Goal: Task Accomplishment & Management: Use online tool/utility

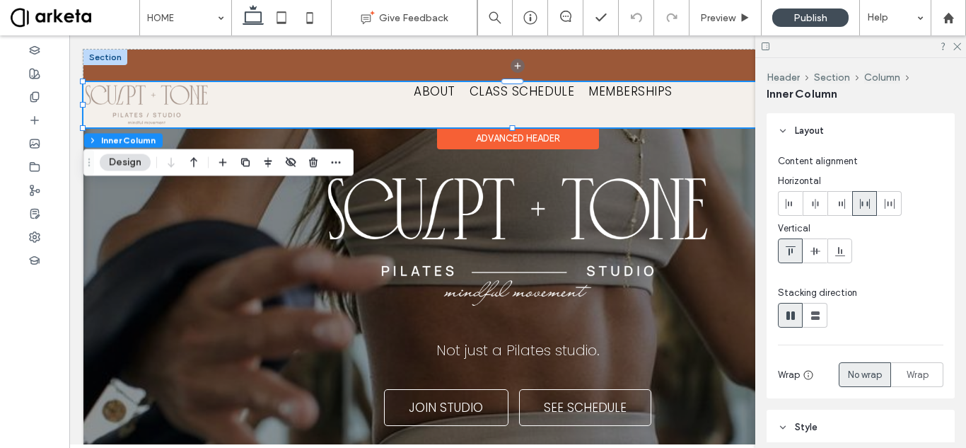
scroll to position [212, 0]
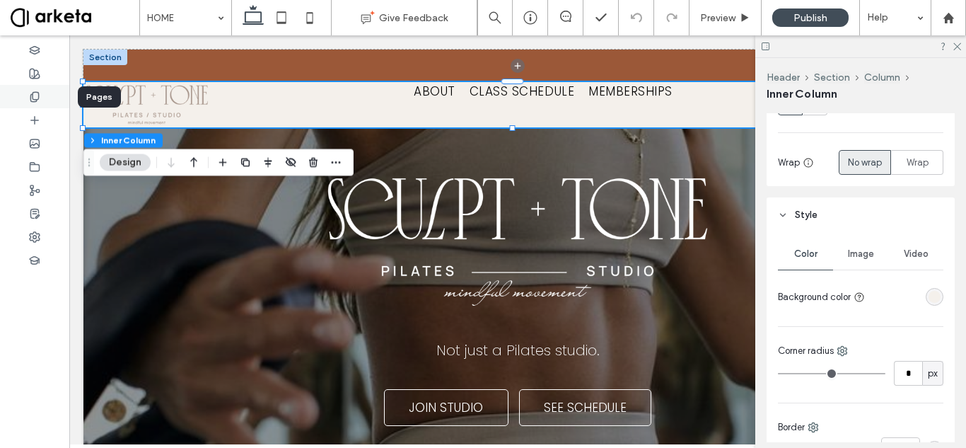
click at [28, 99] on div at bounding box center [34, 96] width 69 height 23
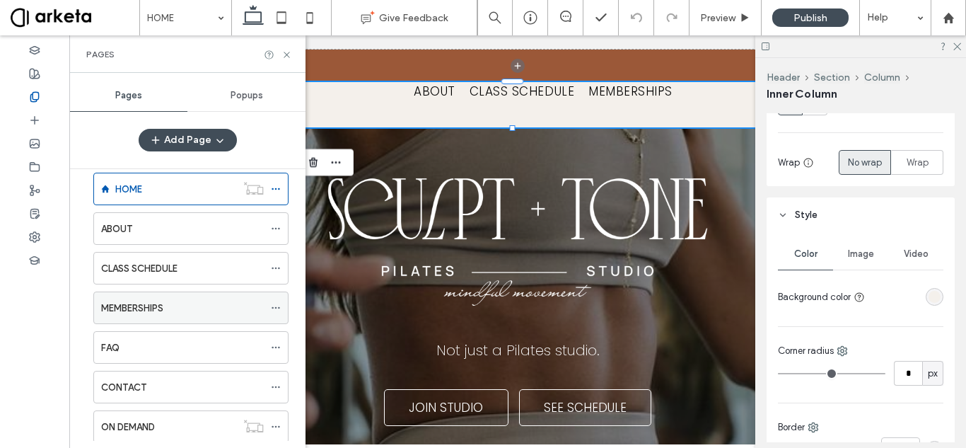
scroll to position [0, 0]
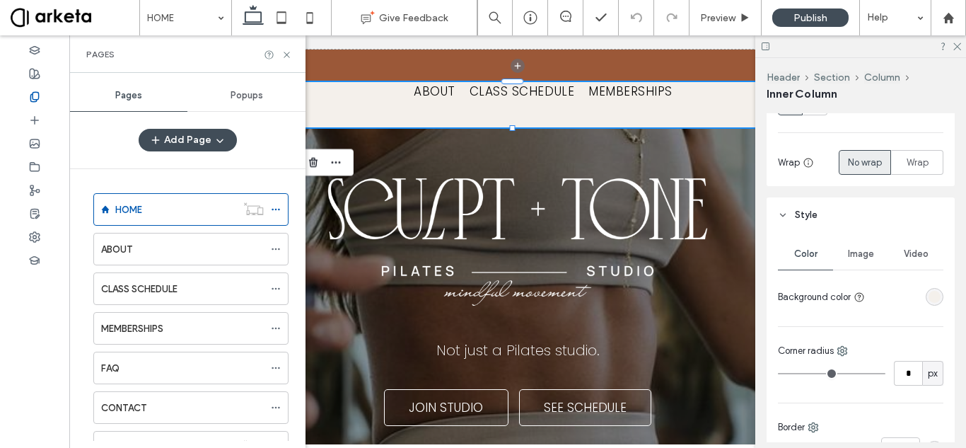
click at [156, 243] on div "ABOUT" at bounding box center [182, 249] width 163 height 15
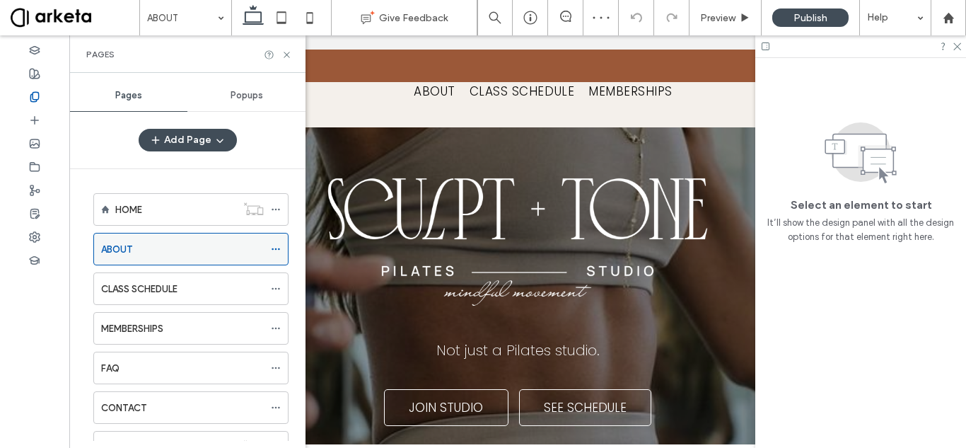
click at [274, 246] on icon at bounding box center [276, 249] width 10 height 10
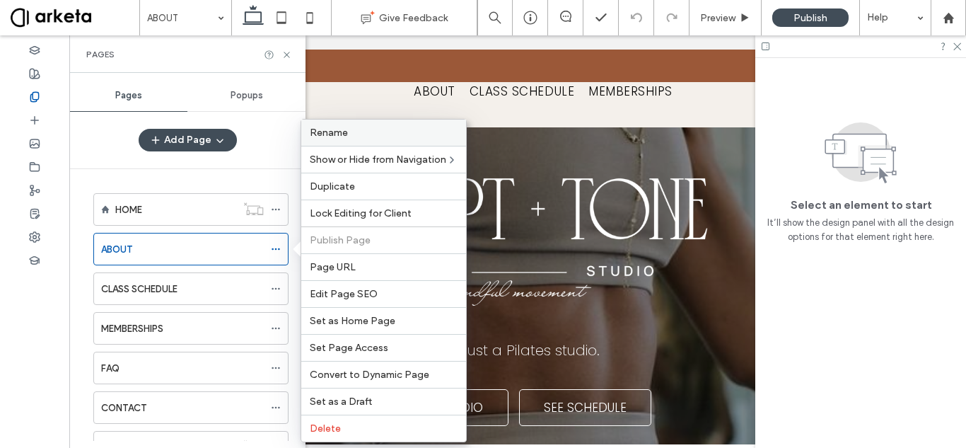
click at [374, 136] on label "Rename" at bounding box center [384, 133] width 148 height 12
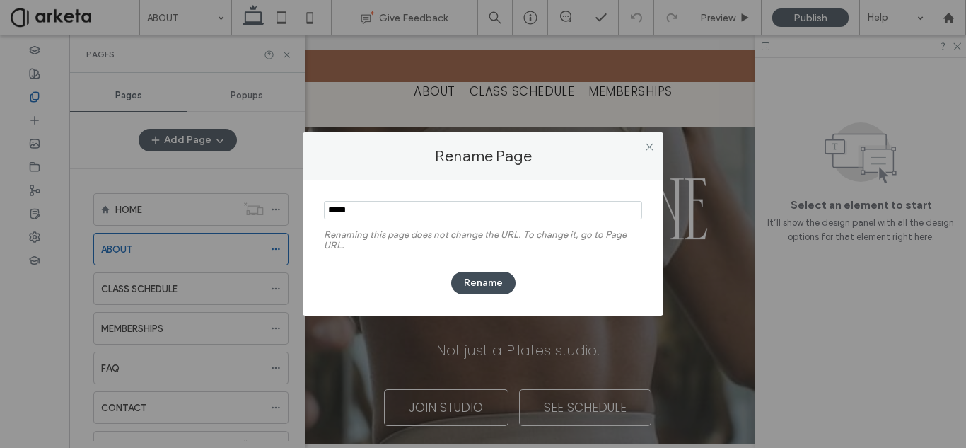
paste input "********"
type input "********"
click at [488, 279] on button "Rename" at bounding box center [483, 283] width 64 height 23
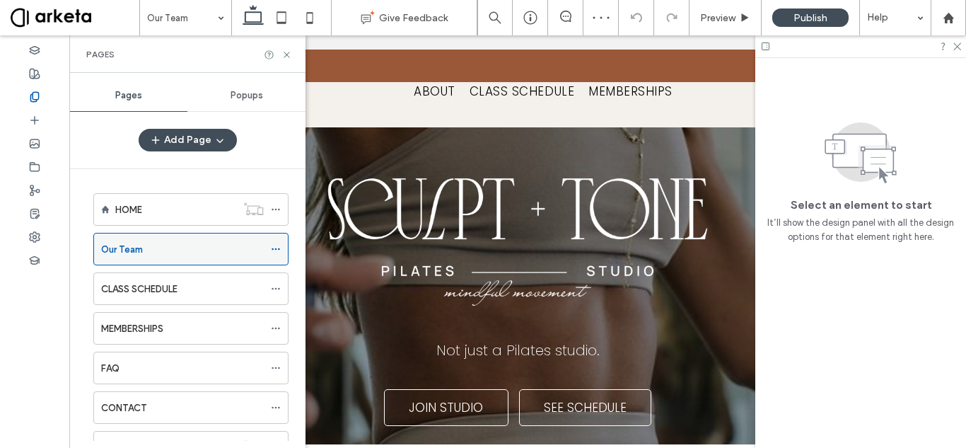
click at [279, 246] on icon at bounding box center [276, 249] width 10 height 10
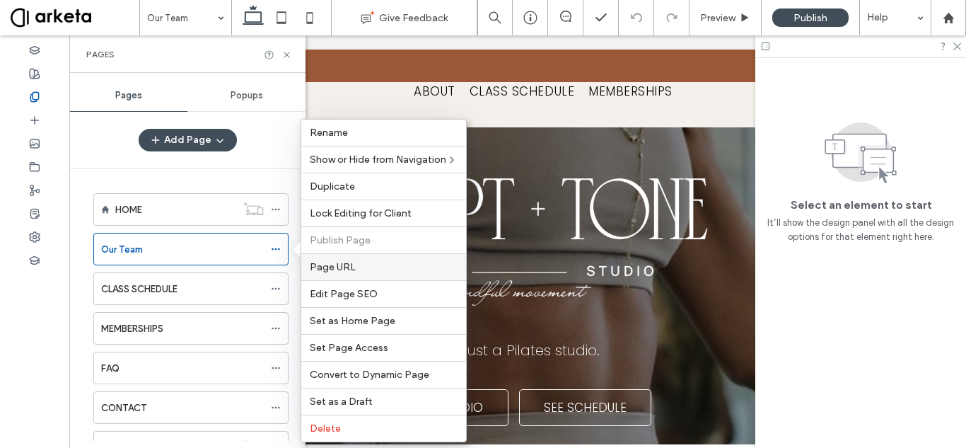
click at [352, 267] on span "Page URL" at bounding box center [333, 267] width 46 height 12
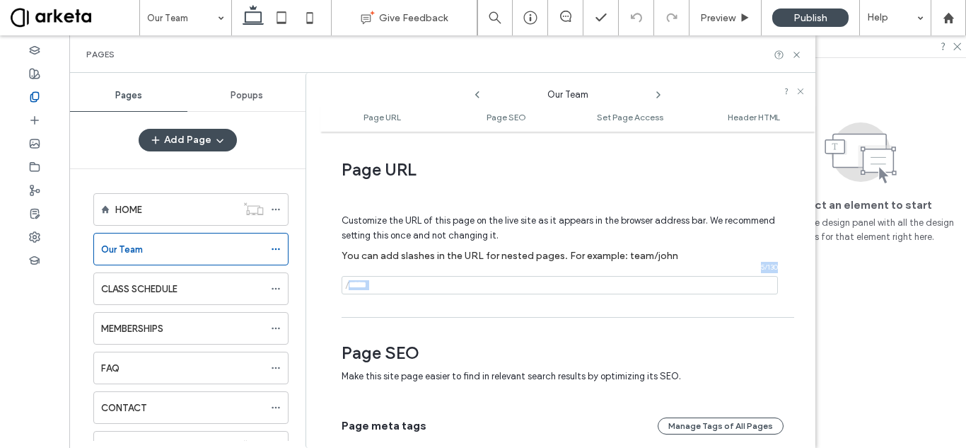
drag, startPoint x: 381, startPoint y: 296, endPoint x: 411, endPoint y: 288, distance: 30.7
click at [411, 288] on div "Customize the URL of this page on the live site as it appears in the browser ad…" at bounding box center [563, 248] width 442 height 124
click at [411, 288] on input "notEmpty" at bounding box center [560, 285] width 436 height 18
type input "*"
click at [412, 290] on input "notEmpty" at bounding box center [560, 285] width 436 height 18
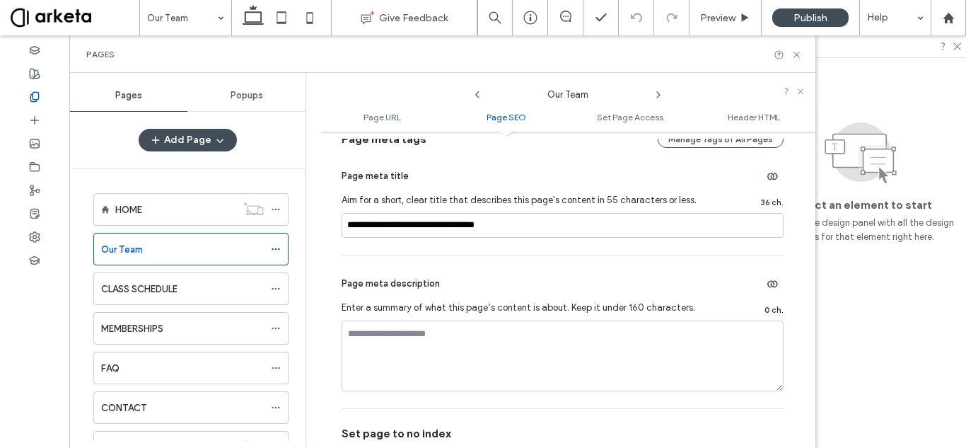
scroll to position [286, 0]
type input "****"
click at [514, 218] on input "**********" at bounding box center [563, 226] width 442 height 25
paste input
type input "**********"
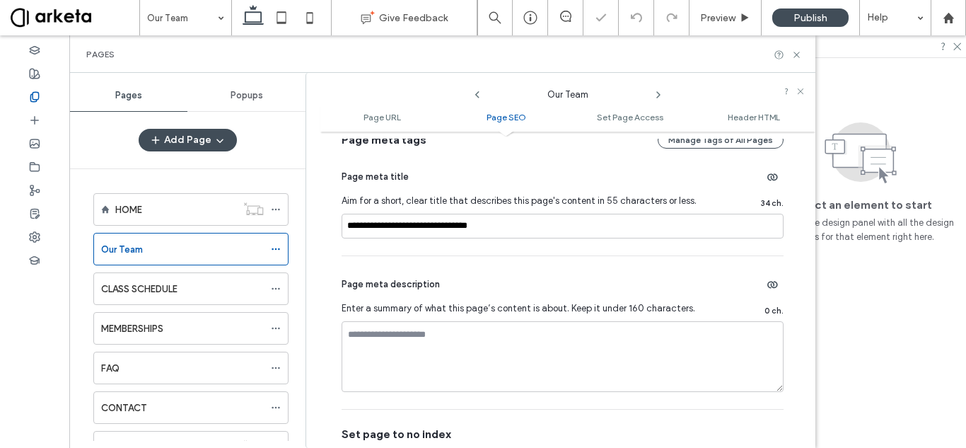
click at [506, 253] on div "**********" at bounding box center [563, 202] width 442 height 107
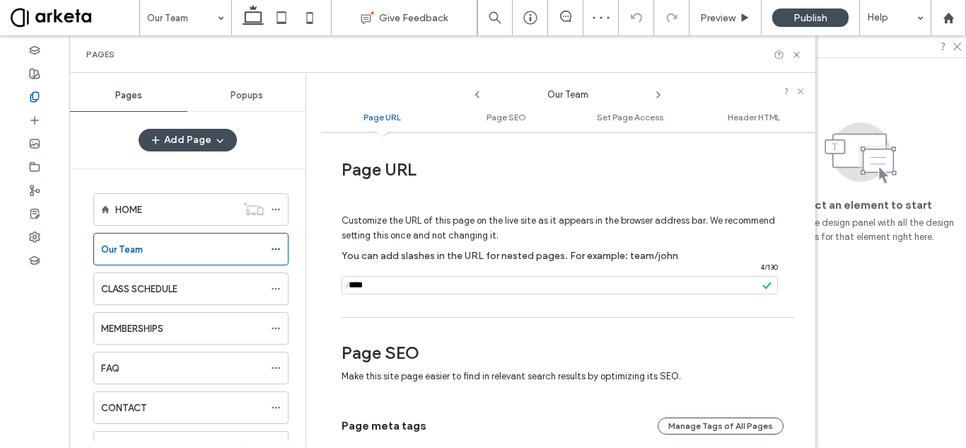
click at [437, 308] on div "Customize the URL of this page on the live site as it appears in the browser ad…" at bounding box center [563, 248] width 442 height 124
click at [274, 249] on icon at bounding box center [276, 249] width 10 height 10
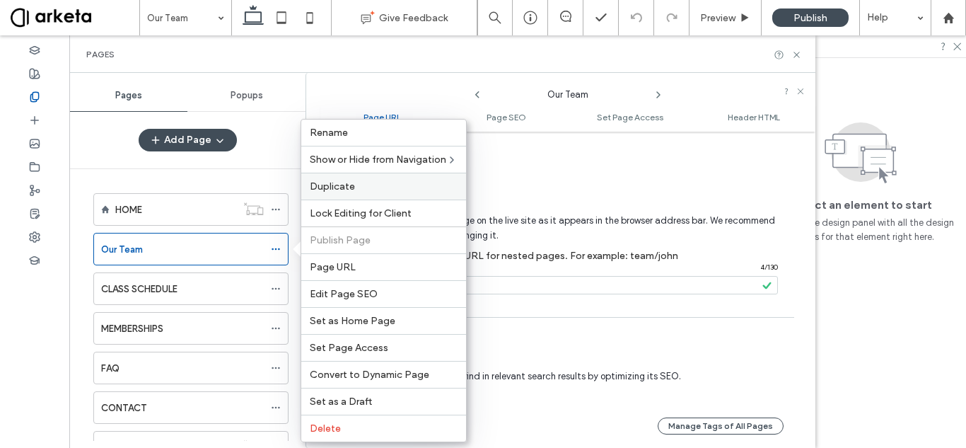
click at [378, 187] on label "Duplicate" at bounding box center [384, 186] width 148 height 12
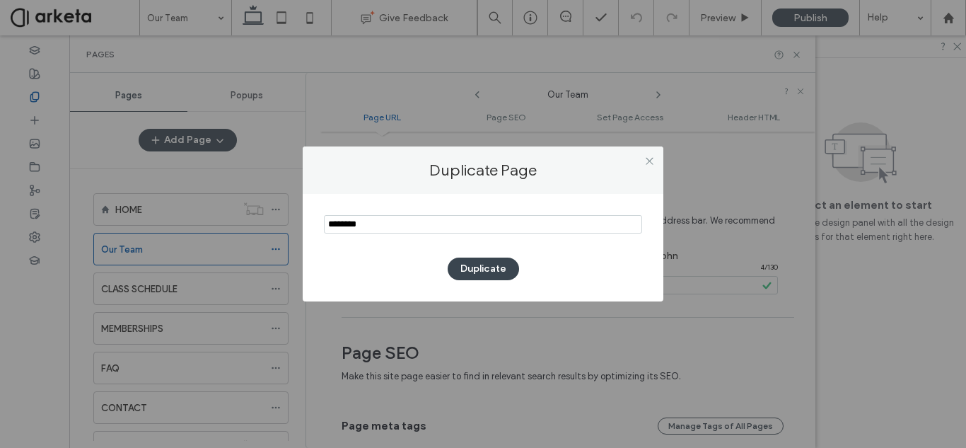
type input "********"
click at [492, 270] on button "Duplicate" at bounding box center [483, 269] width 71 height 23
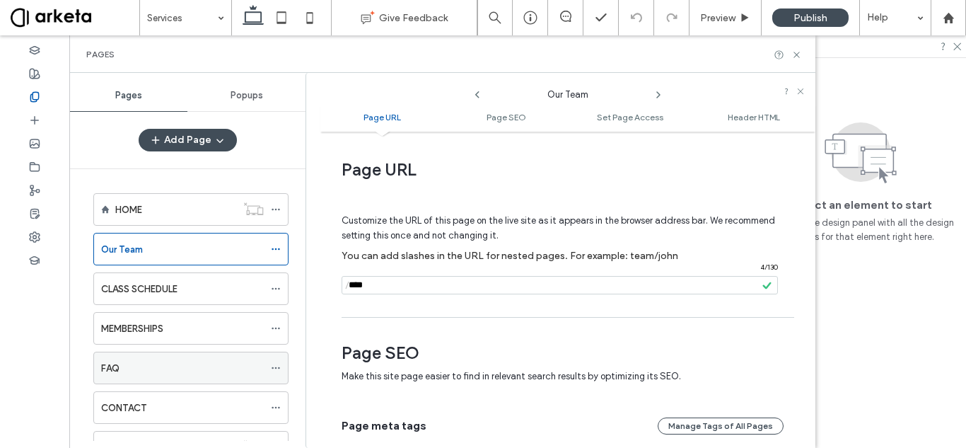
scroll to position [98, 0]
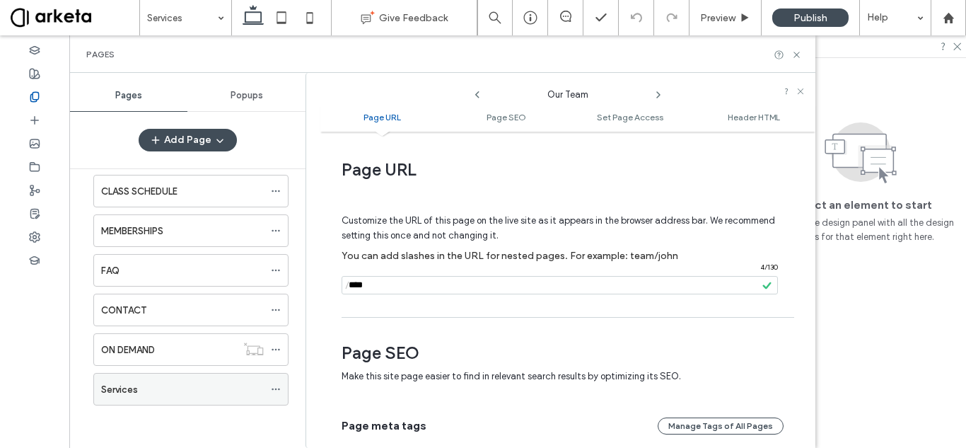
click at [276, 387] on icon at bounding box center [276, 389] width 10 height 10
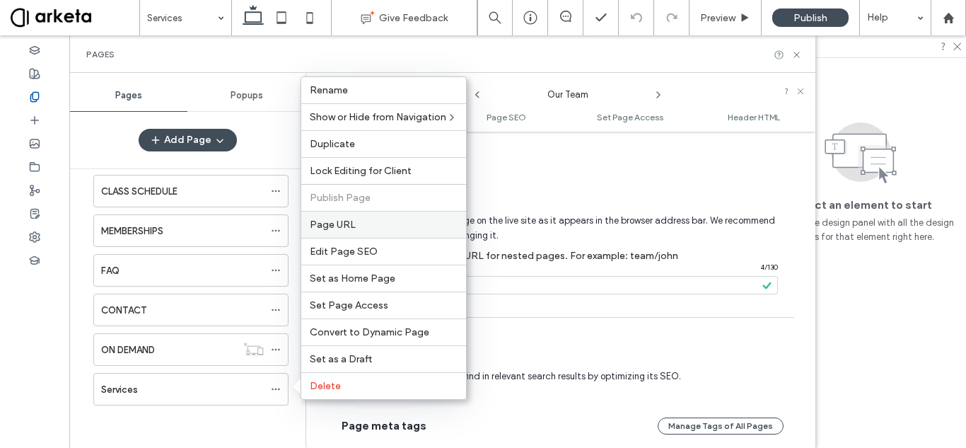
click at [345, 225] on span "Page URL" at bounding box center [333, 225] width 46 height 12
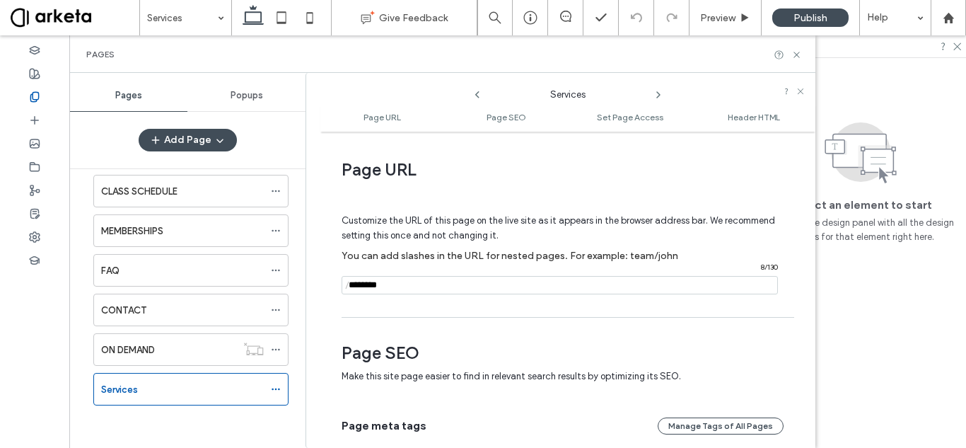
click at [395, 284] on input "notEmpty" at bounding box center [560, 285] width 436 height 18
paste input "**********"
type input "**********"
click at [407, 299] on div "Customize the URL of this page on the live site as it appears in the browser ad…" at bounding box center [563, 248] width 442 height 124
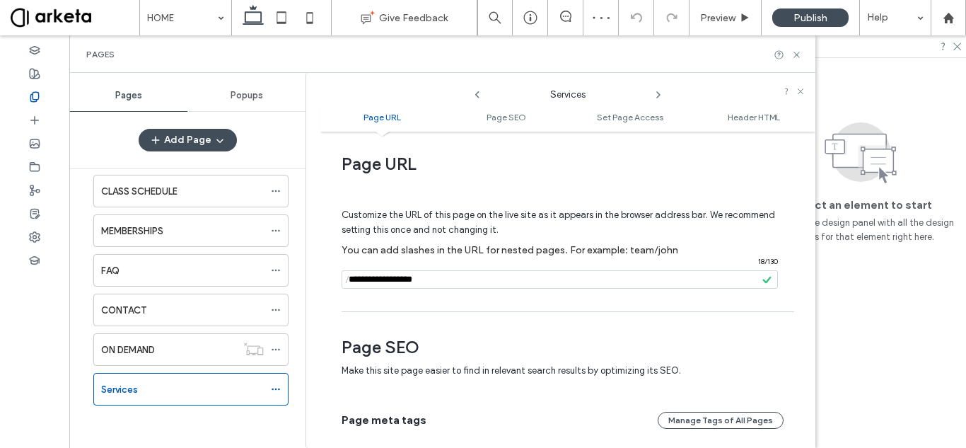
scroll to position [4, 0]
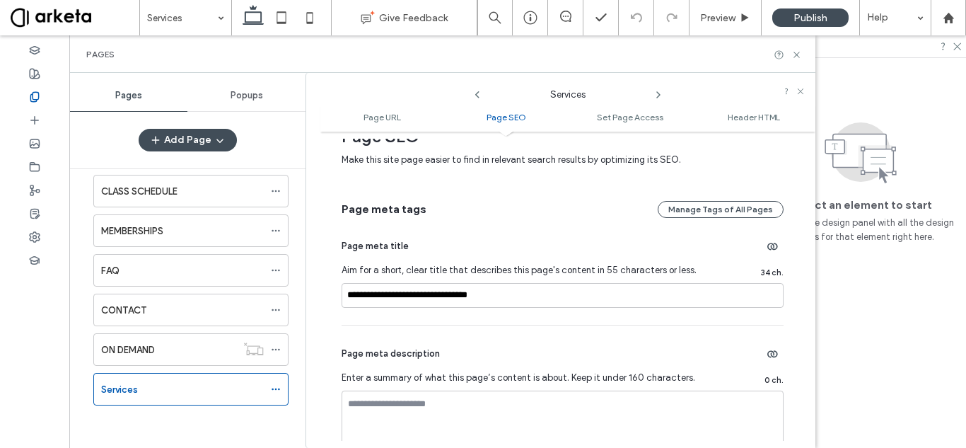
scroll to position [248, 0]
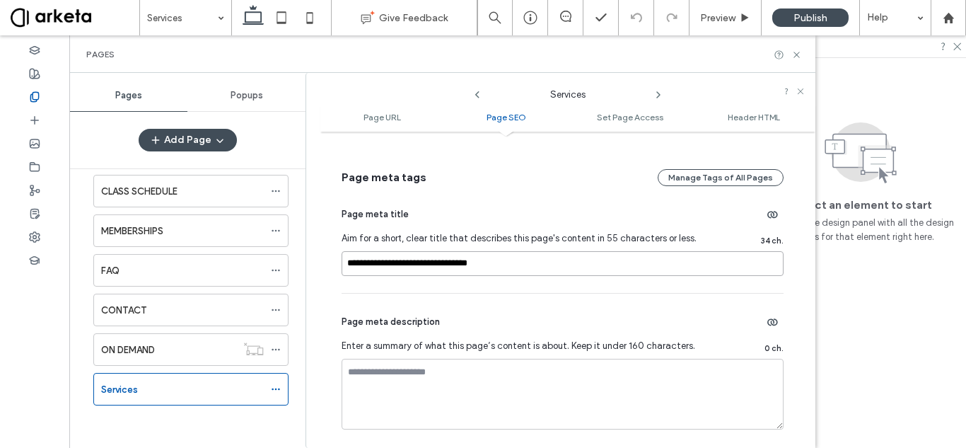
click at [553, 265] on input "**********" at bounding box center [563, 263] width 442 height 25
paste input "**********"
type input "**********"
click at [511, 296] on div "Page meta description Enter a summary of what this page’s content is about. Kee…" at bounding box center [563, 370] width 442 height 153
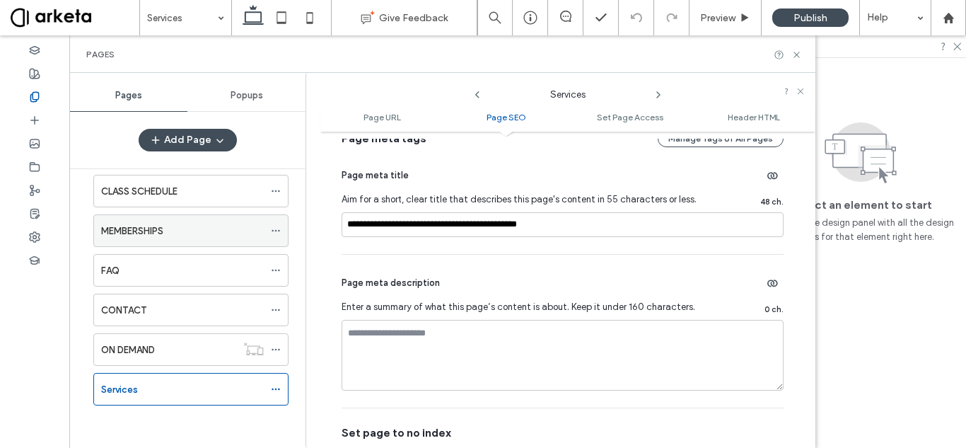
scroll to position [0, 0]
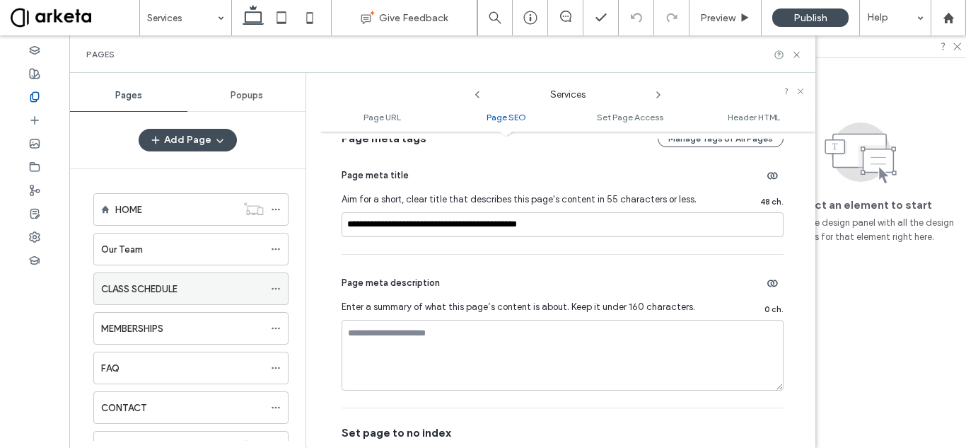
click at [277, 284] on icon at bounding box center [276, 289] width 10 height 10
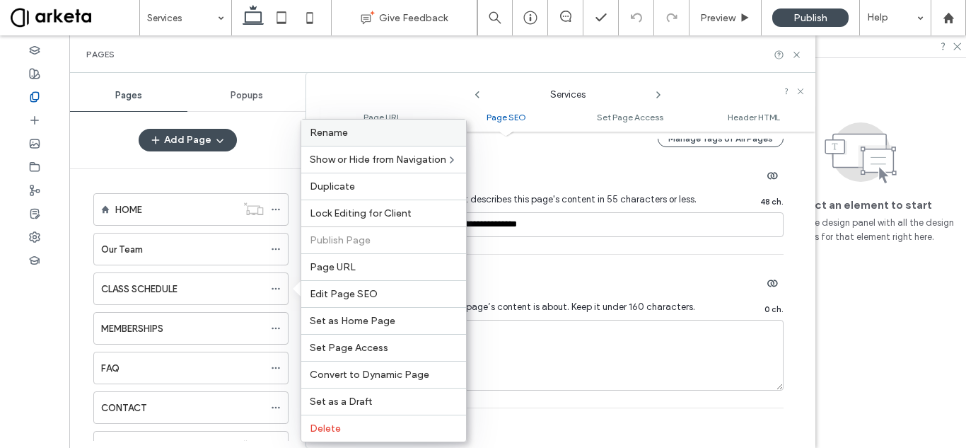
click at [385, 132] on label "Rename" at bounding box center [384, 133] width 148 height 12
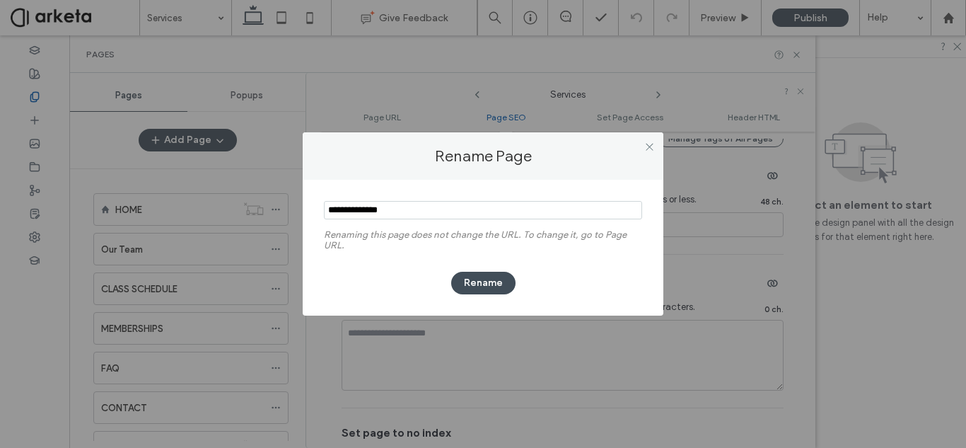
click at [441, 180] on div "Renaming this page does not change the URL. To change it, go to Page URL. Rename" at bounding box center [483, 248] width 361 height 136
click at [413, 205] on input "notEmpty" at bounding box center [483, 210] width 318 height 18
type input "*******"
click at [474, 280] on button "Rename" at bounding box center [483, 283] width 64 height 23
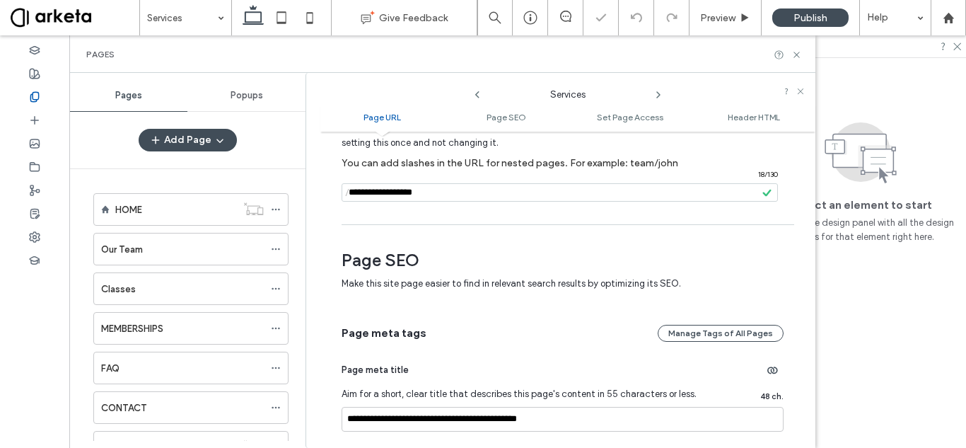
scroll to position [91, 0]
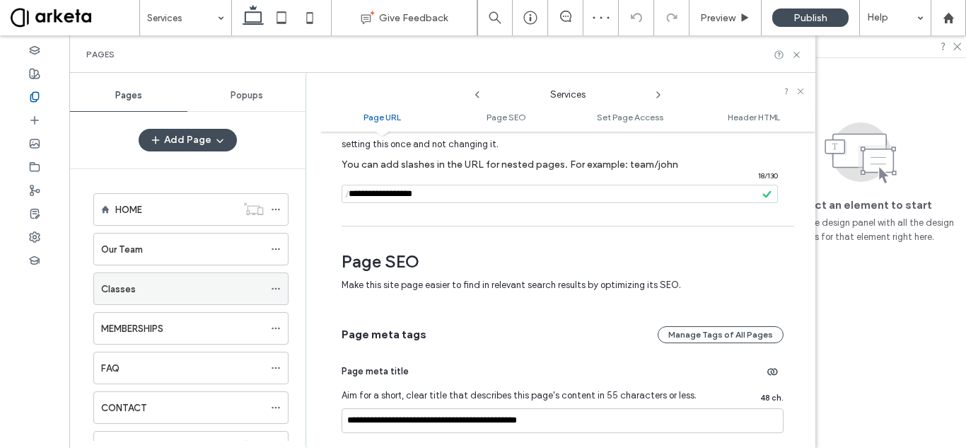
click at [279, 282] on span at bounding box center [276, 288] width 10 height 21
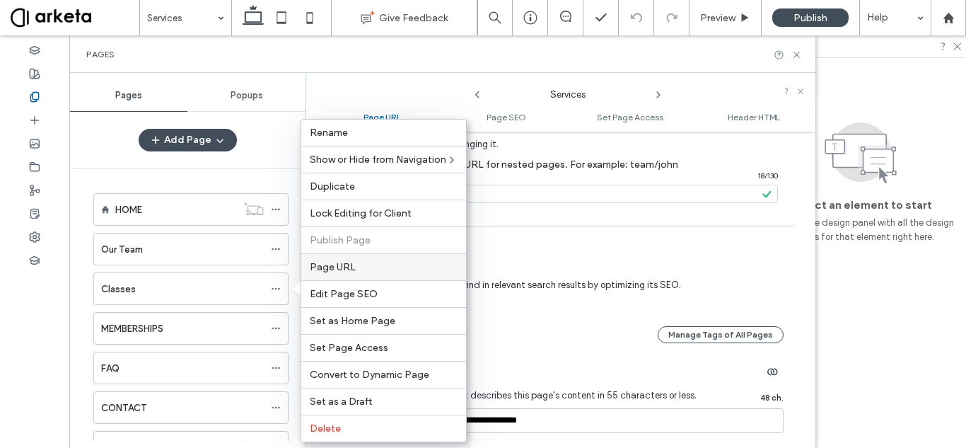
click at [348, 267] on span "Page URL" at bounding box center [333, 267] width 46 height 12
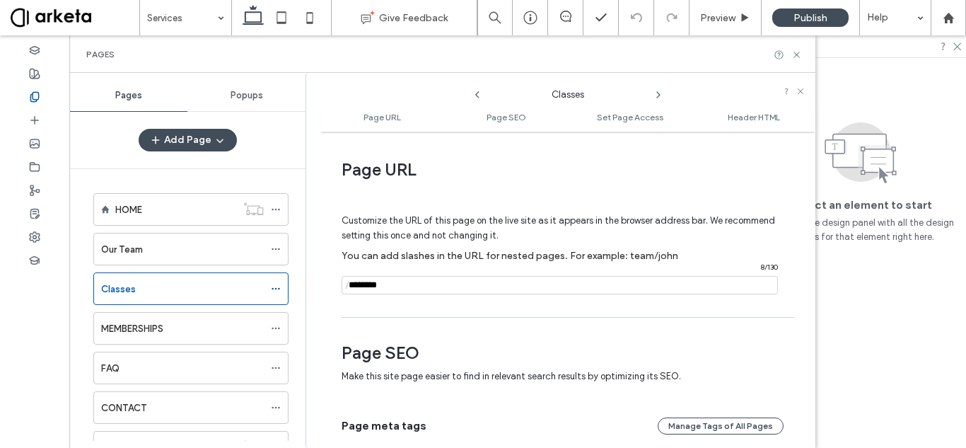
click at [441, 287] on input "notEmpty" at bounding box center [560, 285] width 436 height 18
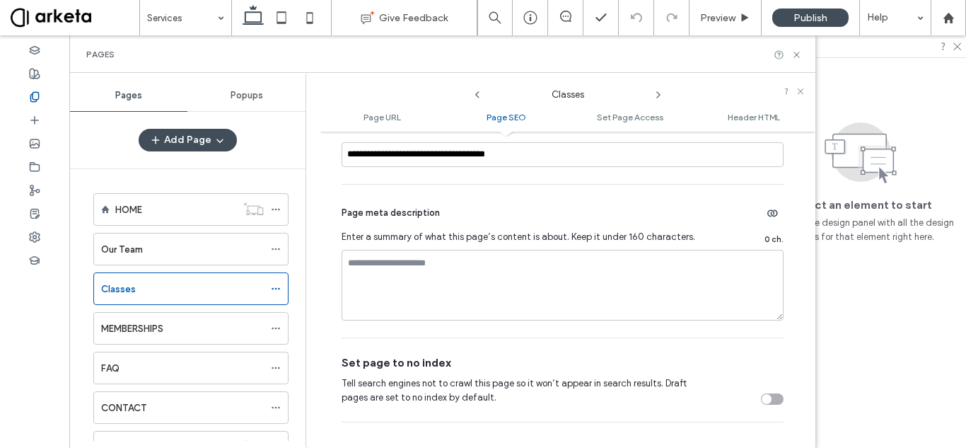
scroll to position [358, 0]
click at [560, 154] on input "**********" at bounding box center [563, 153] width 442 height 25
paste input "*****"
type input "**********"
click at [511, 184] on div "Page meta description Enter a summary of what this page’s content is about. Kee…" at bounding box center [563, 260] width 442 height 153
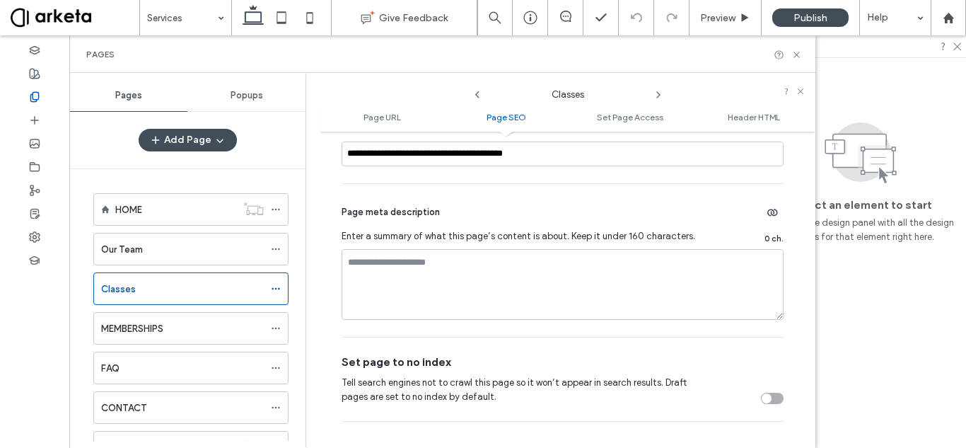
click at [529, 196] on div "Page meta description Enter a summary of what this page’s content is about. Kee…" at bounding box center [563, 260] width 442 height 153
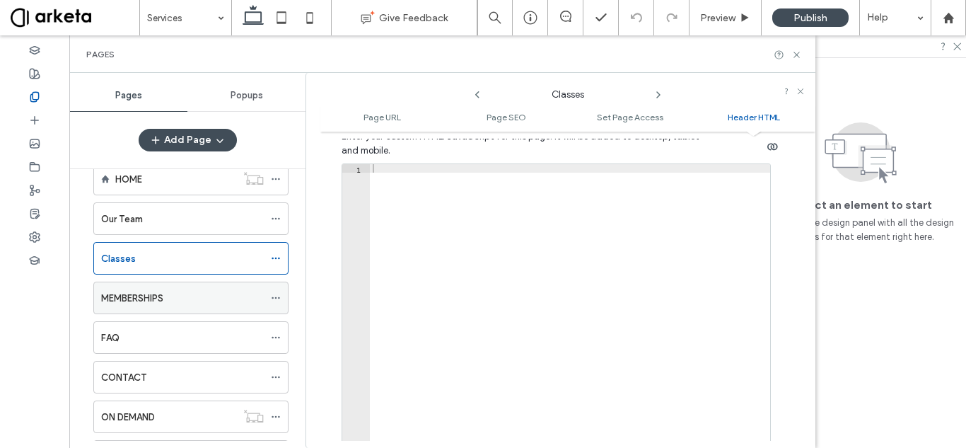
scroll to position [98, 0]
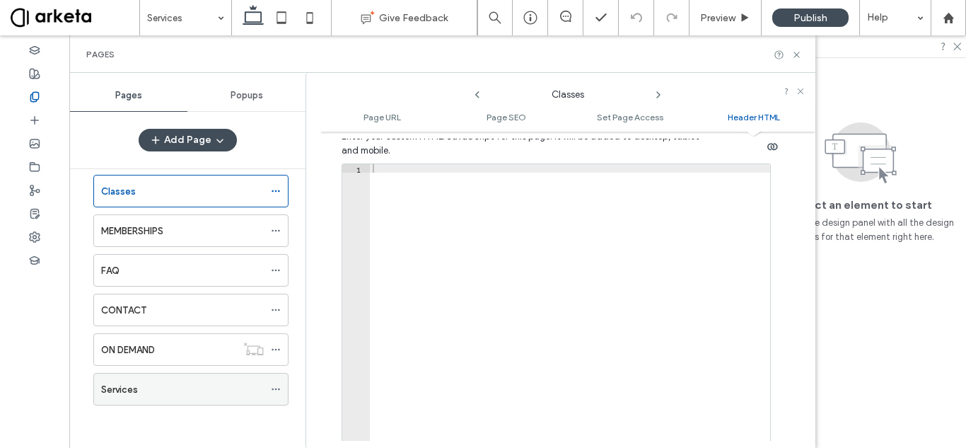
click at [279, 387] on icon at bounding box center [276, 389] width 10 height 10
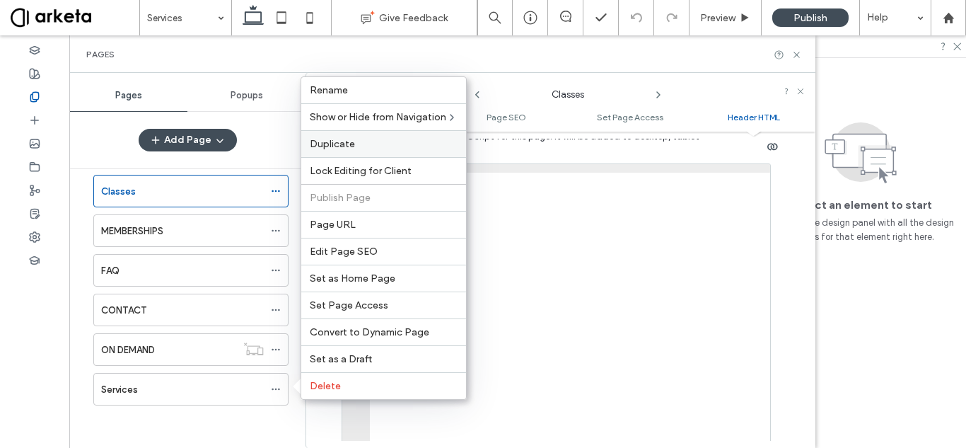
click at [383, 137] on div "Duplicate" at bounding box center [383, 143] width 165 height 27
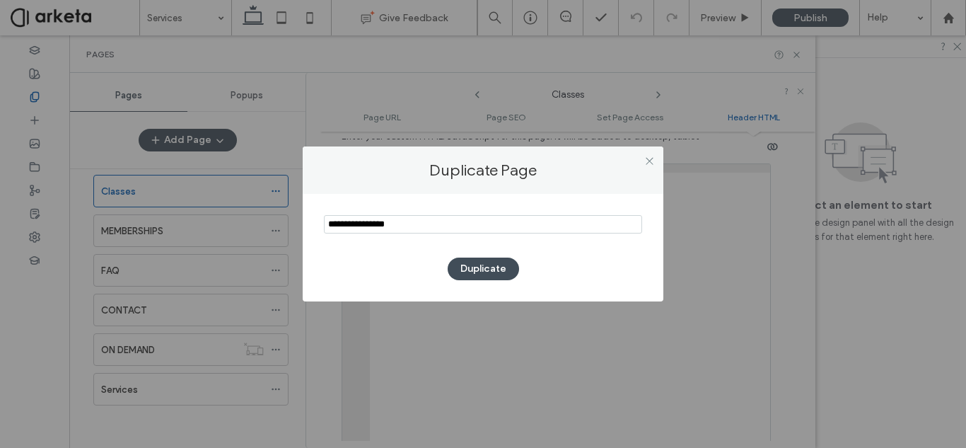
paste input "**********"
type input "**********"
click at [483, 262] on button "Duplicate" at bounding box center [483, 269] width 71 height 23
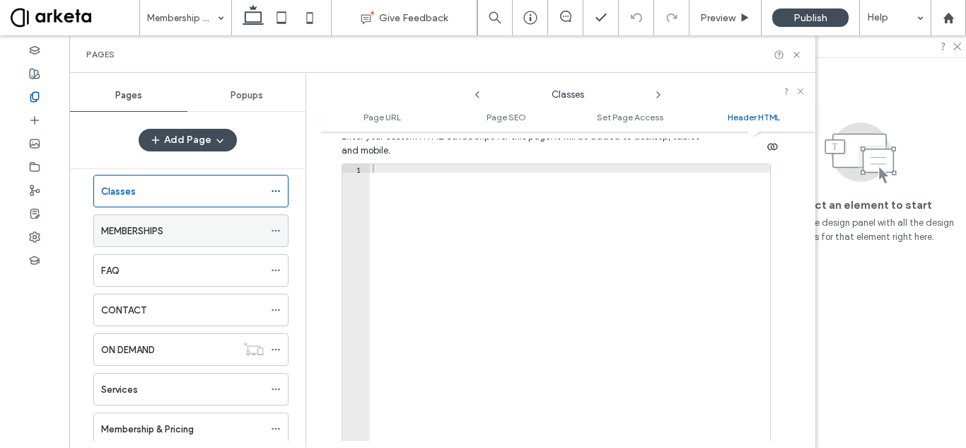
scroll to position [137, 0]
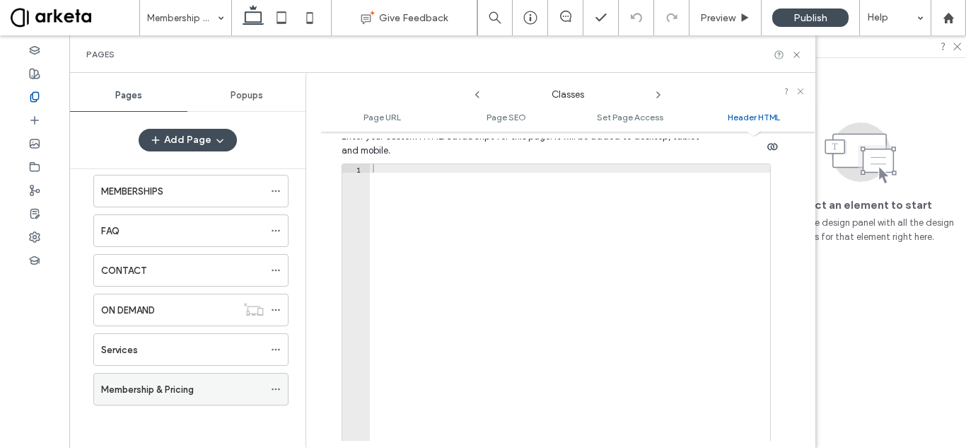
click at [275, 387] on icon at bounding box center [276, 389] width 10 height 10
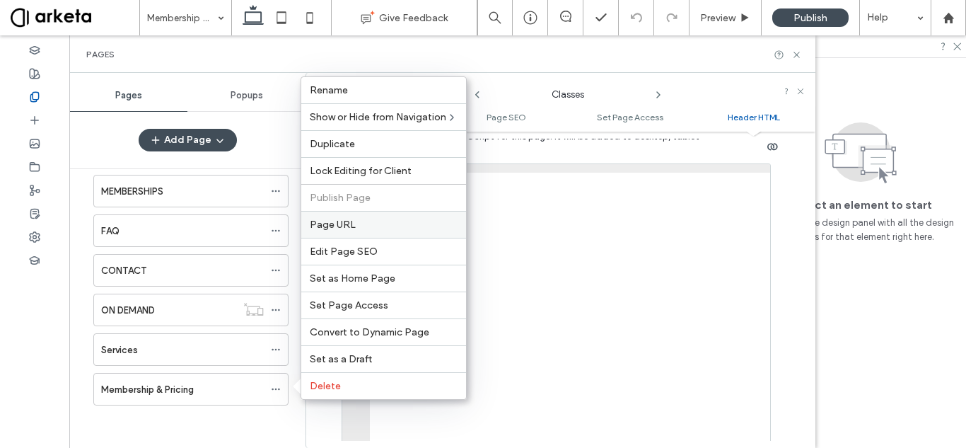
click at [362, 222] on label "Page URL" at bounding box center [384, 225] width 148 height 12
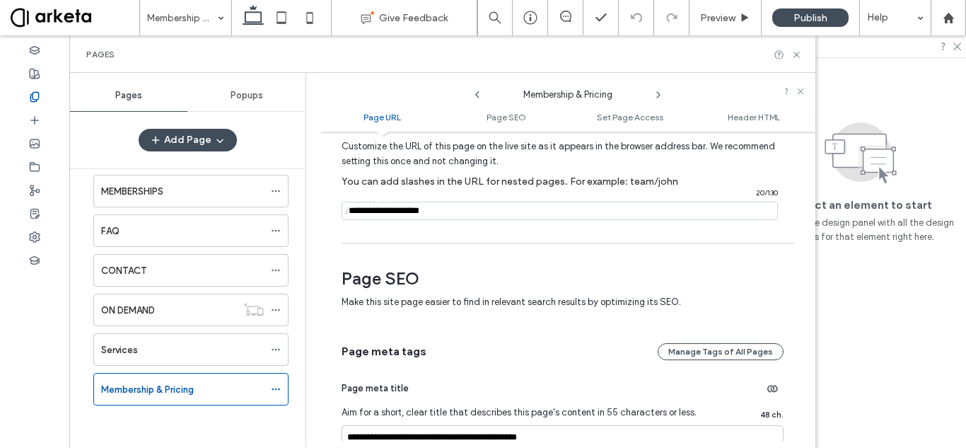
scroll to position [64, 0]
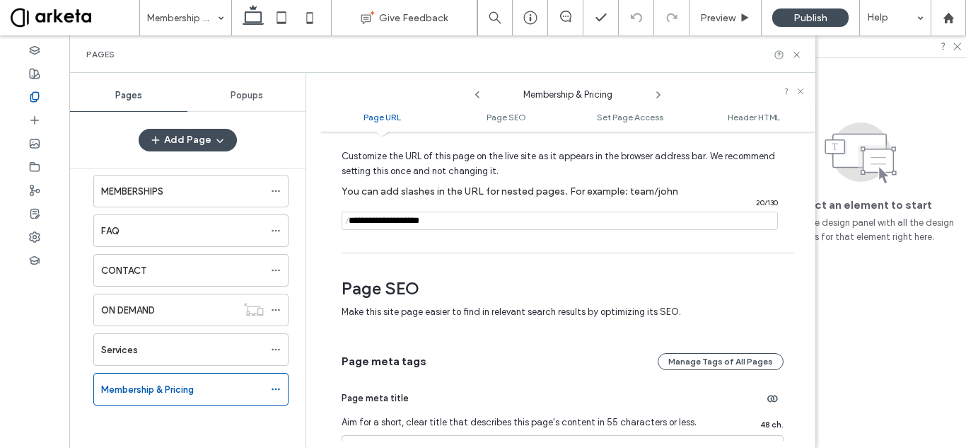
click at [473, 217] on input "notEmpty" at bounding box center [560, 221] width 436 height 18
paste input "**********"
type input "**********"
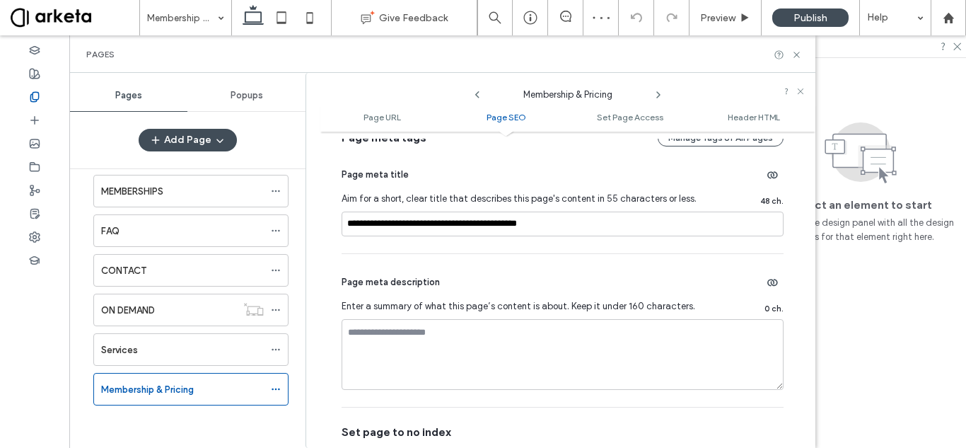
scroll to position [289, 0]
click at [594, 228] on input "**********" at bounding box center [563, 223] width 442 height 25
paste input
type input "**********"
click at [550, 249] on div "**********" at bounding box center [563, 199] width 442 height 107
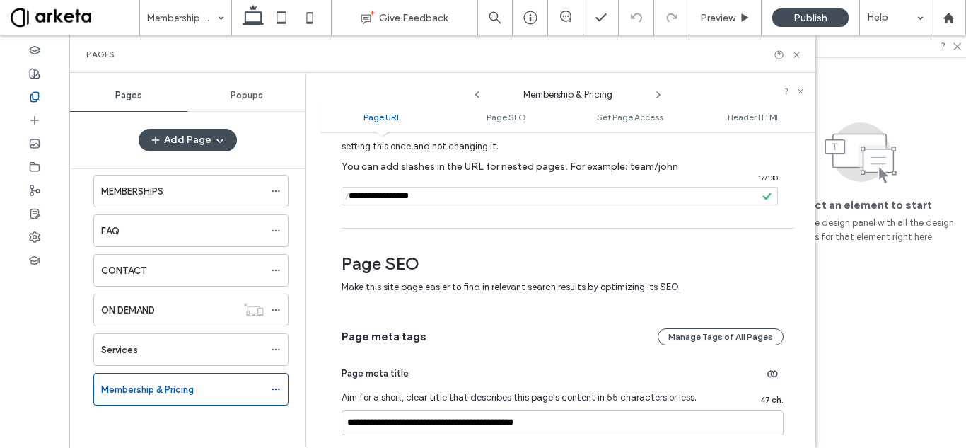
scroll to position [0, 0]
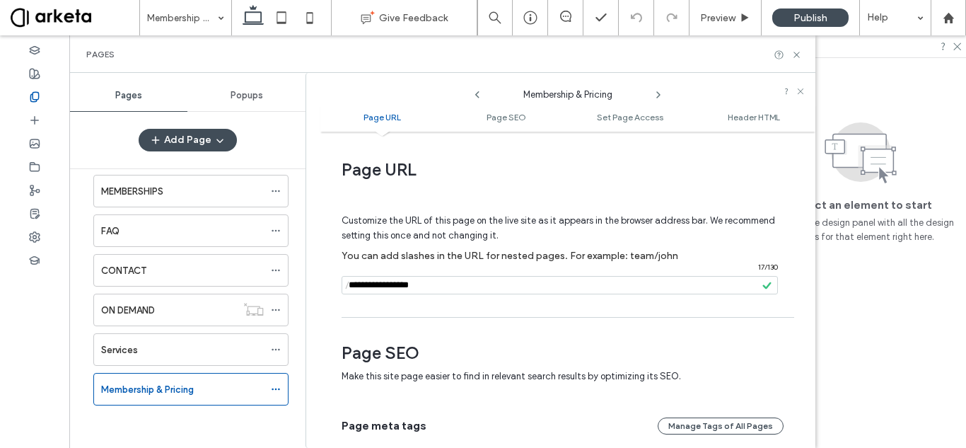
click at [499, 319] on div "**********" at bounding box center [567, 290] width 495 height 302
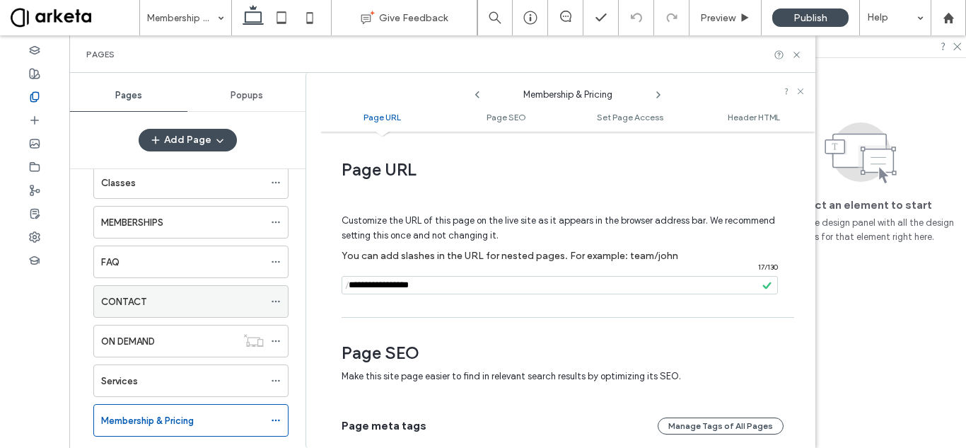
scroll to position [108, 0]
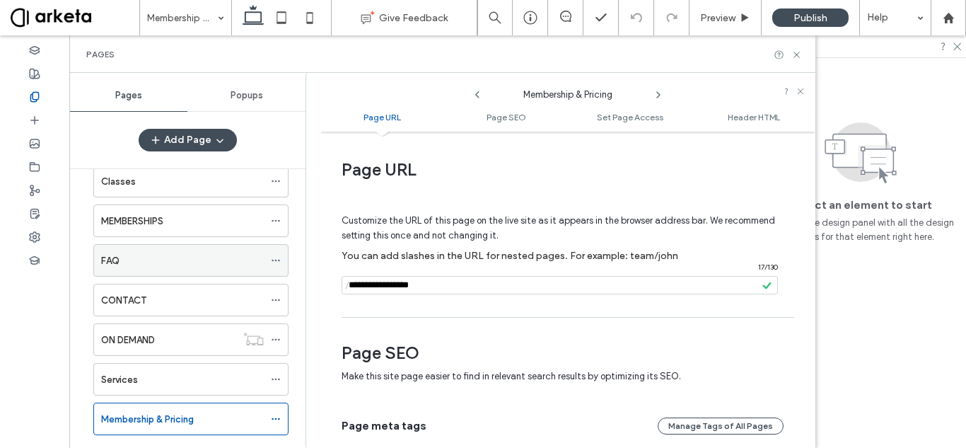
click at [274, 258] on icon at bounding box center [276, 260] width 10 height 10
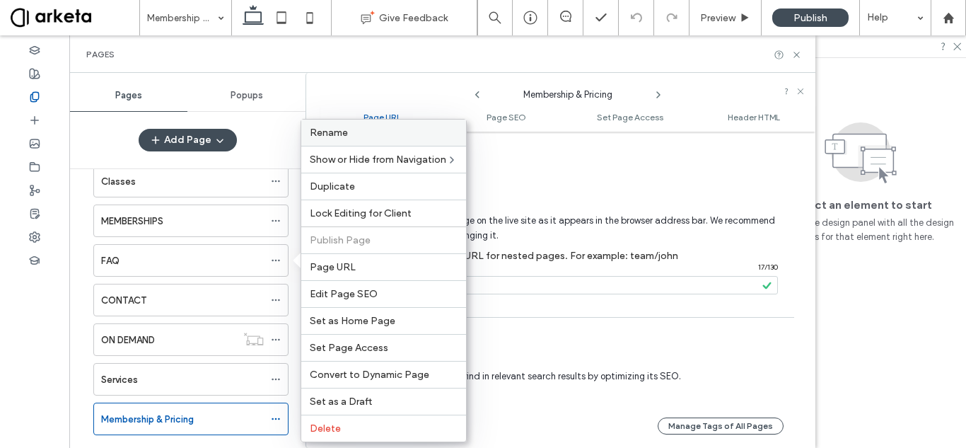
click at [374, 129] on label "Rename" at bounding box center [384, 133] width 148 height 12
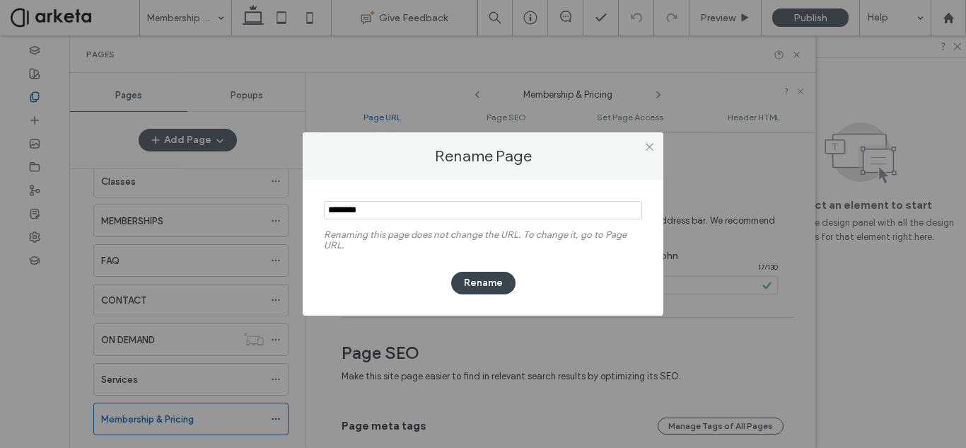
type input "********"
click at [463, 277] on button "Rename" at bounding box center [483, 283] width 64 height 23
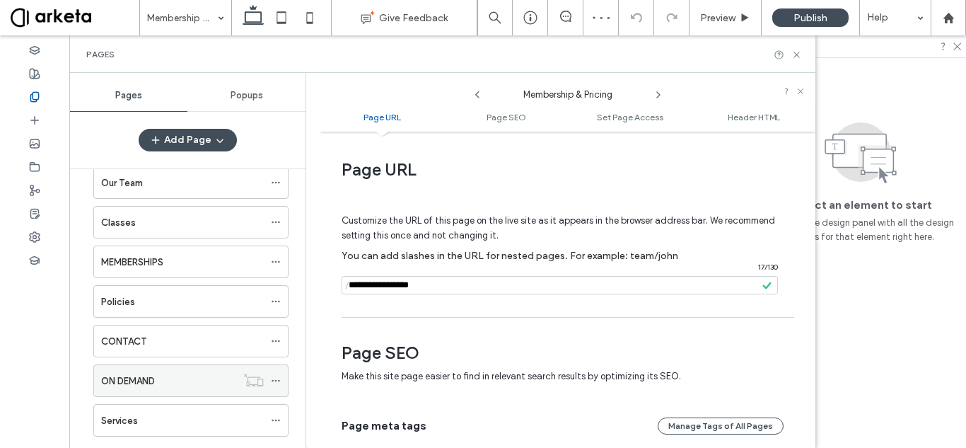
scroll to position [65, 0]
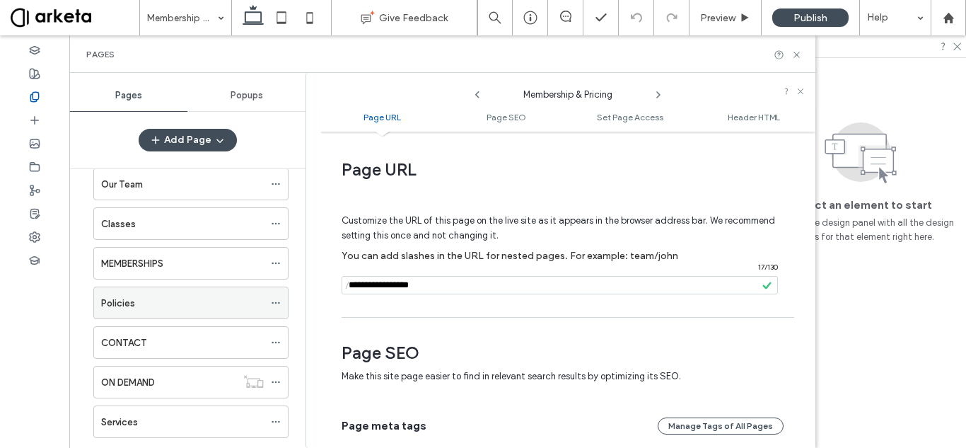
click at [276, 293] on span at bounding box center [276, 302] width 10 height 21
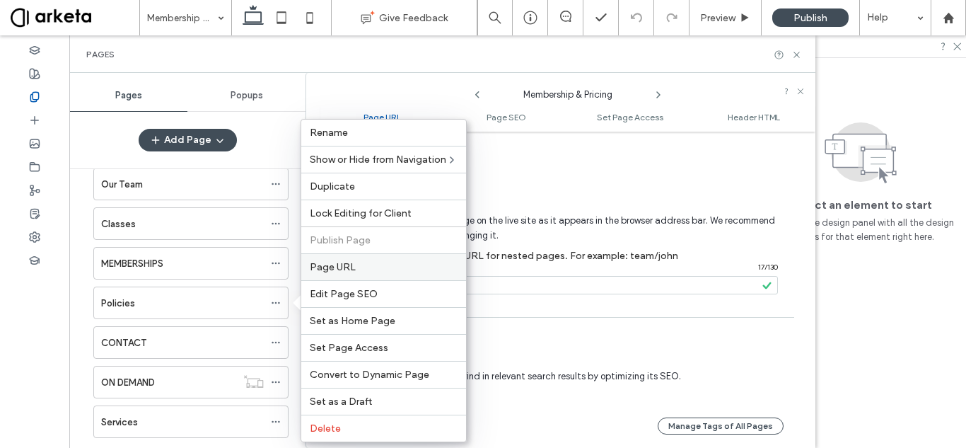
click at [373, 262] on label "Page URL" at bounding box center [384, 267] width 148 height 12
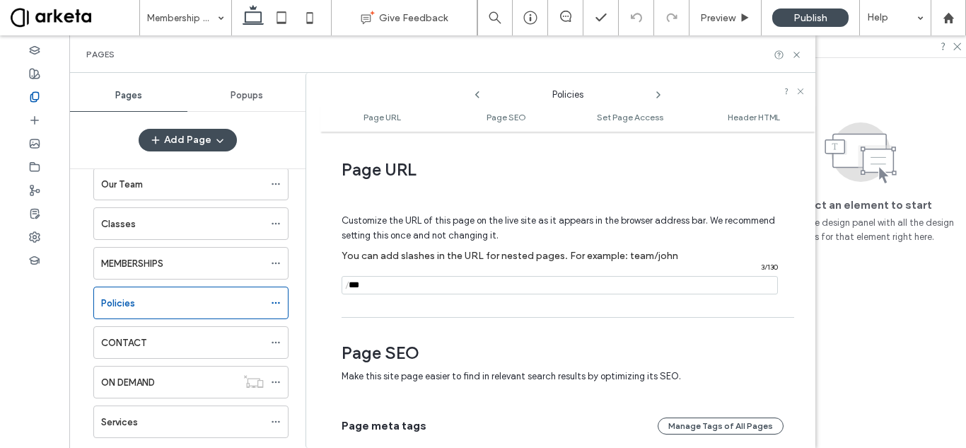
click at [384, 276] on input "notEmpty" at bounding box center [560, 285] width 436 height 18
paste input "********"
type input "********"
click at [417, 304] on div "Customize the URL of this page on the live site as it appears in the browser ad…" at bounding box center [563, 248] width 442 height 124
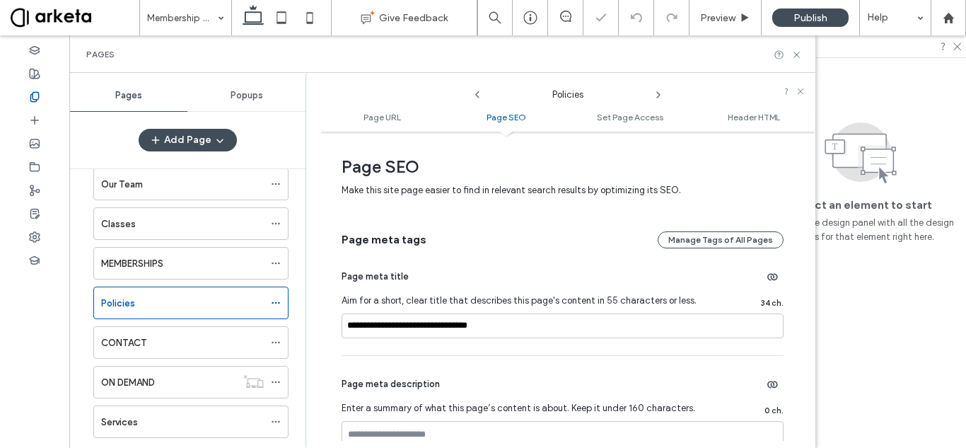
scroll to position [215, 0]
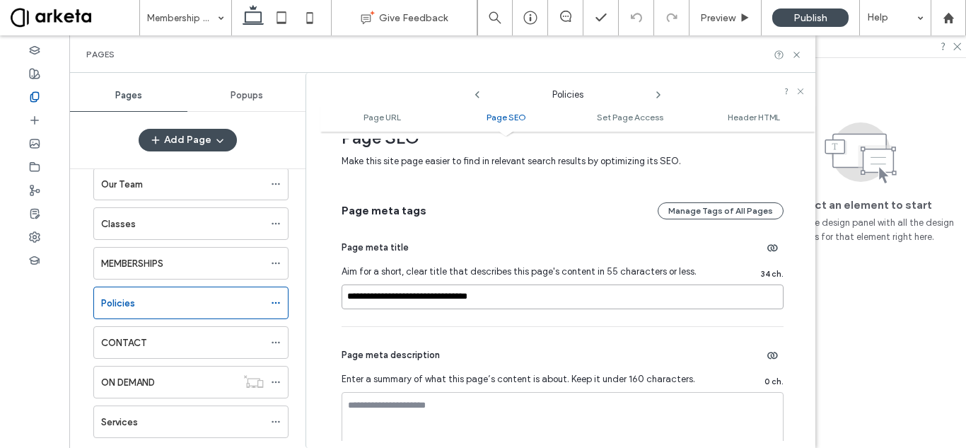
click at [491, 297] on input "**********" at bounding box center [563, 296] width 442 height 25
paste input "****"
type input "**********"
click at [471, 318] on div "**********" at bounding box center [563, 272] width 442 height 107
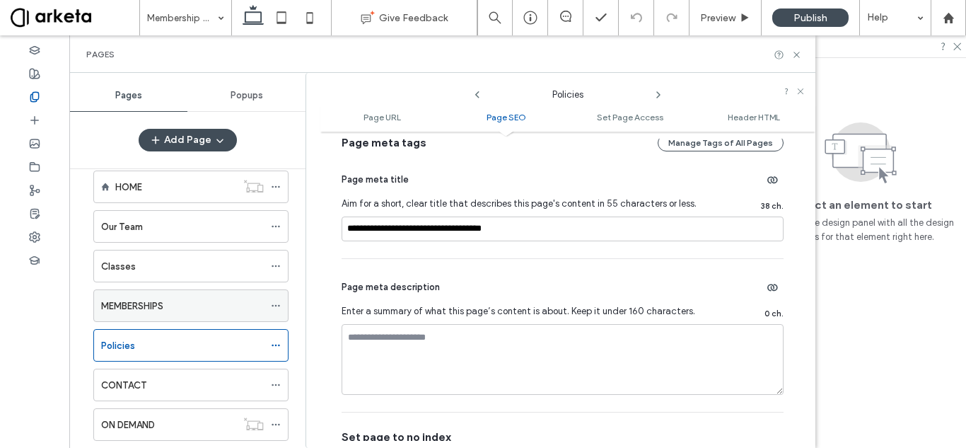
scroll to position [0, 0]
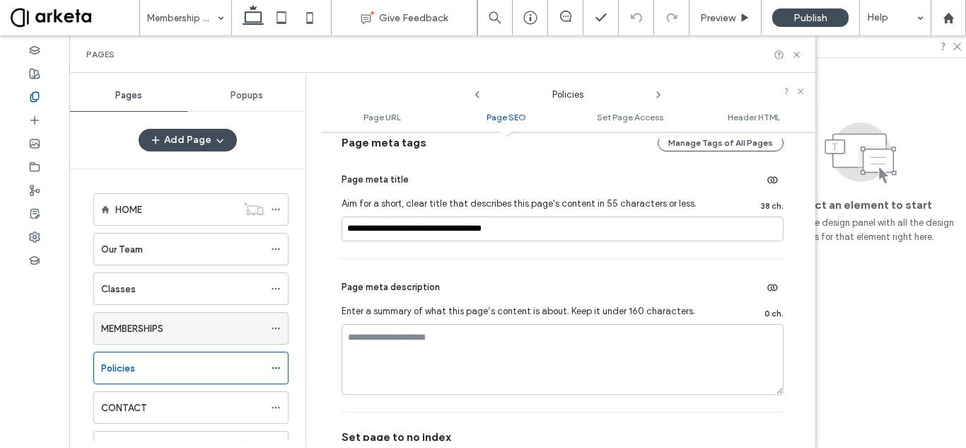
click at [272, 324] on icon at bounding box center [276, 328] width 10 height 10
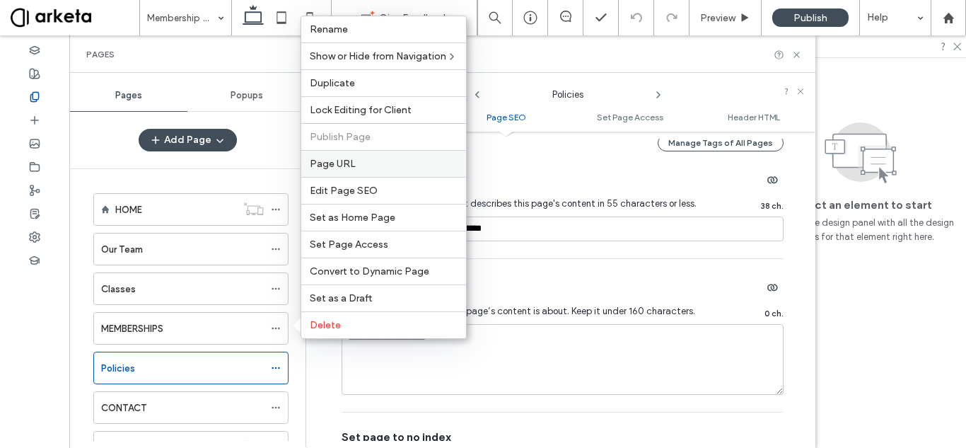
click at [352, 167] on span "Page URL" at bounding box center [333, 164] width 46 height 12
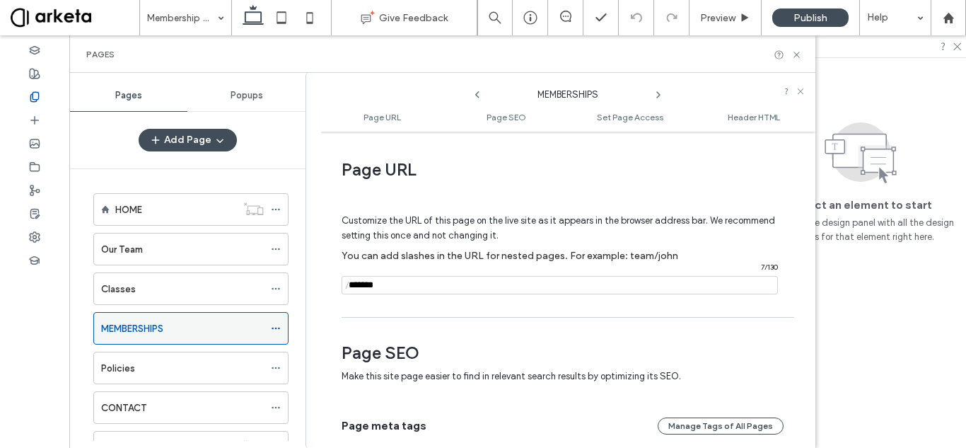
click at [272, 325] on icon at bounding box center [276, 328] width 10 height 10
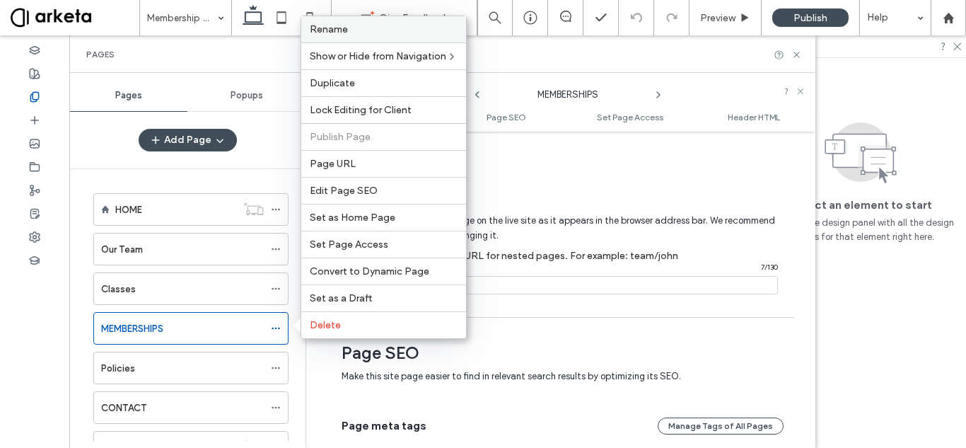
click at [372, 29] on label "Rename" at bounding box center [384, 29] width 148 height 12
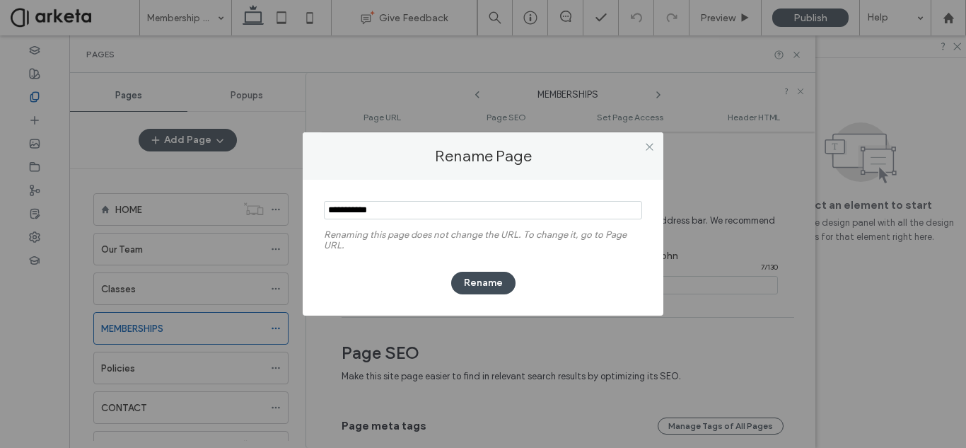
click at [417, 217] on input "notEmpty" at bounding box center [483, 210] width 318 height 18
type input "*"
type input "*******"
click at [491, 281] on button "Rename" at bounding box center [483, 283] width 64 height 23
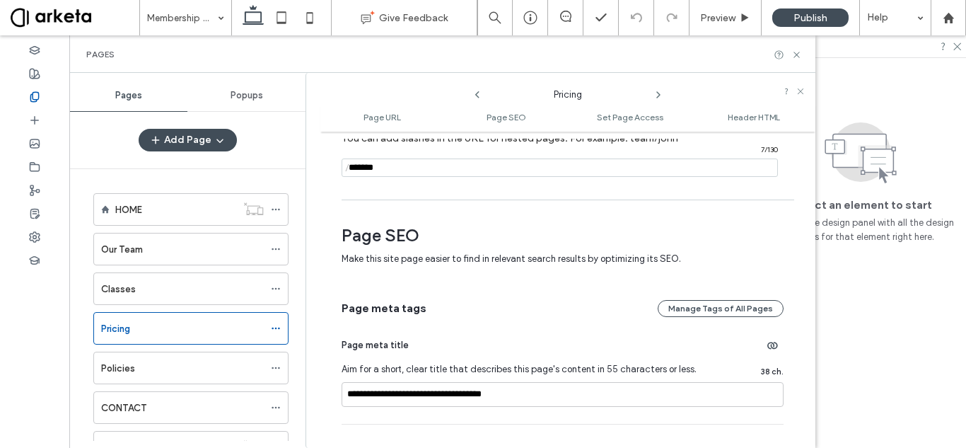
scroll to position [212, 0]
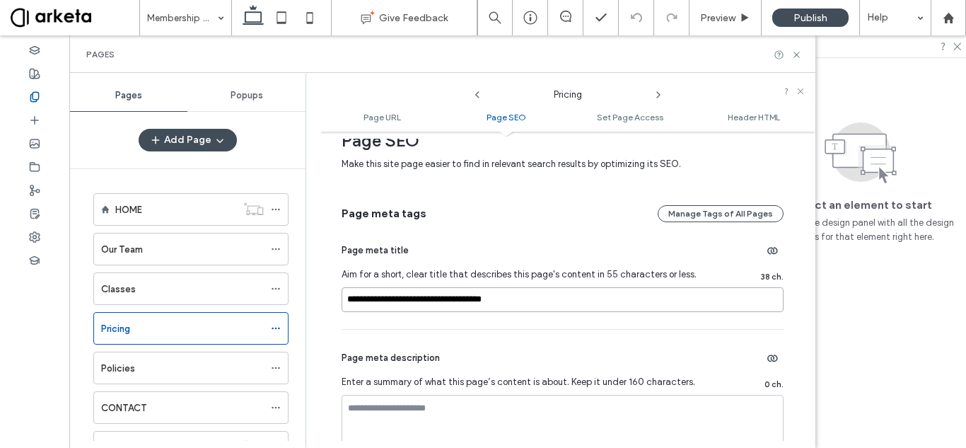
click at [492, 306] on input "**********" at bounding box center [563, 299] width 442 height 25
paste input
type input "**********"
click at [514, 325] on div "**********" at bounding box center [563, 275] width 442 height 107
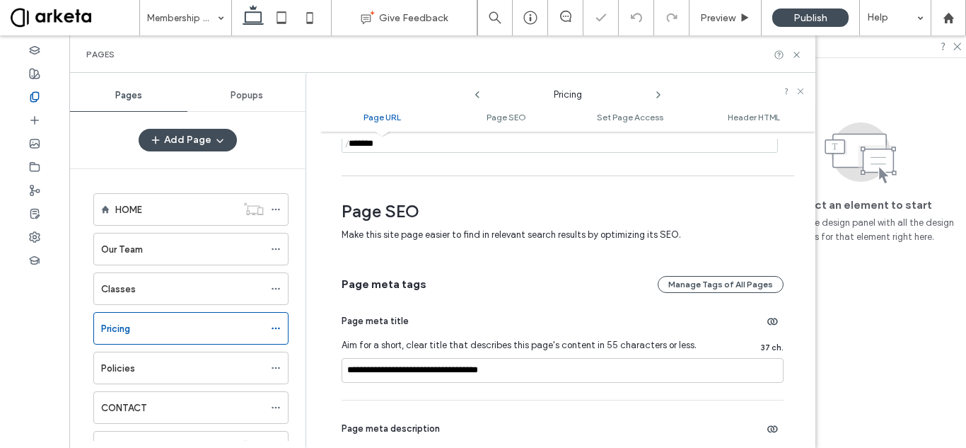
scroll to position [0, 0]
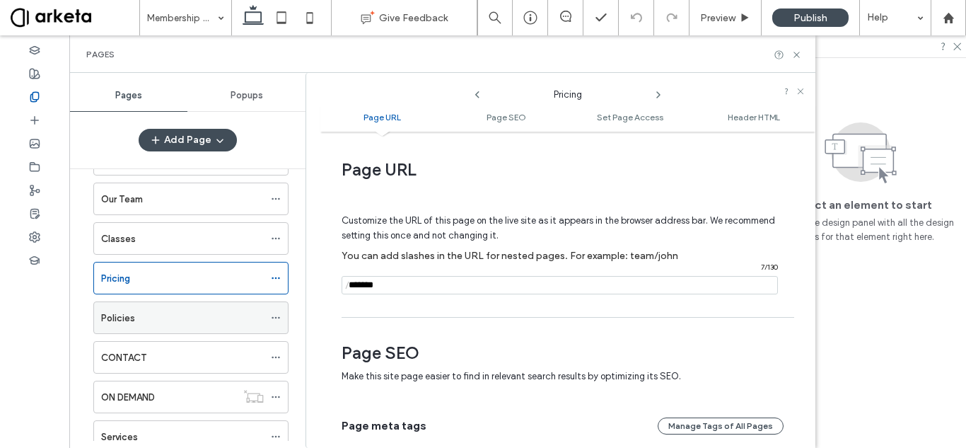
scroll to position [71, 0]
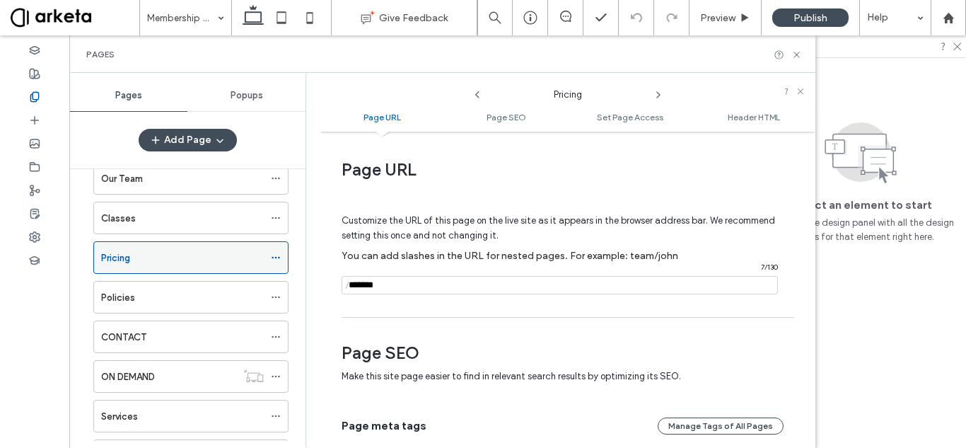
click at [275, 256] on icon at bounding box center [276, 258] width 10 height 10
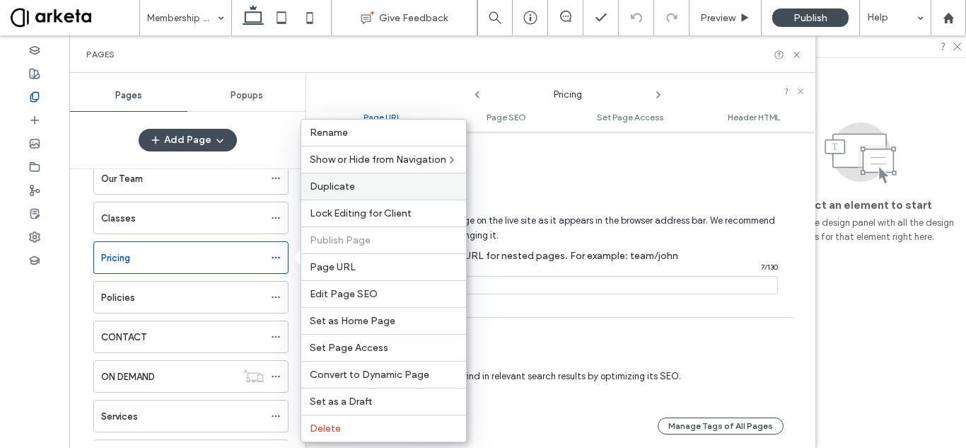
click at [357, 189] on label "Duplicate" at bounding box center [384, 186] width 148 height 12
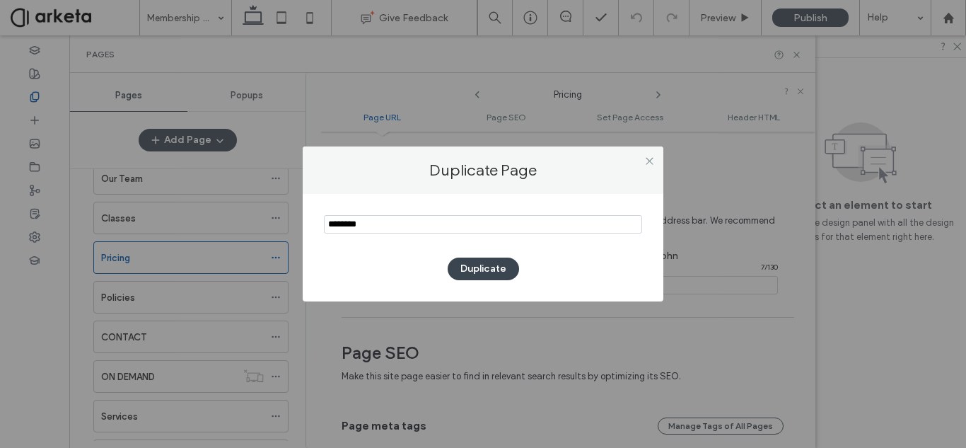
type input "********"
click at [485, 267] on button "Duplicate" at bounding box center [483, 269] width 71 height 23
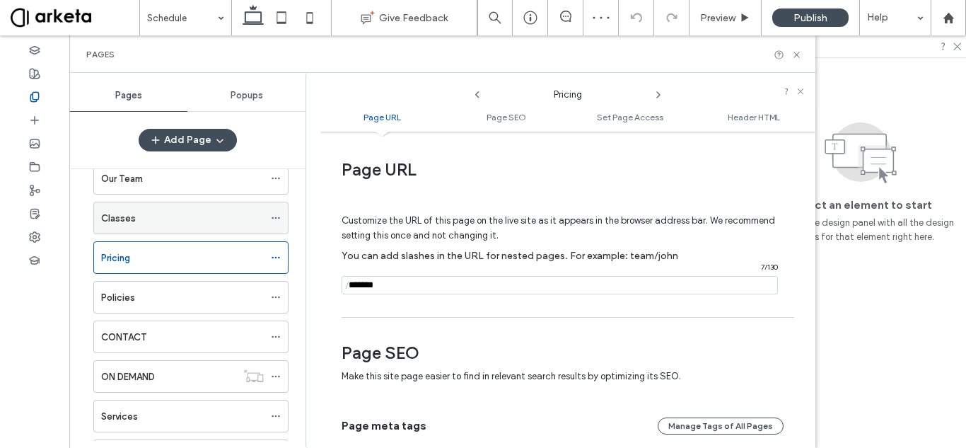
scroll to position [177, 0]
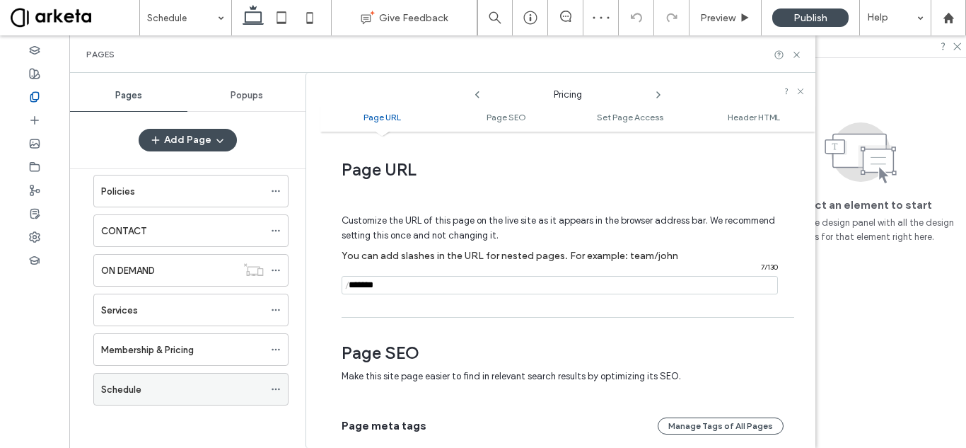
click at [275, 390] on icon at bounding box center [276, 389] width 10 height 10
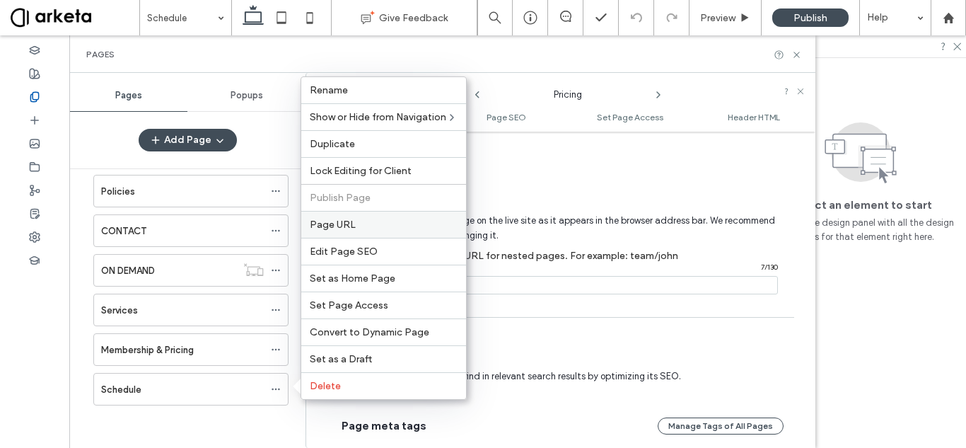
click at [361, 231] on div "Page URL" at bounding box center [383, 224] width 165 height 27
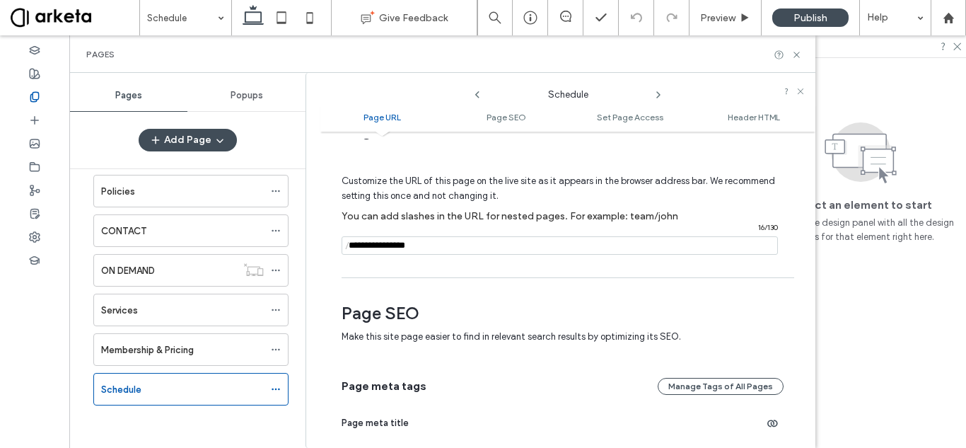
scroll to position [71, 0]
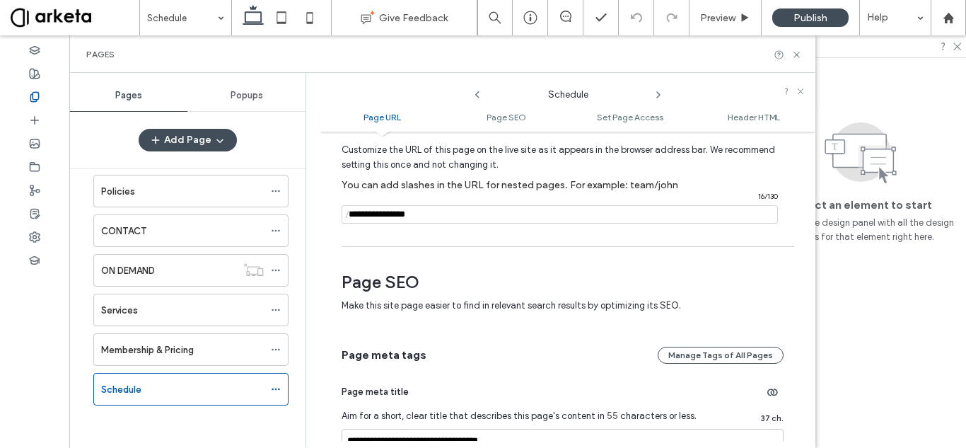
click at [453, 215] on input "notEmpty" at bounding box center [560, 214] width 436 height 18
paste input "**********"
click at [463, 214] on input "notEmpty" at bounding box center [560, 214] width 436 height 18
drag, startPoint x: 466, startPoint y: 216, endPoint x: 308, endPoint y: 219, distance: 158.5
click at [308, 219] on div "**********" at bounding box center [561, 260] width 510 height 375
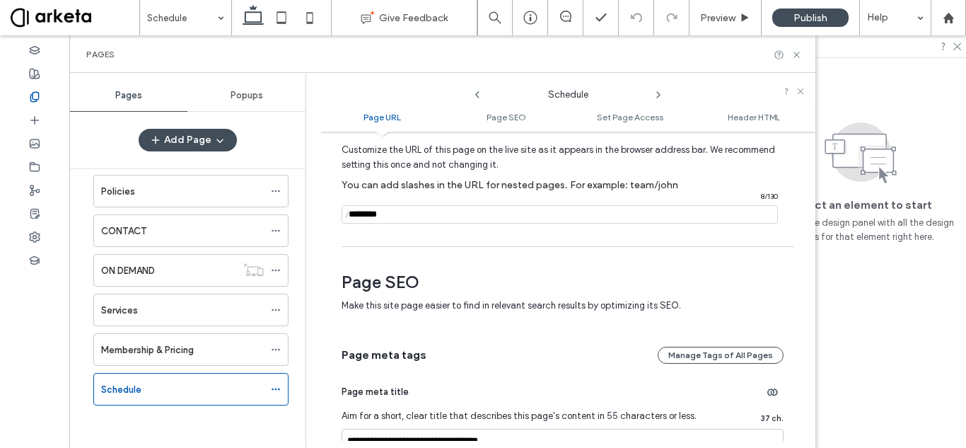
type input "********"
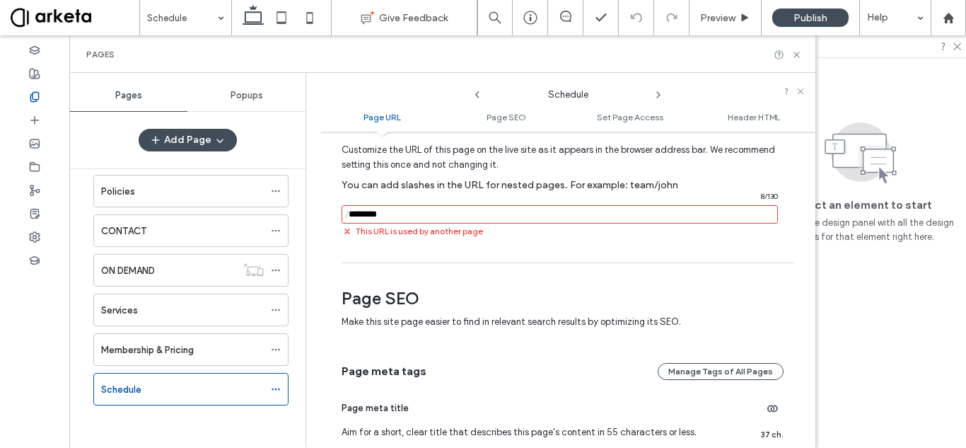
click at [479, 253] on div "**********" at bounding box center [567, 290] width 495 height 302
click at [461, 233] on span "This URL is used by another page" at bounding box center [419, 231] width 127 height 13
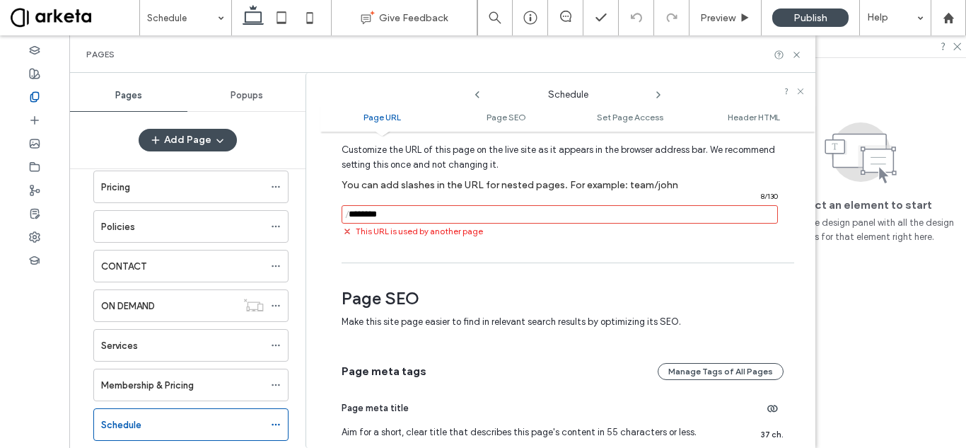
scroll to position [177, 0]
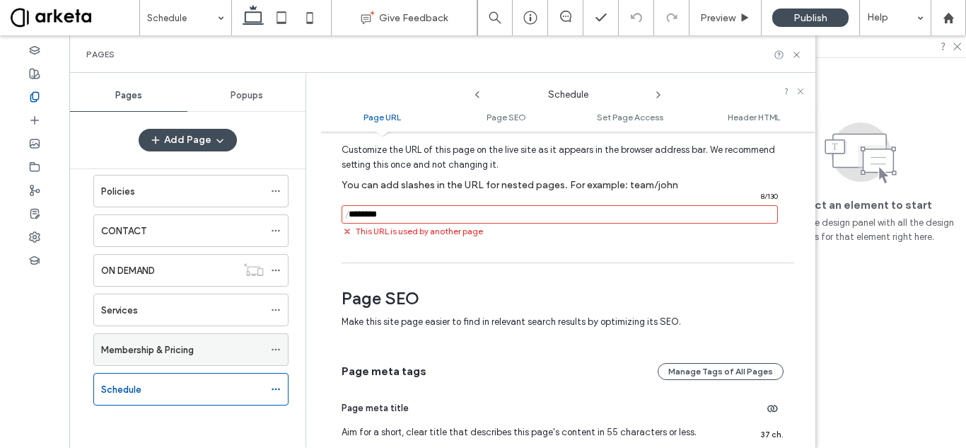
click at [173, 351] on label "Membership & Pricing" at bounding box center [147, 349] width 93 height 25
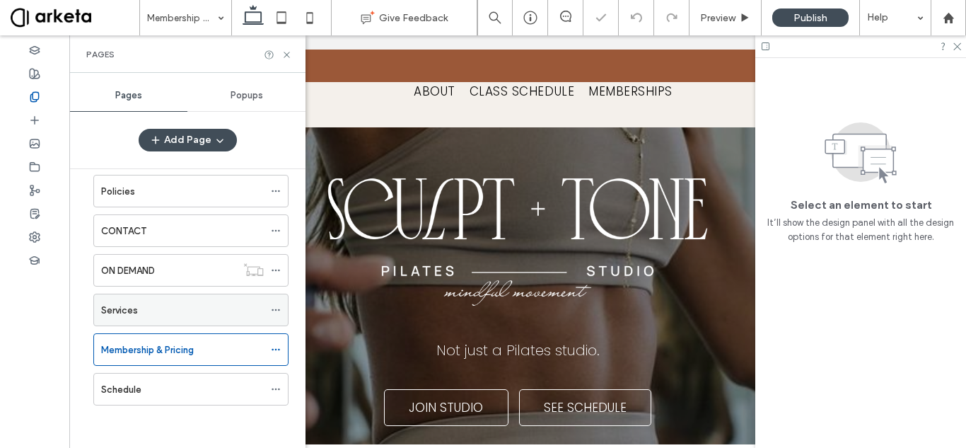
click at [185, 301] on div "Services" at bounding box center [182, 309] width 163 height 31
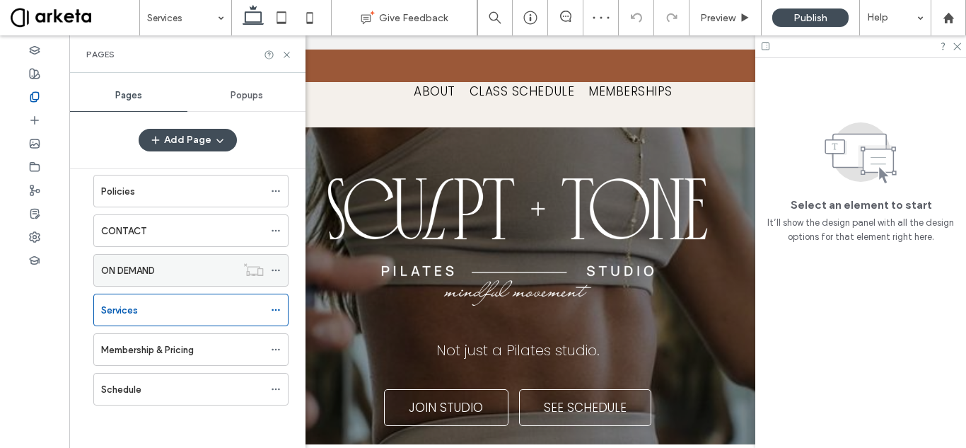
click at [187, 267] on div "ON DEMAND" at bounding box center [168, 270] width 135 height 15
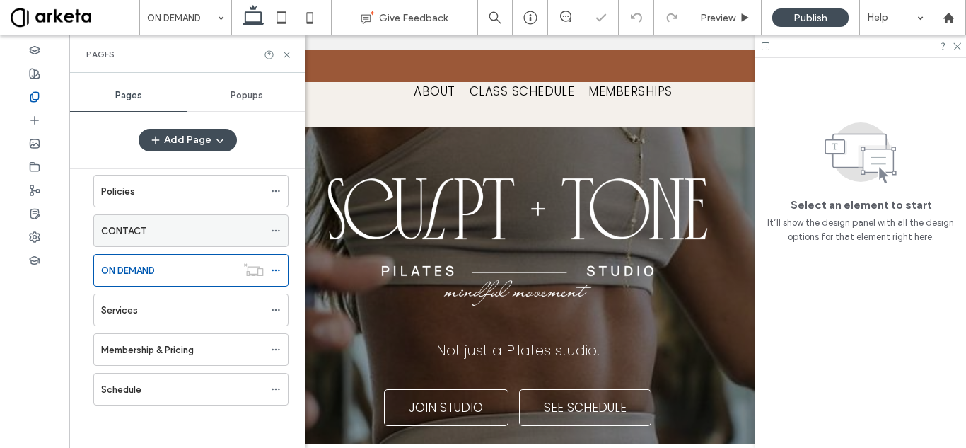
click at [184, 233] on div "CONTACT" at bounding box center [182, 231] width 163 height 15
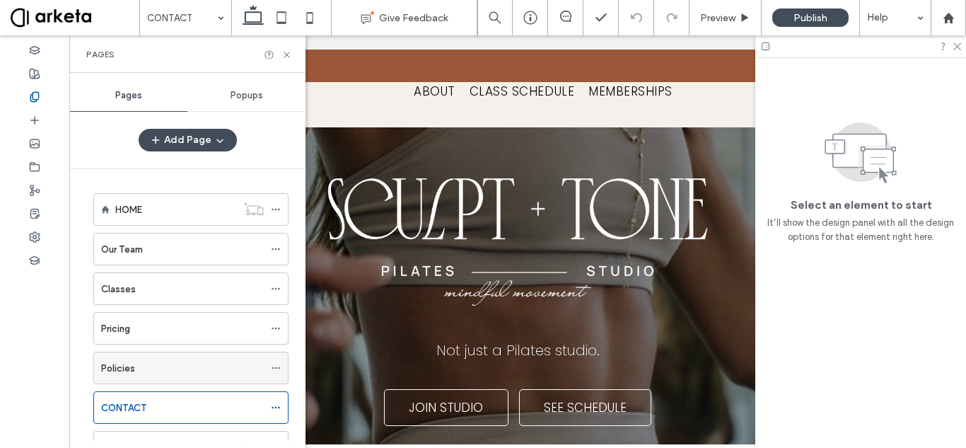
click at [173, 352] on div "Policies" at bounding box center [190, 368] width 195 height 33
click at [180, 362] on div "Policies" at bounding box center [182, 368] width 163 height 15
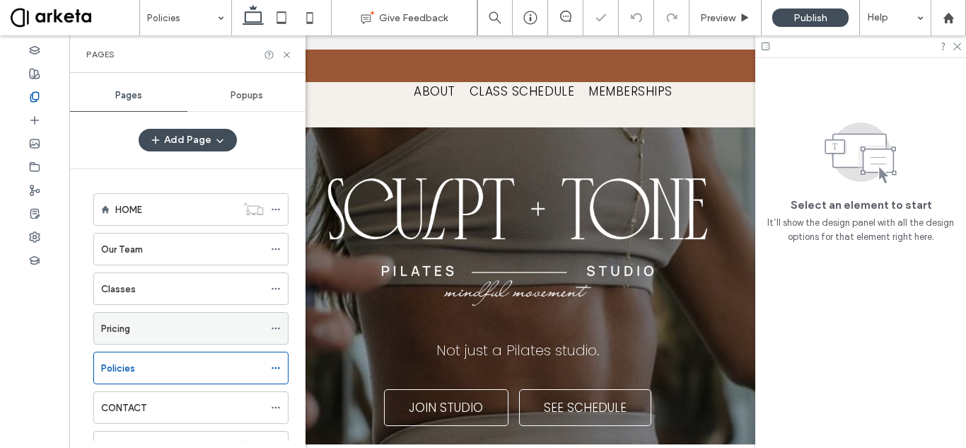
click at [190, 326] on div "Pricing" at bounding box center [182, 328] width 163 height 15
click at [192, 287] on div "Classes" at bounding box center [182, 289] width 163 height 15
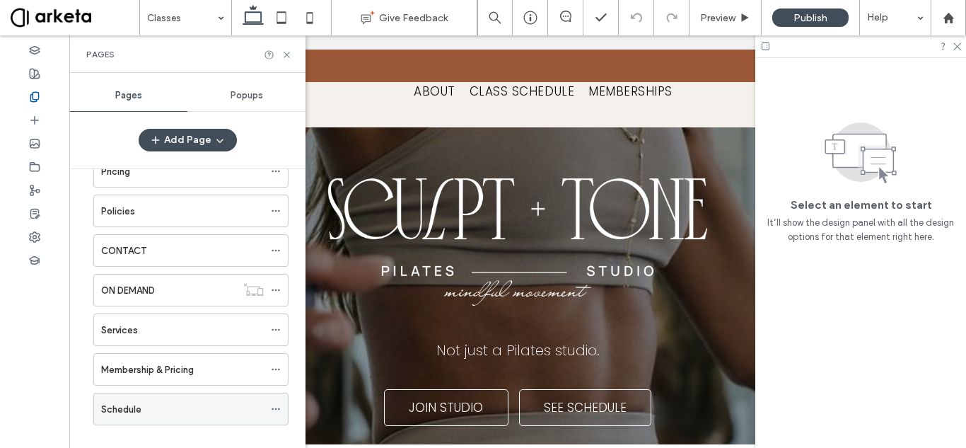
scroll to position [177, 0]
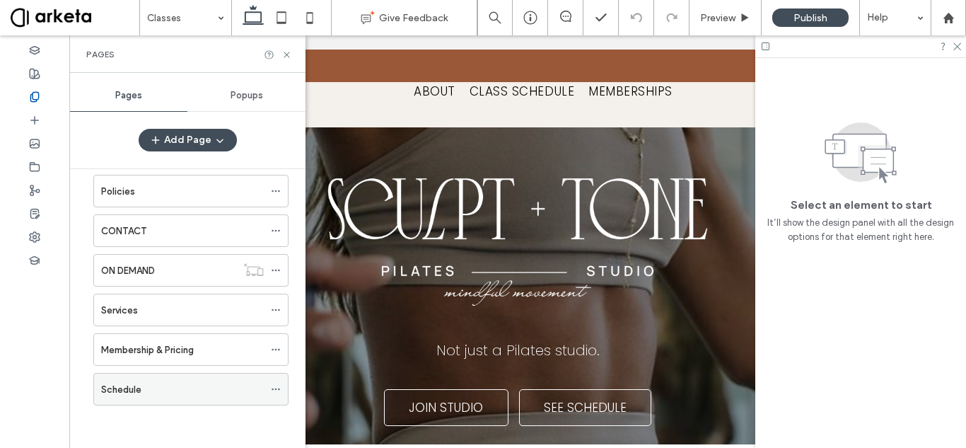
click at [275, 386] on icon at bounding box center [276, 389] width 10 height 10
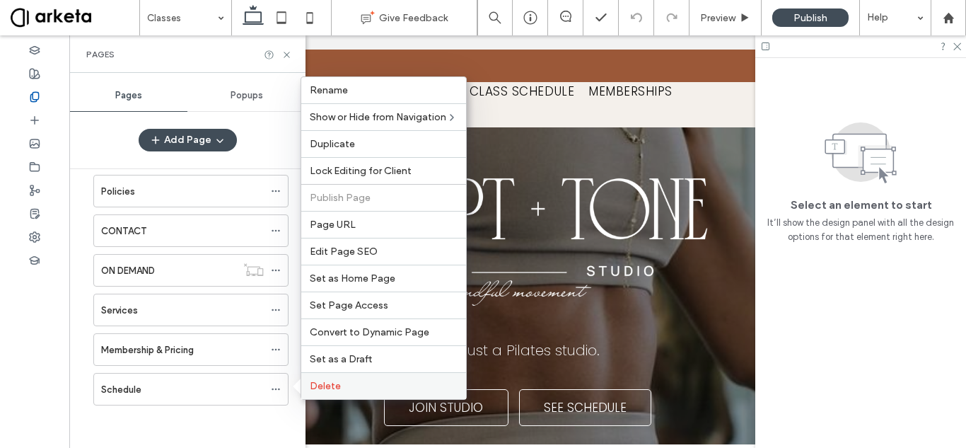
click at [337, 383] on span "Delete" at bounding box center [325, 386] width 31 height 12
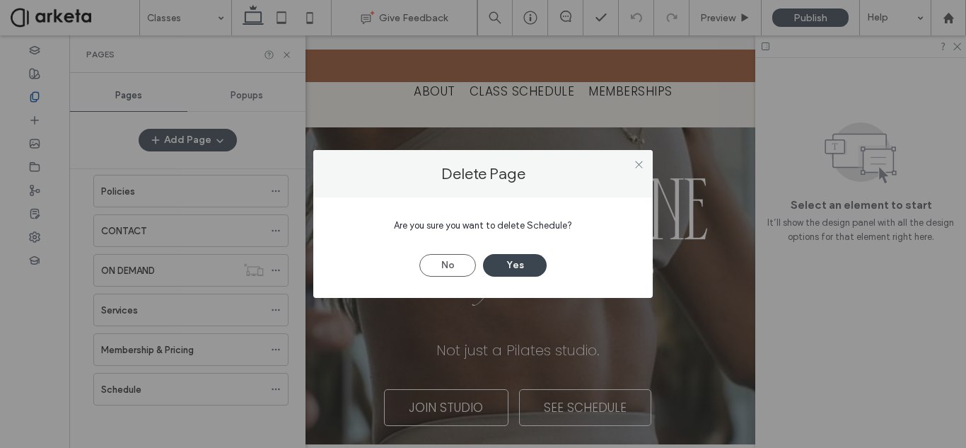
click at [520, 262] on button "Yes" at bounding box center [515, 265] width 64 height 23
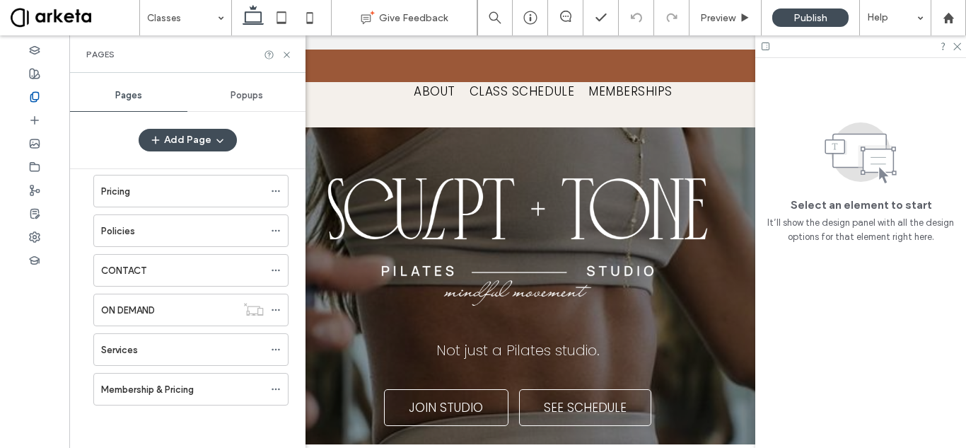
scroll to position [137, 0]
click at [276, 308] on icon at bounding box center [276, 310] width 10 height 10
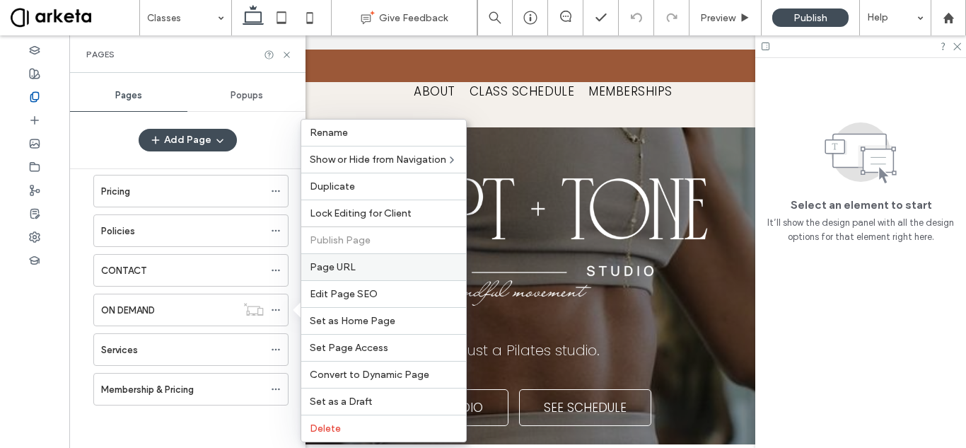
click at [362, 263] on label "Page URL" at bounding box center [384, 267] width 148 height 12
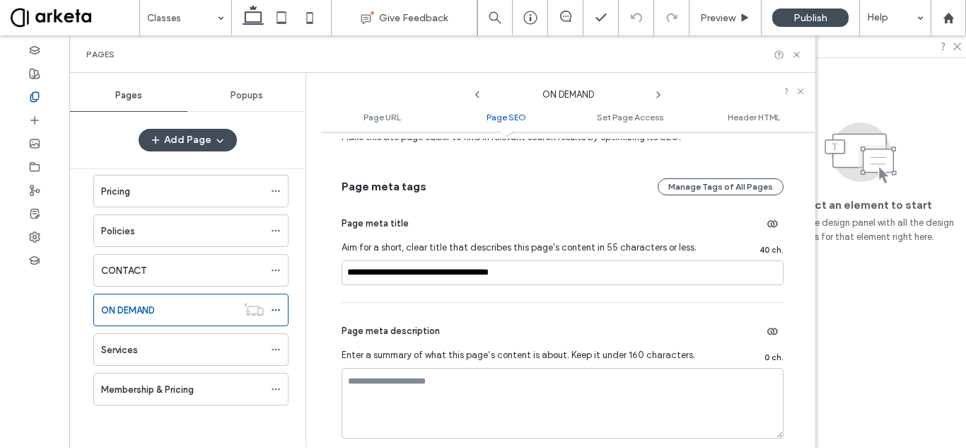
scroll to position [283, 0]
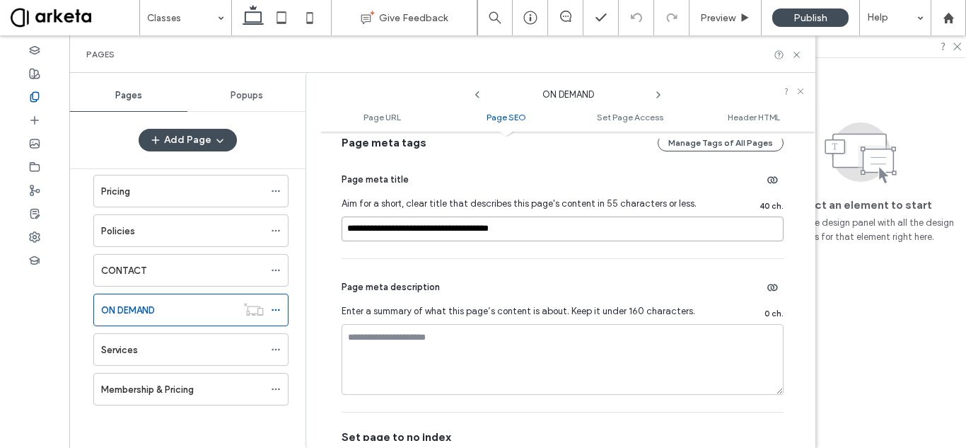
click at [547, 226] on input "**********" at bounding box center [563, 228] width 442 height 25
paste input
type input "**********"
click at [488, 259] on div "Page meta description Enter a summary of what this page’s content is about. Kee…" at bounding box center [563, 335] width 442 height 153
click at [276, 308] on icon at bounding box center [276, 310] width 10 height 10
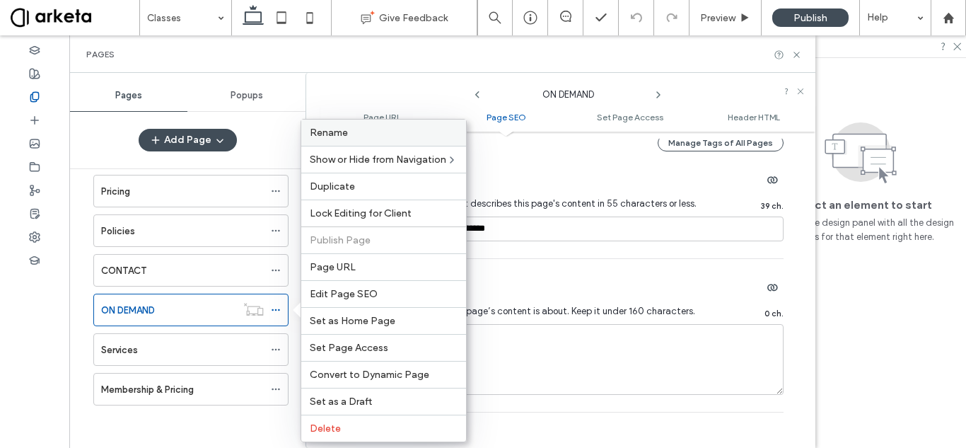
click at [376, 127] on label "Rename" at bounding box center [384, 133] width 148 height 12
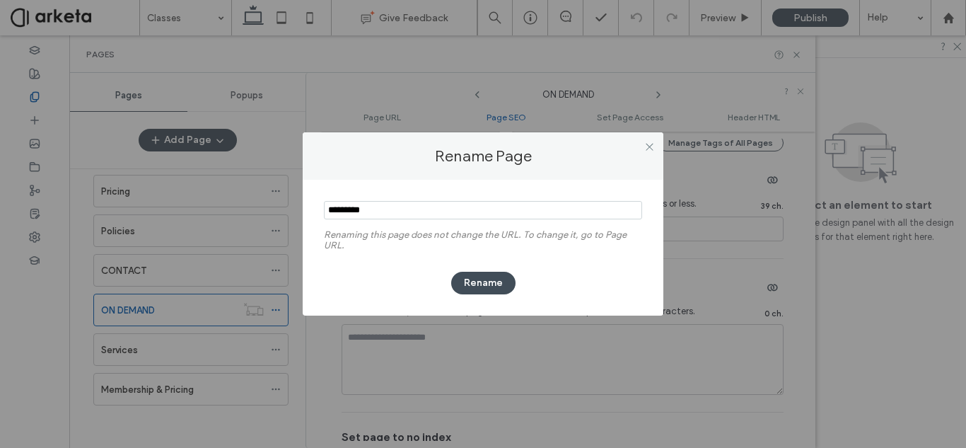
type input "*"
type input "*********"
click at [469, 284] on button "Rename" at bounding box center [483, 283] width 64 height 23
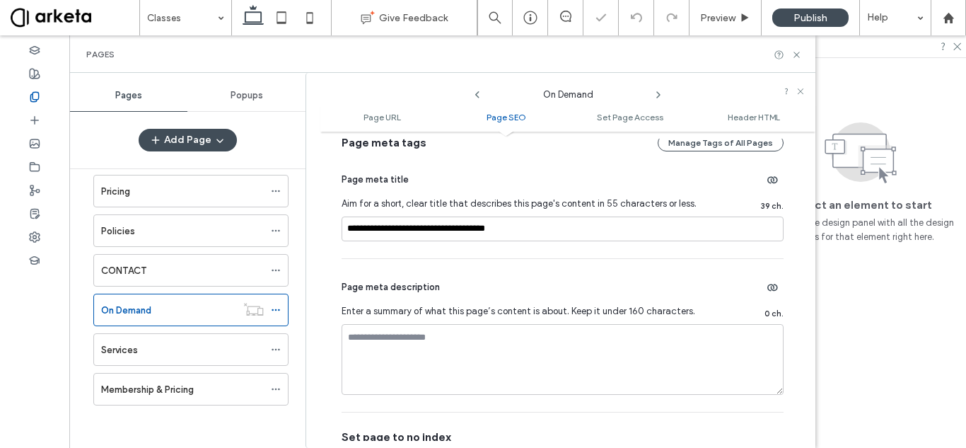
click at [282, 421] on div "HOME Our Team Classes Pricing Policies CONTACT On Demand Services Membership & …" at bounding box center [182, 236] width 213 height 374
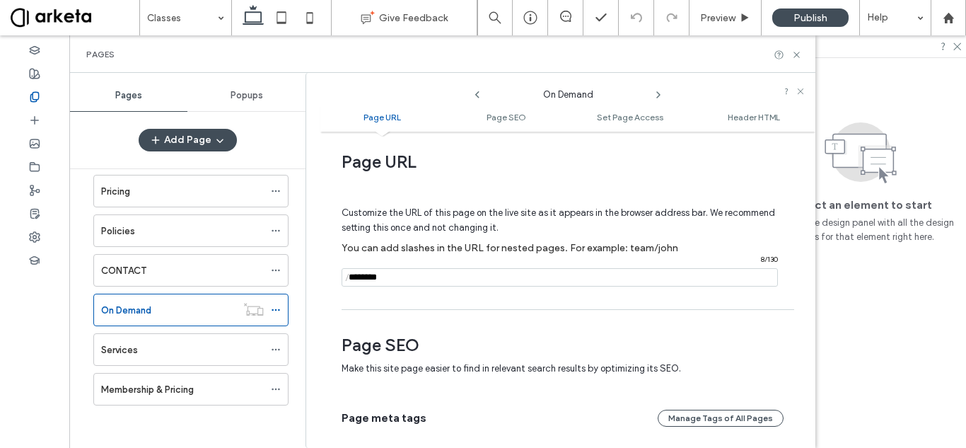
scroll to position [0, 0]
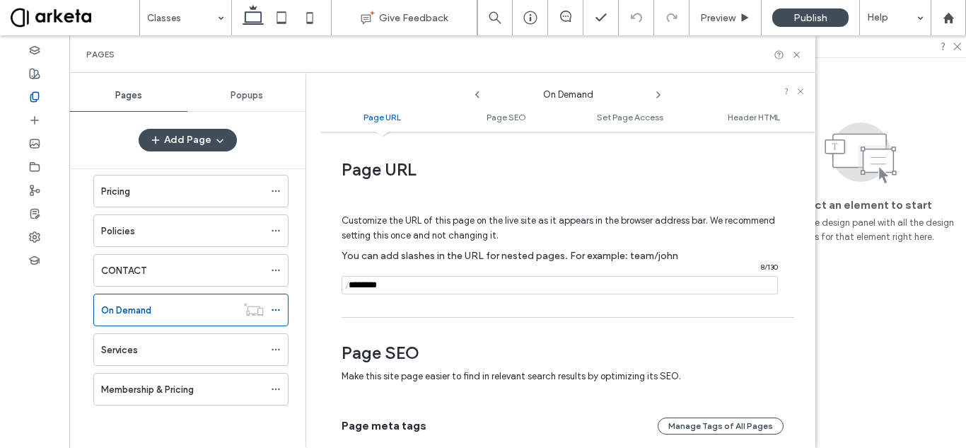
click at [219, 421] on div "HOME Our Team Classes Pricing Policies CONTACT On Demand Services Membership & …" at bounding box center [182, 236] width 213 height 374
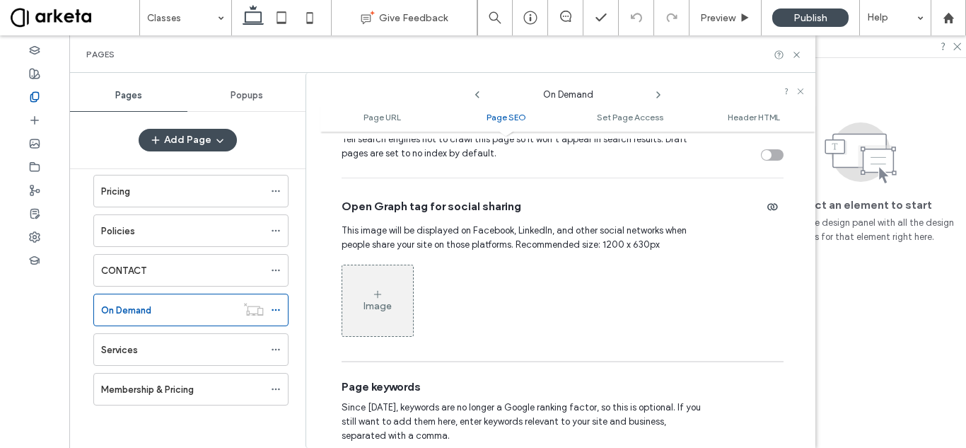
scroll to position [566, 0]
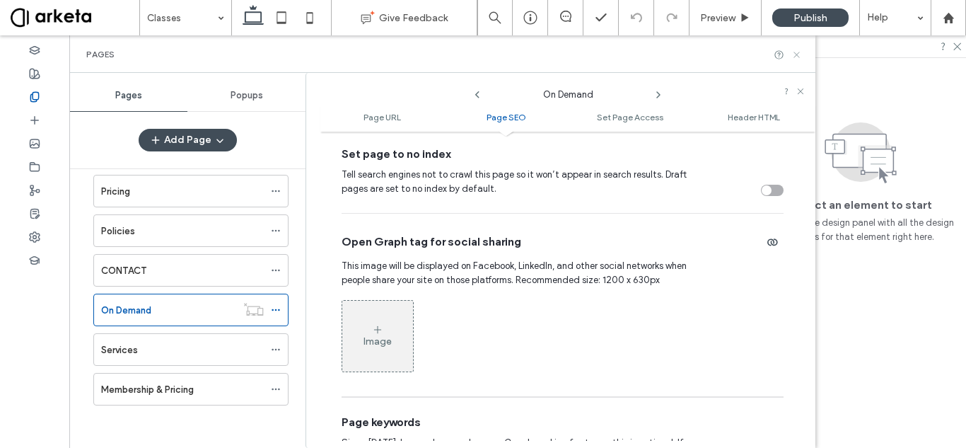
click at [798, 53] on use at bounding box center [797, 55] width 6 height 6
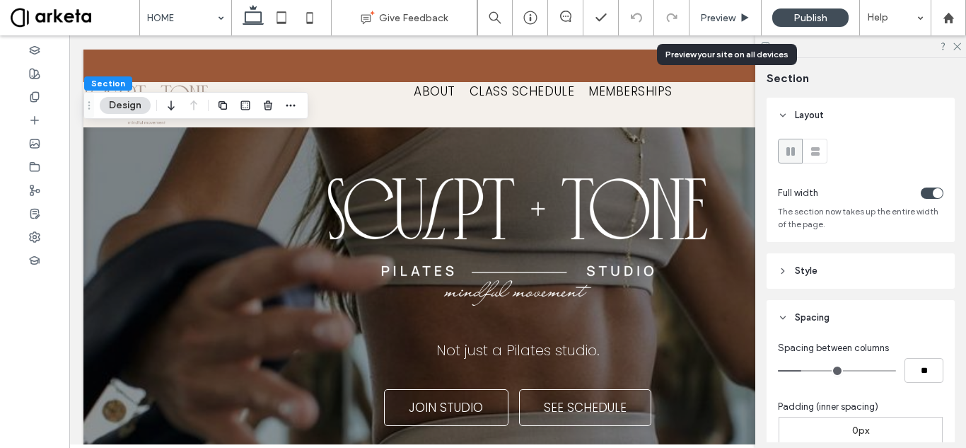
click at [699, 20] on div "Preview" at bounding box center [725, 18] width 71 height 12
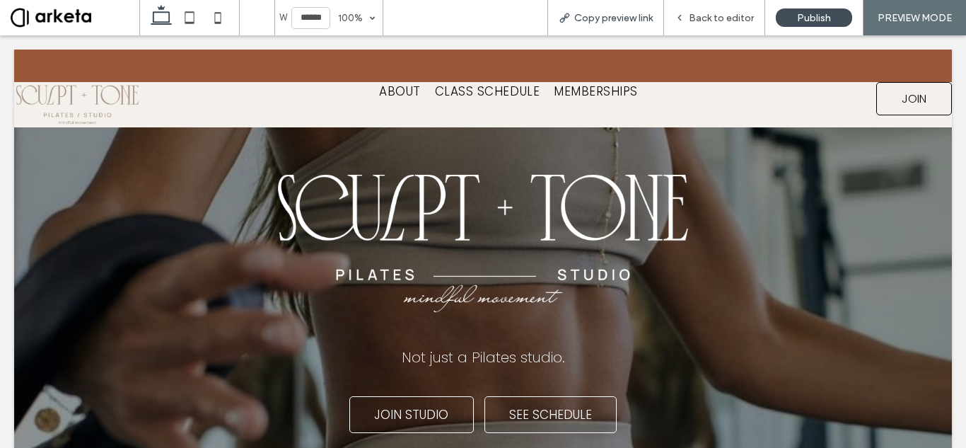
click at [625, 16] on span "Copy preview link" at bounding box center [613, 18] width 79 height 12
click at [717, 22] on span "Back to editor" at bounding box center [721, 18] width 65 height 12
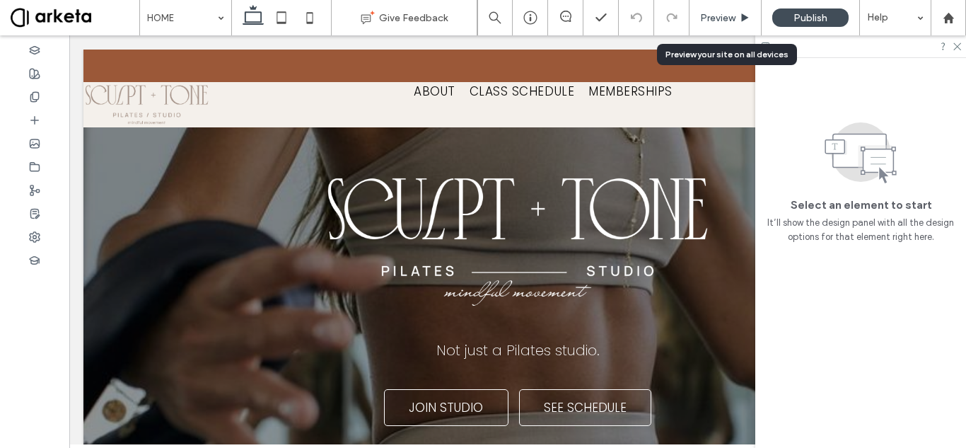
click at [710, 20] on span "Preview" at bounding box center [717, 18] width 35 height 12
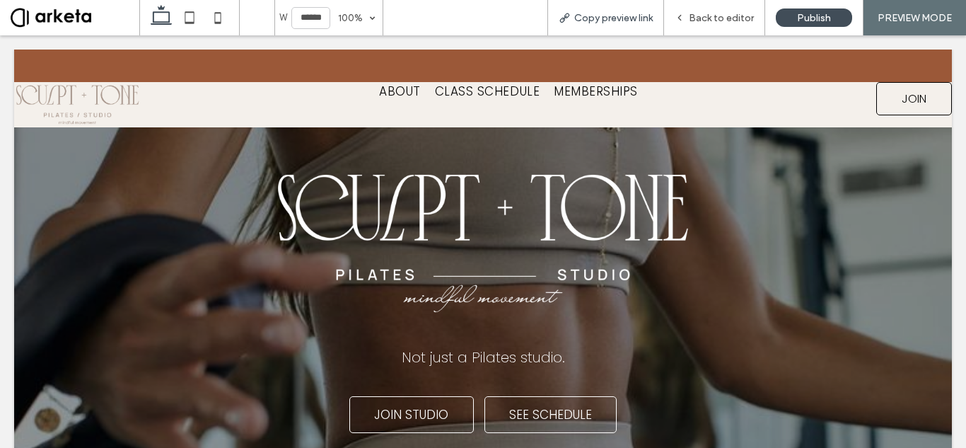
click at [626, 23] on span "Copy preview link" at bounding box center [613, 18] width 79 height 12
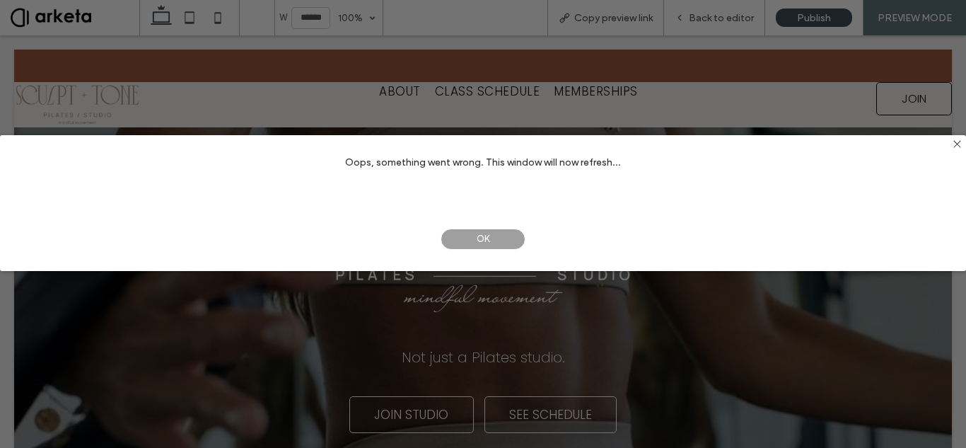
click at [508, 238] on span "OK" at bounding box center [483, 239] width 85 height 21
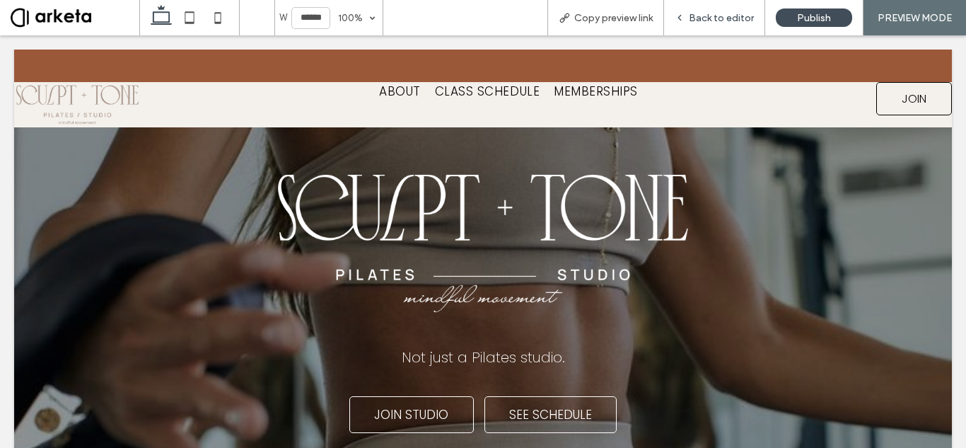
click at [703, 22] on span "Back to editor" at bounding box center [721, 18] width 65 height 12
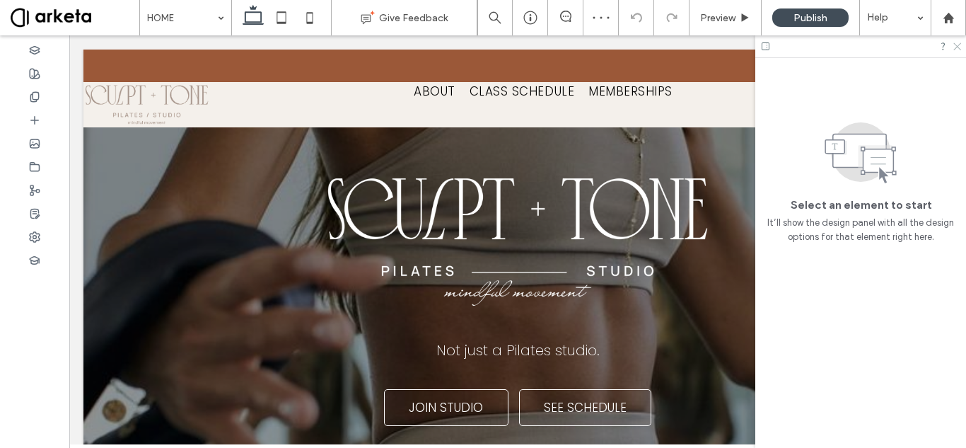
click at [958, 47] on use at bounding box center [958, 47] width 8 height 8
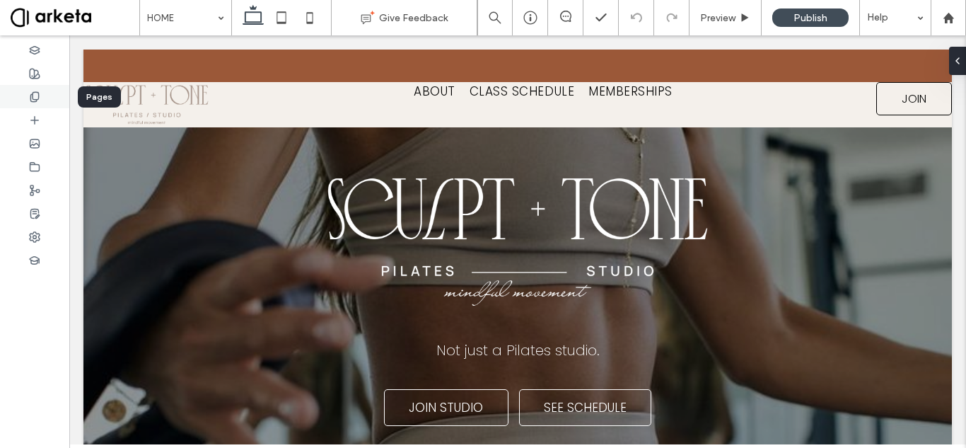
click at [32, 98] on icon at bounding box center [34, 96] width 11 height 11
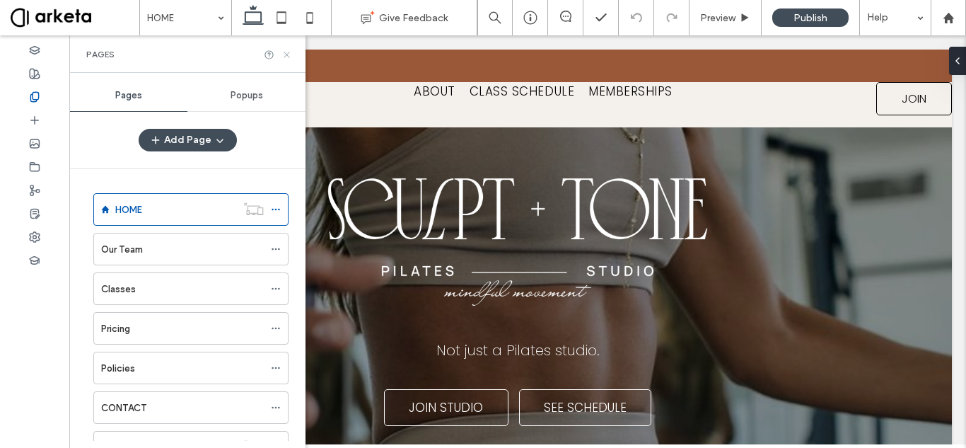
click at [287, 57] on icon at bounding box center [287, 55] width 11 height 11
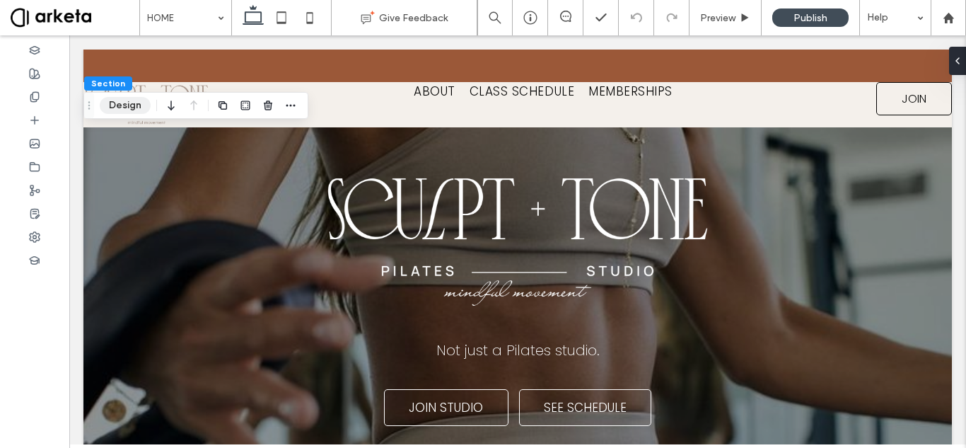
click at [103, 105] on button "Design" at bounding box center [125, 105] width 51 height 17
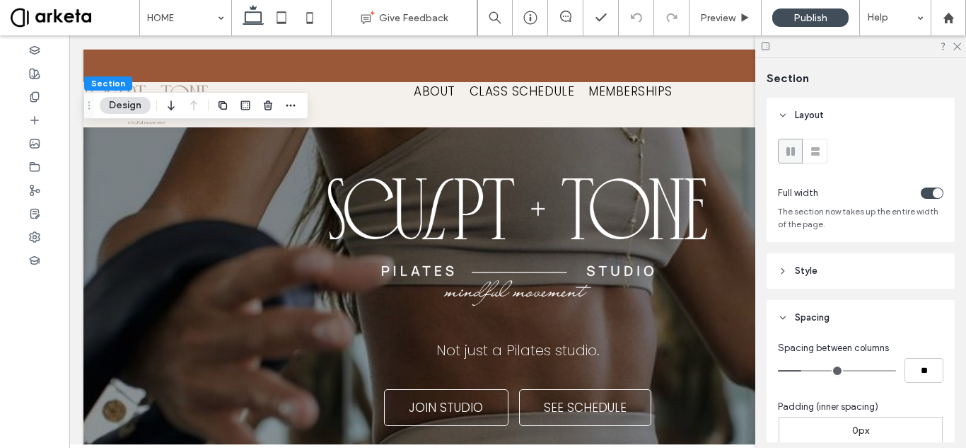
click at [855, 259] on header "Style" at bounding box center [861, 270] width 188 height 35
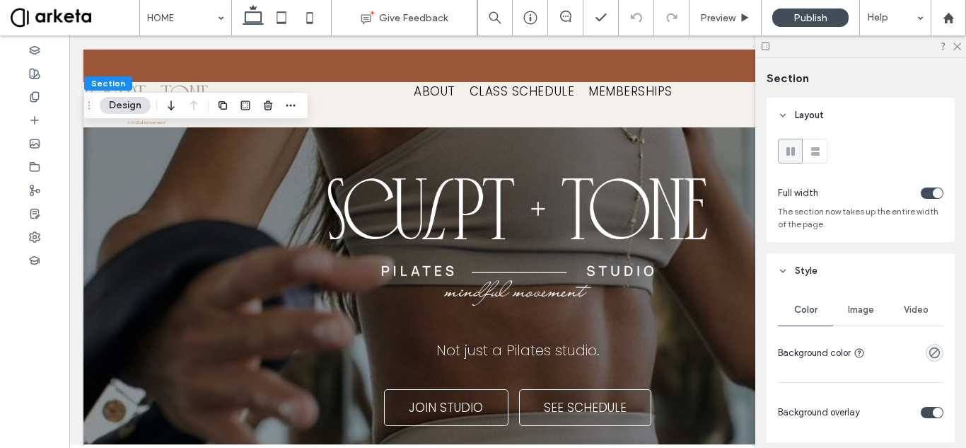
click at [862, 305] on span "Image" at bounding box center [861, 309] width 26 height 11
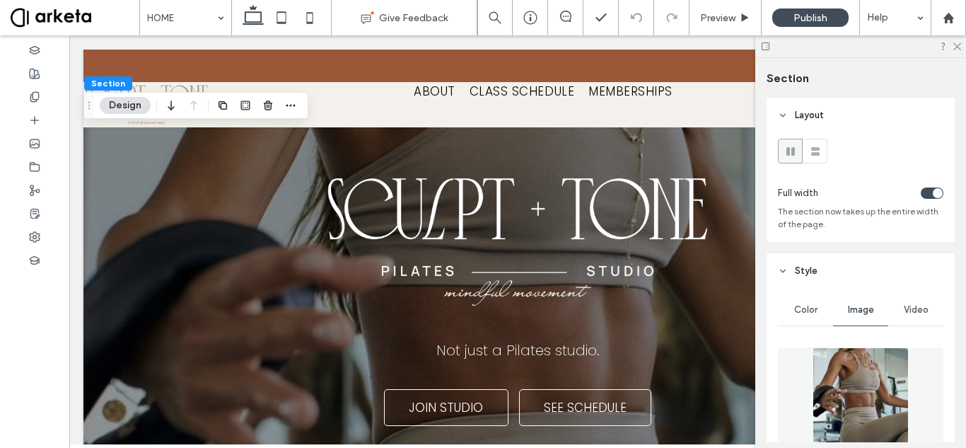
click at [870, 399] on img at bounding box center [861, 395] width 97 height 96
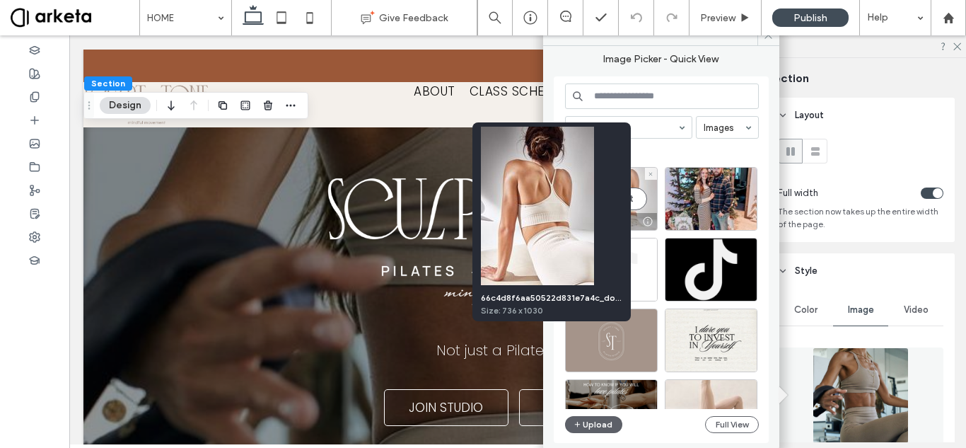
click at [644, 219] on div at bounding box center [649, 221] width 18 height 11
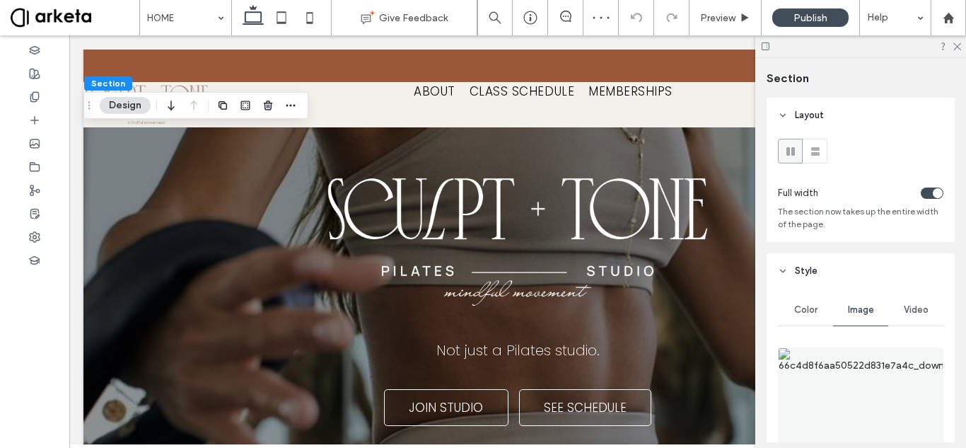
click at [847, 383] on img at bounding box center [861, 395] width 166 height 96
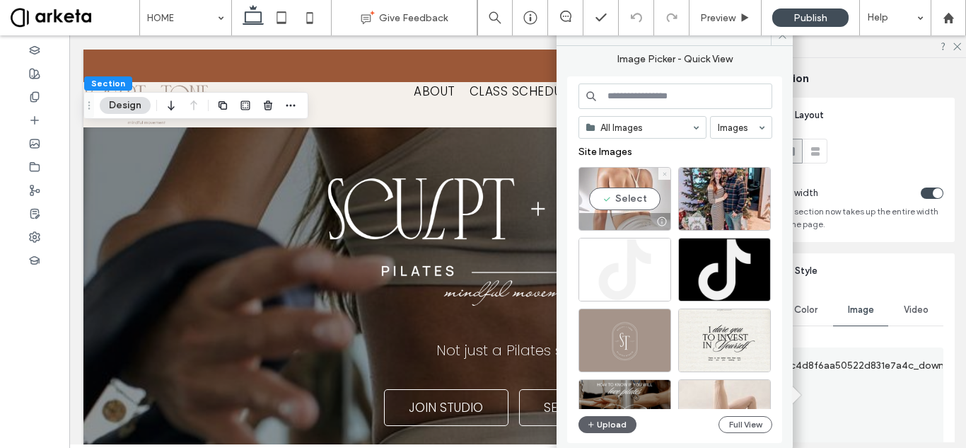
click at [663, 173] on icon at bounding box center [665, 174] width 6 height 6
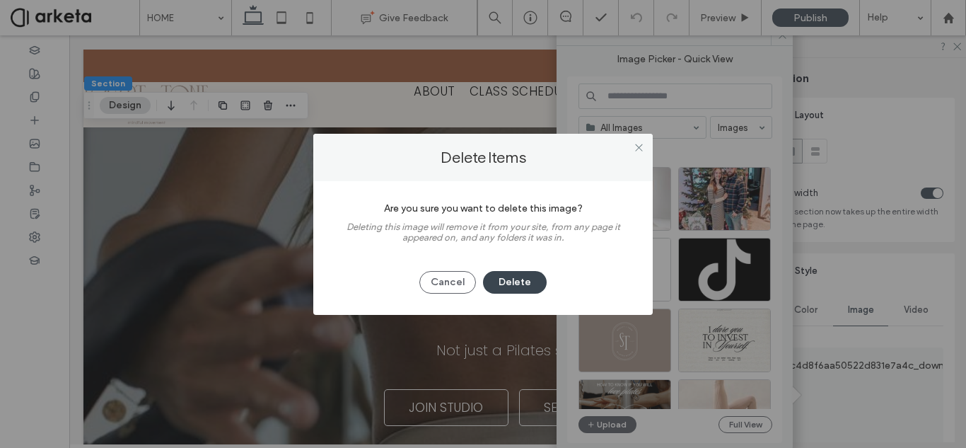
click at [527, 284] on button "Delete" at bounding box center [515, 282] width 64 height 23
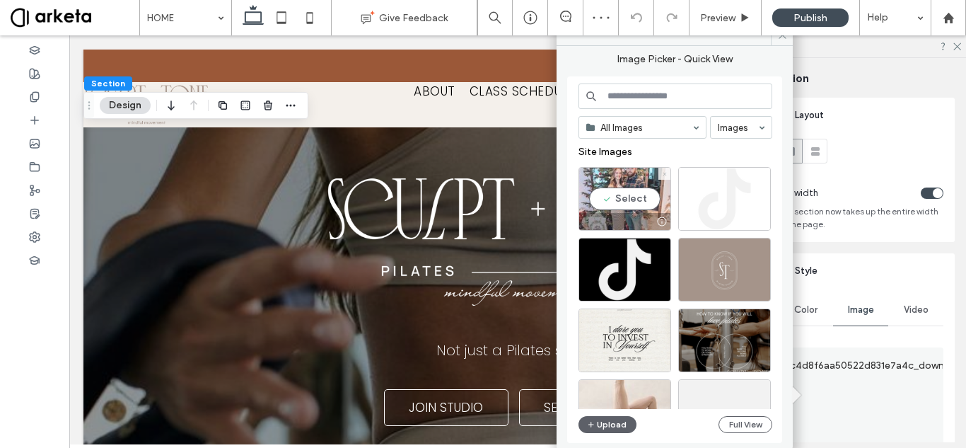
click at [662, 170] on span at bounding box center [665, 174] width 6 height 12
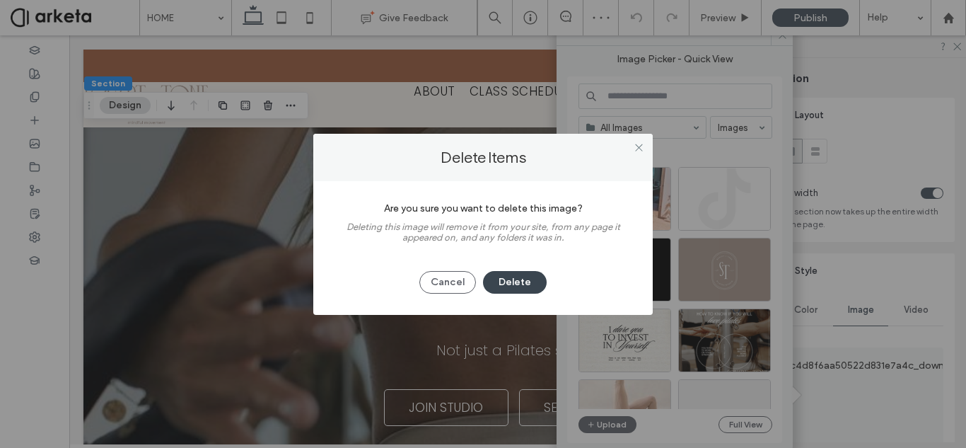
click at [509, 282] on button "Delete" at bounding box center [515, 282] width 64 height 23
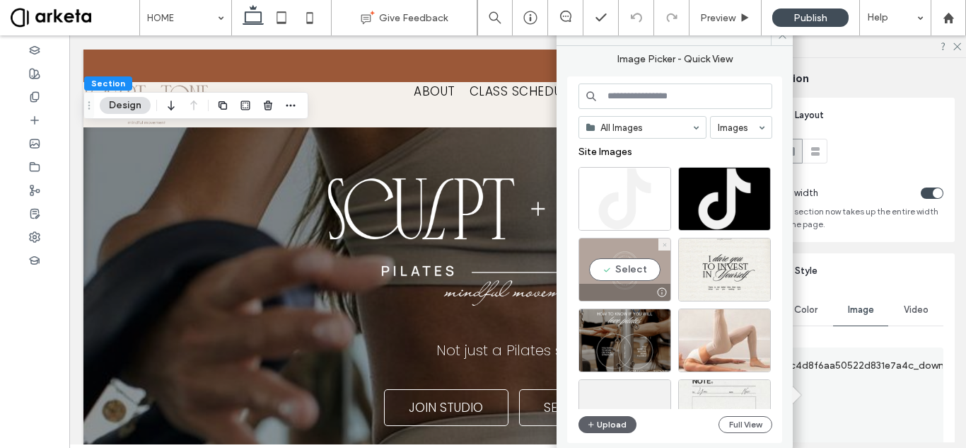
click at [666, 242] on icon at bounding box center [665, 245] width 6 height 6
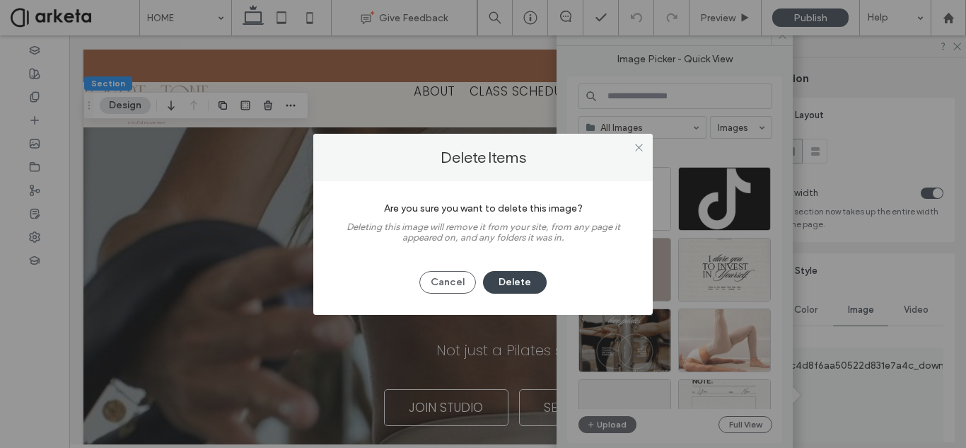
click at [536, 279] on button "Delete" at bounding box center [515, 282] width 64 height 23
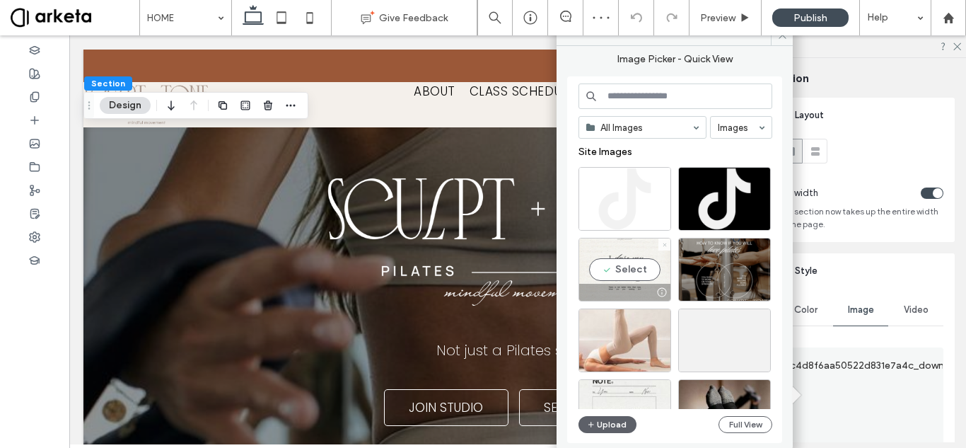
click at [663, 244] on icon at bounding box center [665, 245] width 6 height 6
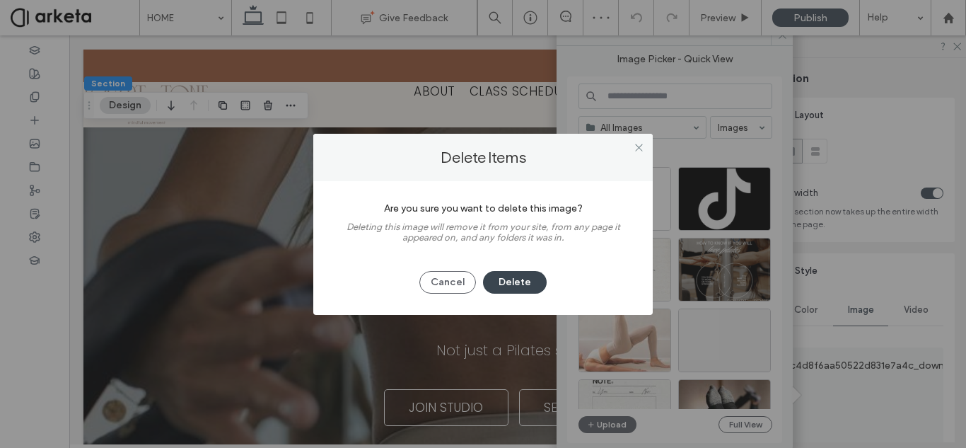
click at [532, 275] on button "Delete" at bounding box center [515, 282] width 64 height 23
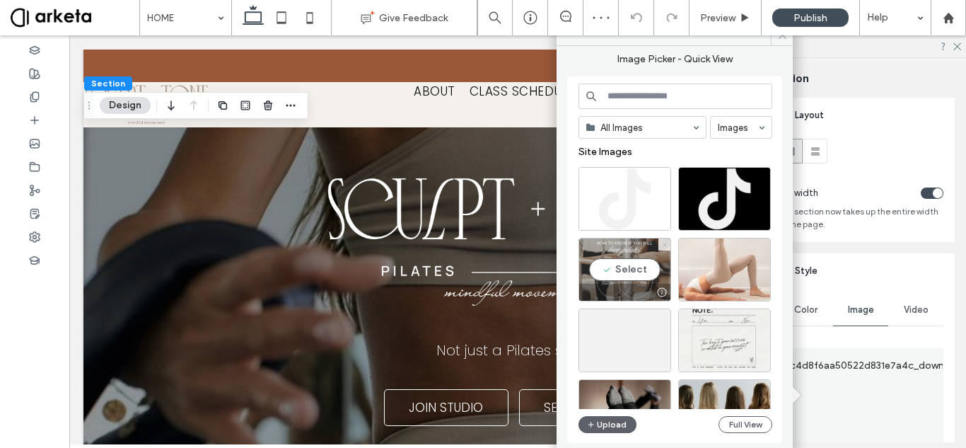
click at [666, 243] on icon at bounding box center [665, 245] width 6 height 6
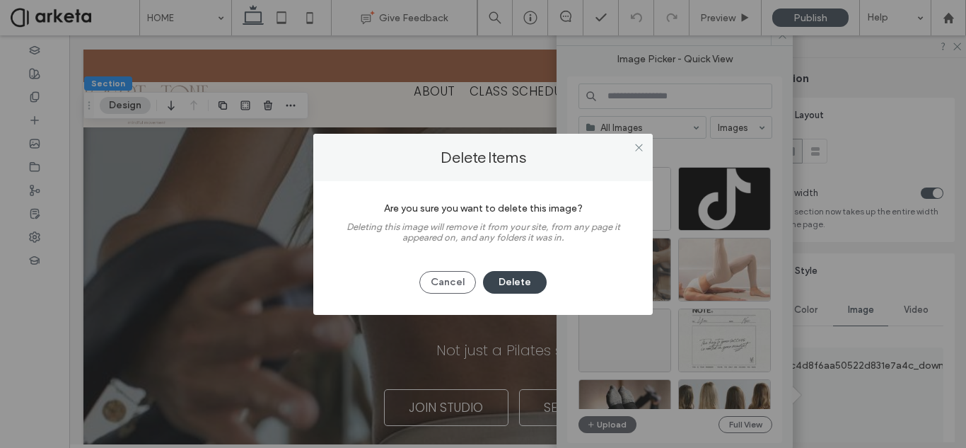
click at [536, 282] on button "Delete" at bounding box center [515, 282] width 64 height 23
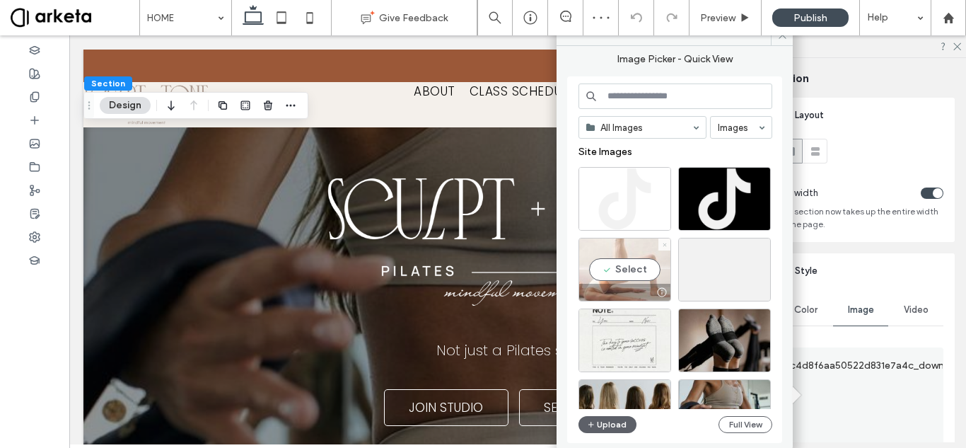
click at [667, 242] on icon at bounding box center [665, 245] width 6 height 6
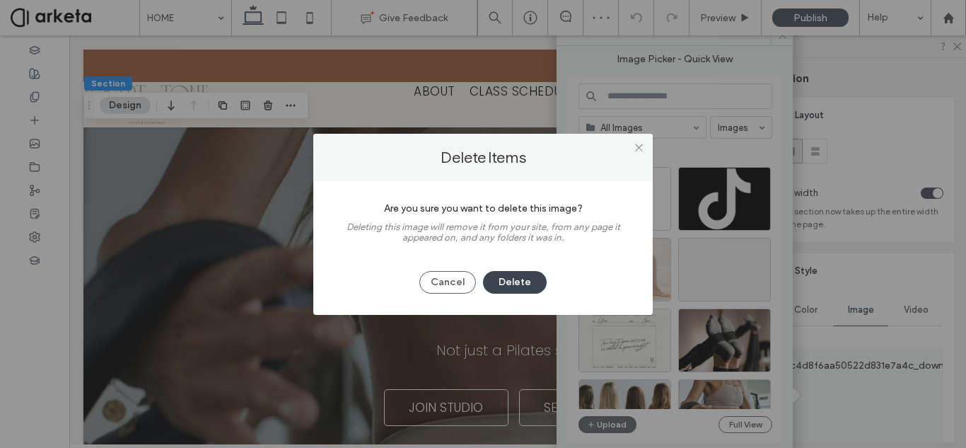
click at [530, 288] on button "Delete" at bounding box center [515, 282] width 64 height 23
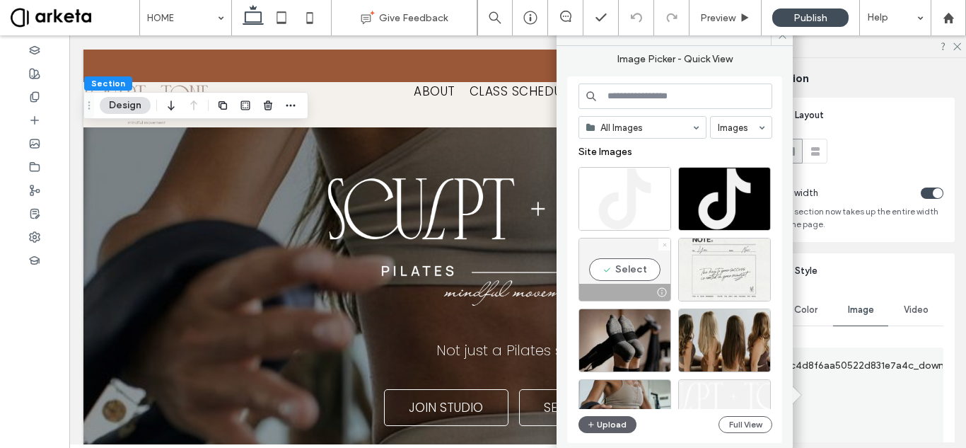
click at [666, 244] on icon at bounding box center [665, 245] width 6 height 6
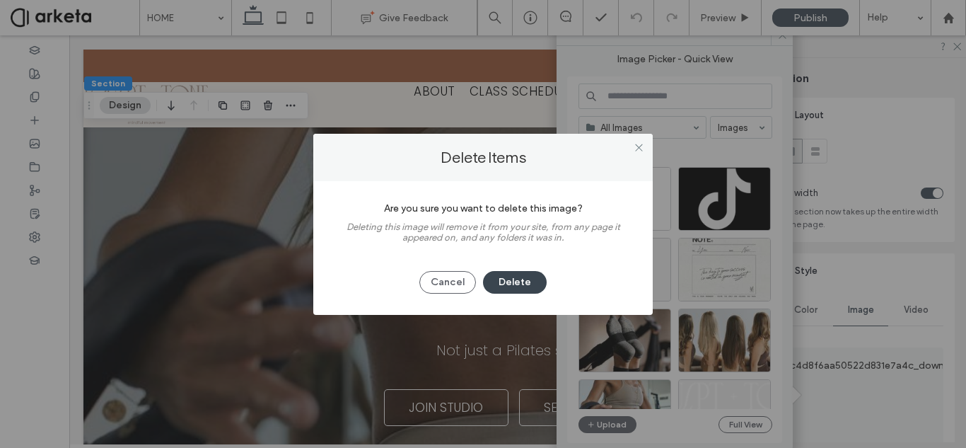
click at [521, 275] on button "Delete" at bounding box center [515, 282] width 64 height 23
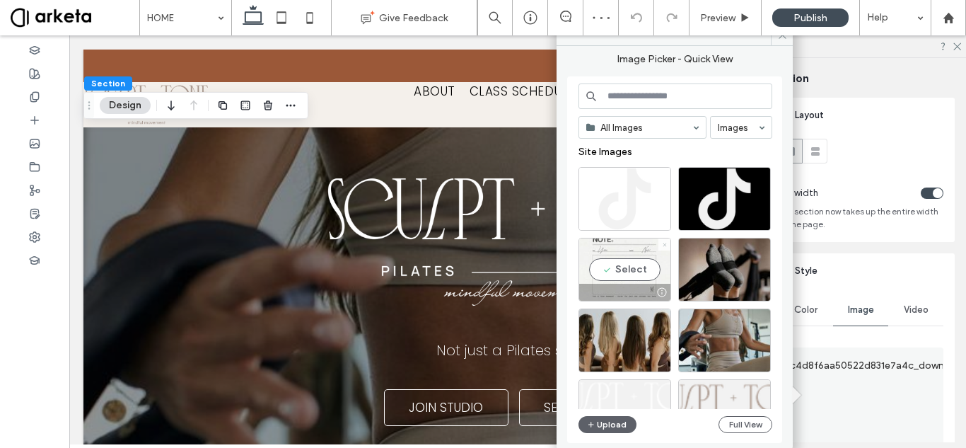
click at [666, 247] on icon at bounding box center [665, 245] width 6 height 6
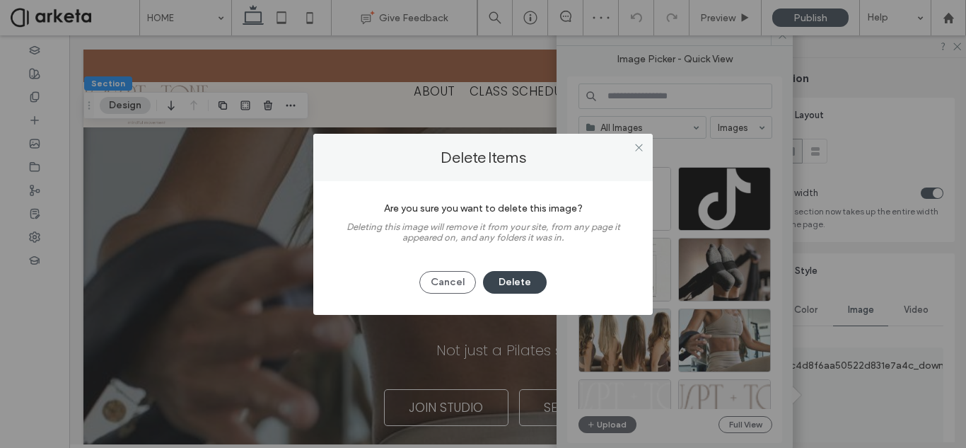
click at [533, 285] on button "Delete" at bounding box center [515, 282] width 64 height 23
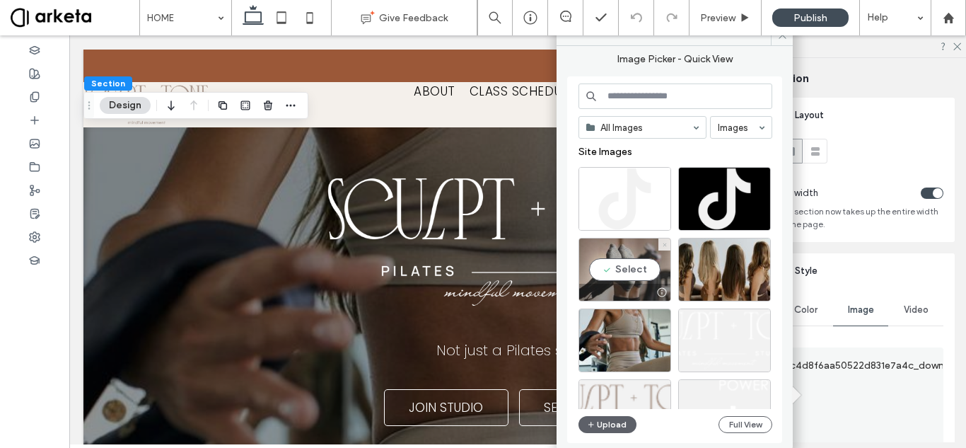
click at [666, 250] on span at bounding box center [665, 244] width 6 height 12
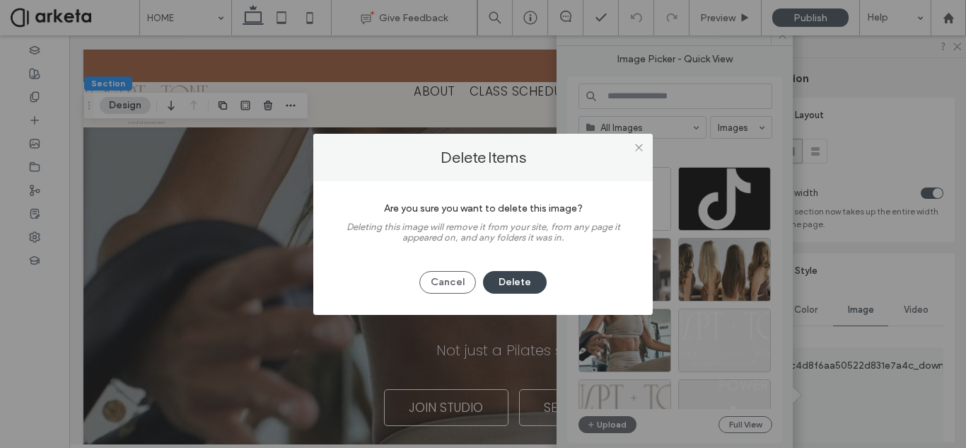
click at [538, 281] on button "Delete" at bounding box center [515, 282] width 64 height 23
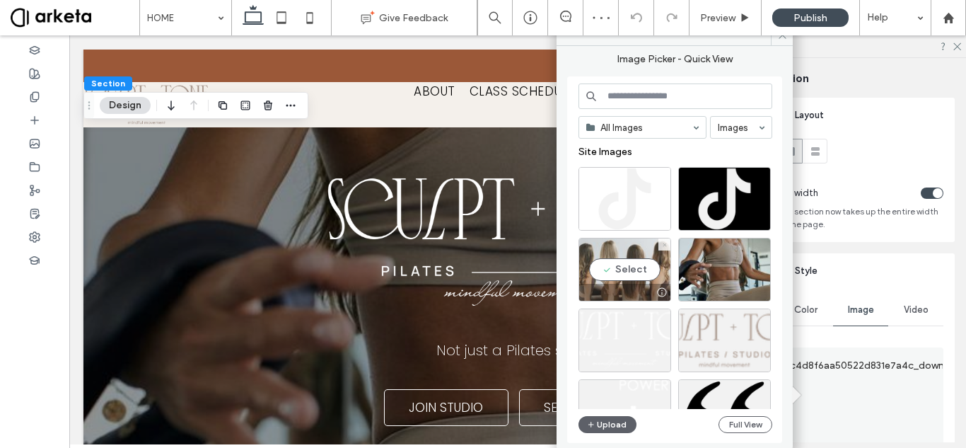
click at [664, 245] on icon at bounding box center [665, 245] width 6 height 6
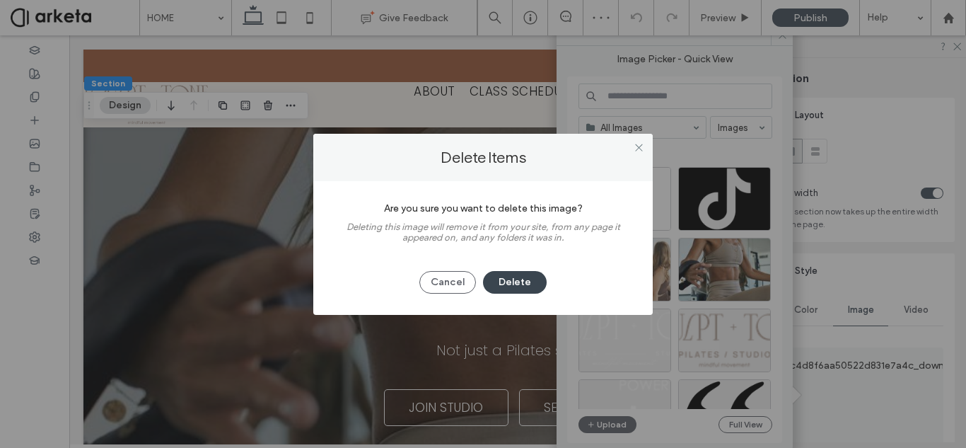
click at [538, 277] on button "Delete" at bounding box center [515, 282] width 64 height 23
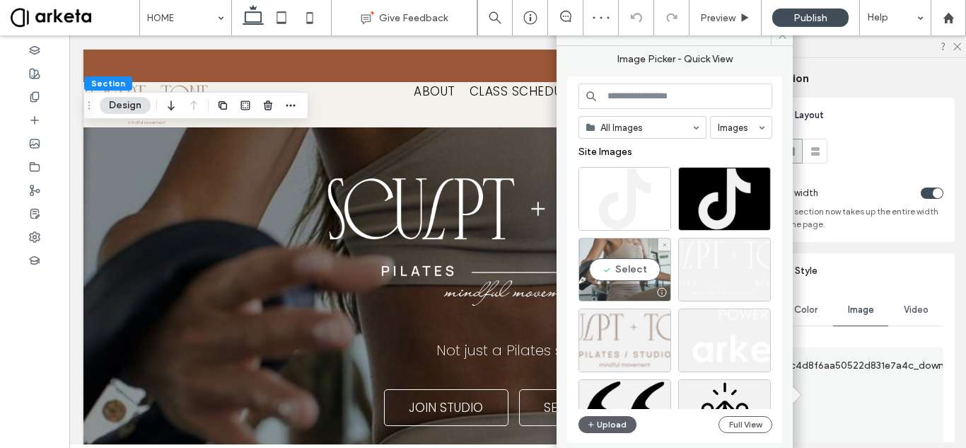
click at [663, 251] on div "Select" at bounding box center [625, 270] width 93 height 64
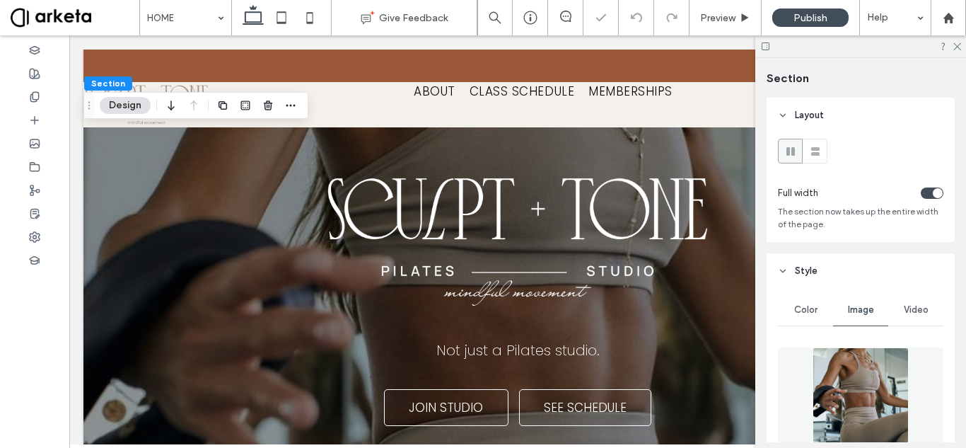
click at [843, 376] on img at bounding box center [861, 395] width 97 height 96
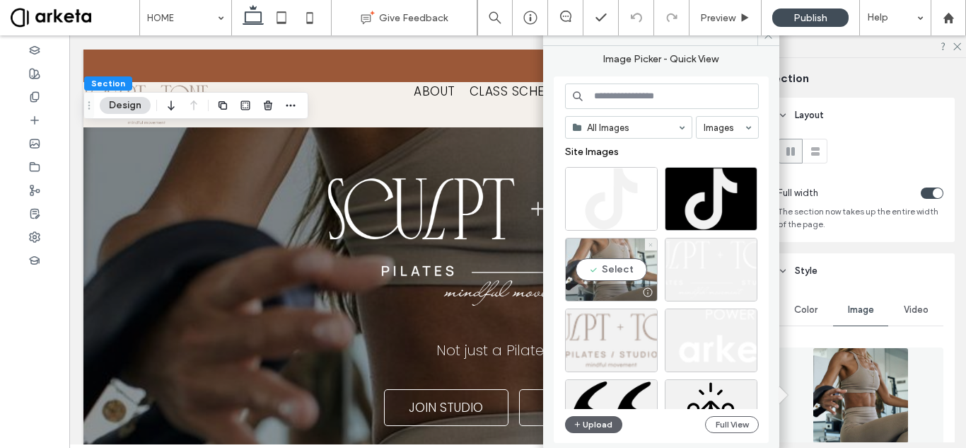
click at [651, 244] on icon at bounding box center [651, 245] width 6 height 6
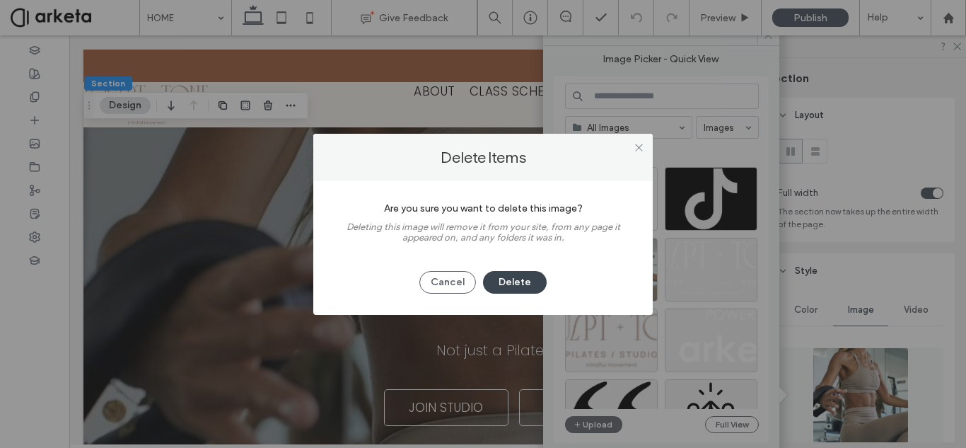
click at [536, 279] on button "Delete" at bounding box center [515, 282] width 64 height 23
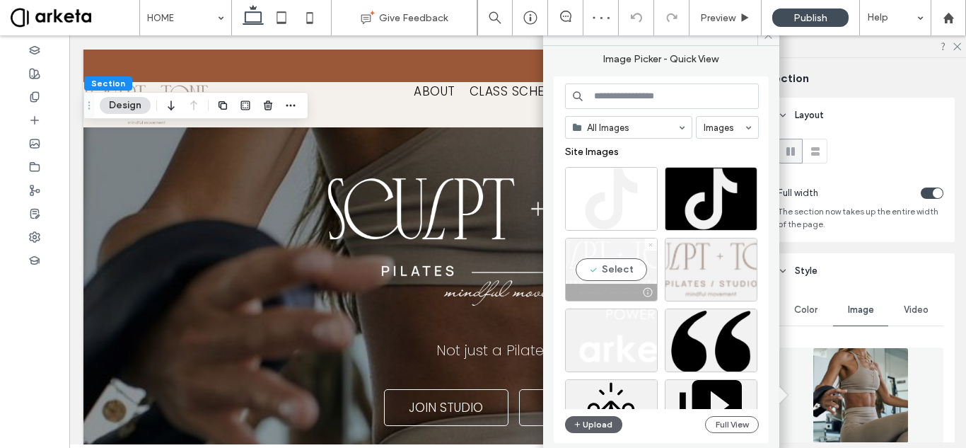
click at [652, 249] on span at bounding box center [651, 244] width 6 height 12
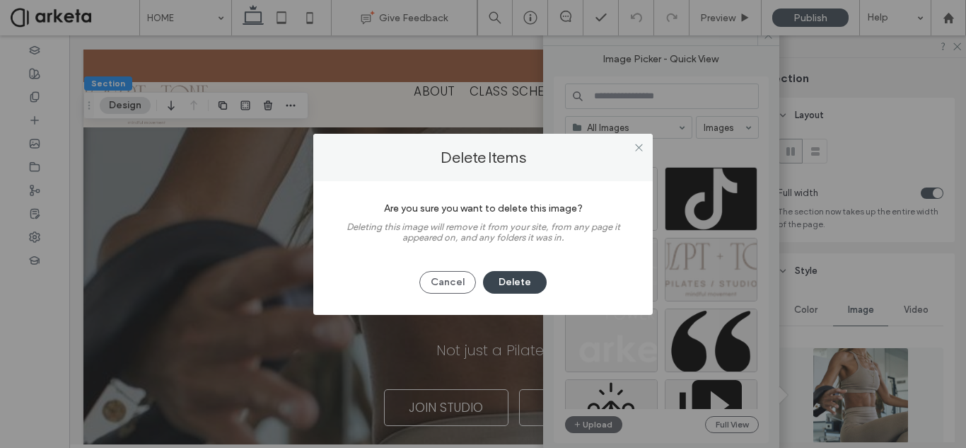
click at [524, 280] on button "Delete" at bounding box center [515, 282] width 64 height 23
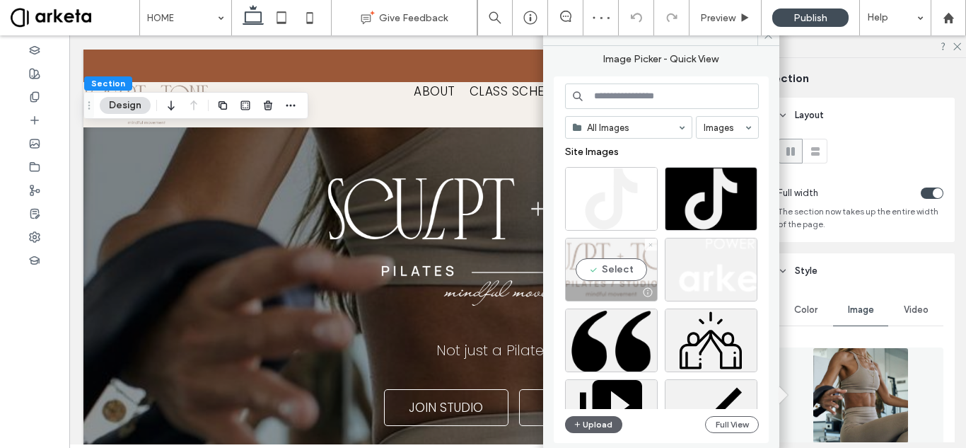
click at [649, 244] on icon at bounding box center [651, 245] width 6 height 6
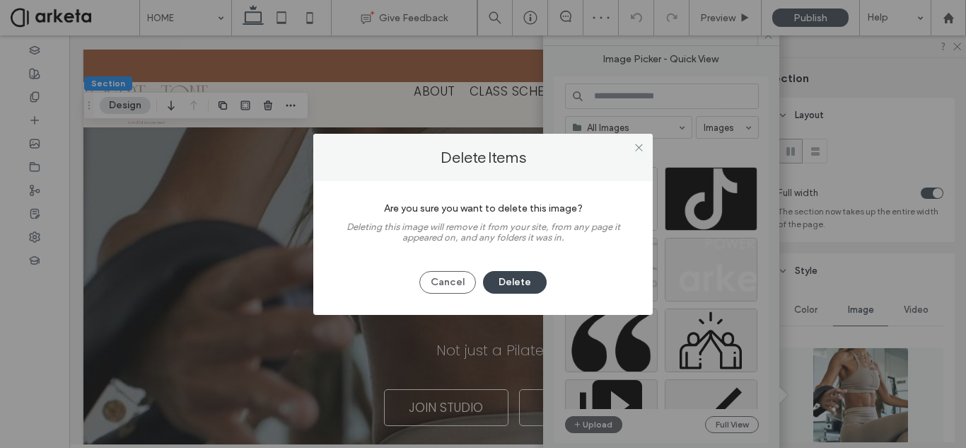
click at [509, 280] on button "Delete" at bounding box center [515, 282] width 64 height 23
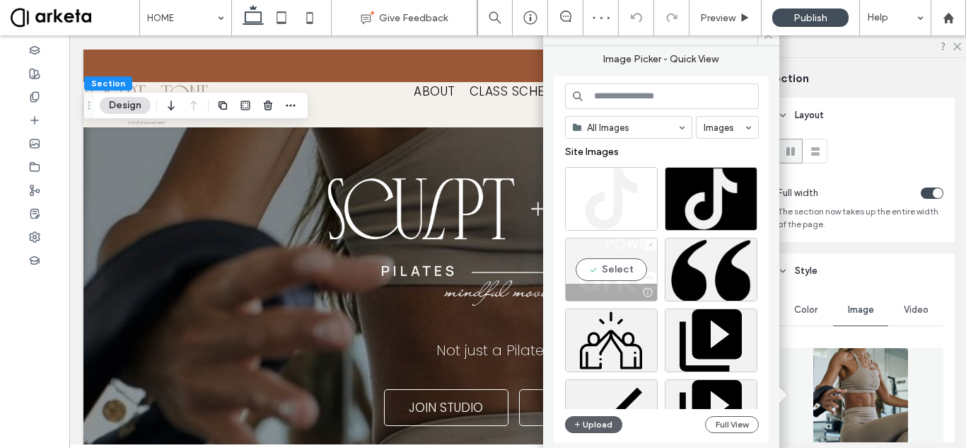
click at [649, 245] on icon at bounding box center [651, 245] width 6 height 6
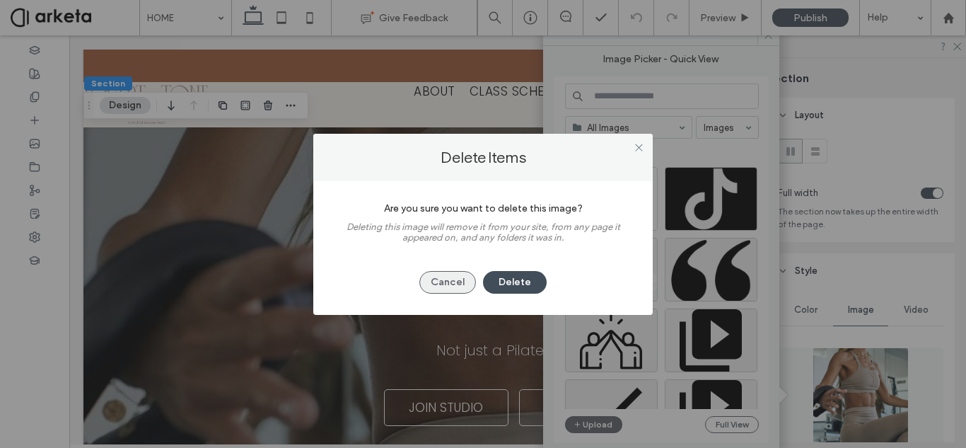
click at [463, 284] on button "Cancel" at bounding box center [448, 282] width 57 height 23
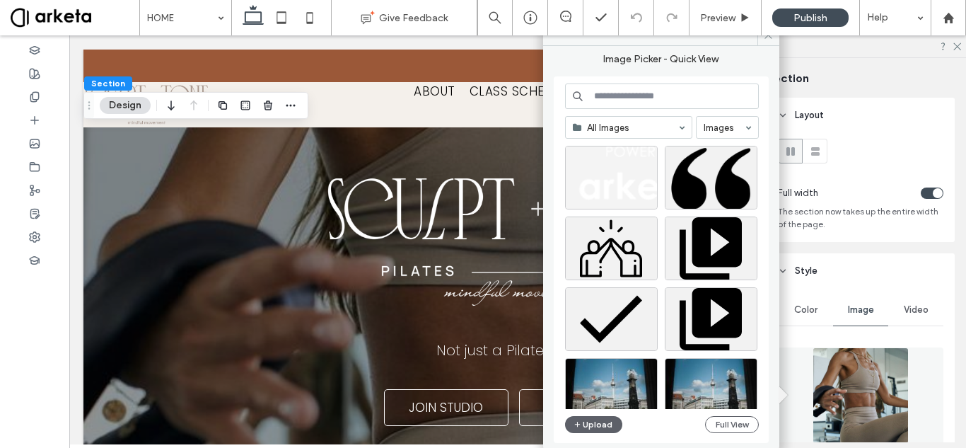
scroll to position [71, 0]
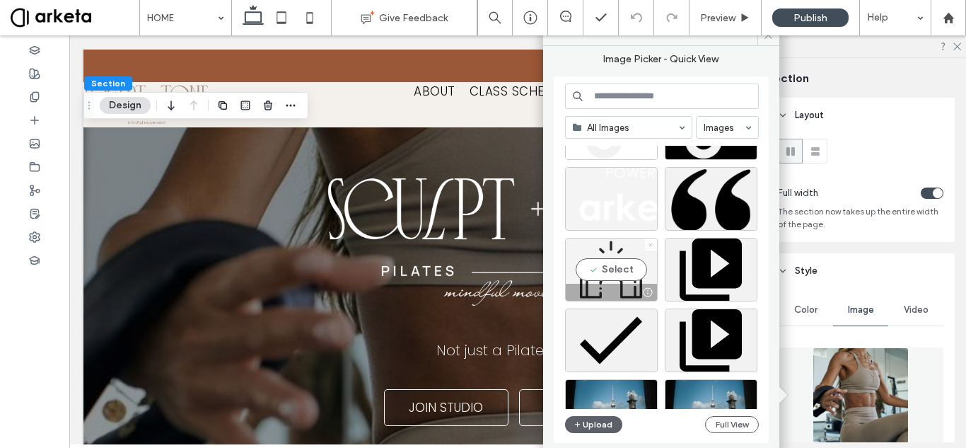
click at [653, 245] on icon at bounding box center [651, 245] width 6 height 6
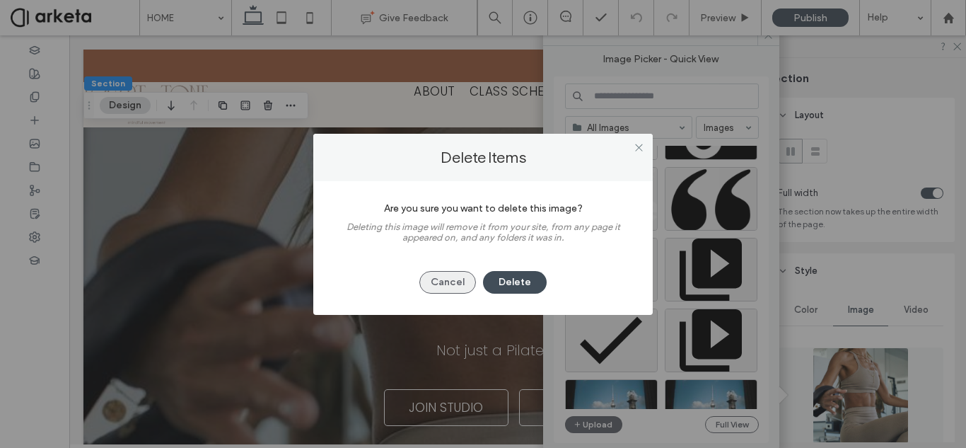
click at [452, 280] on button "Cancel" at bounding box center [448, 282] width 57 height 23
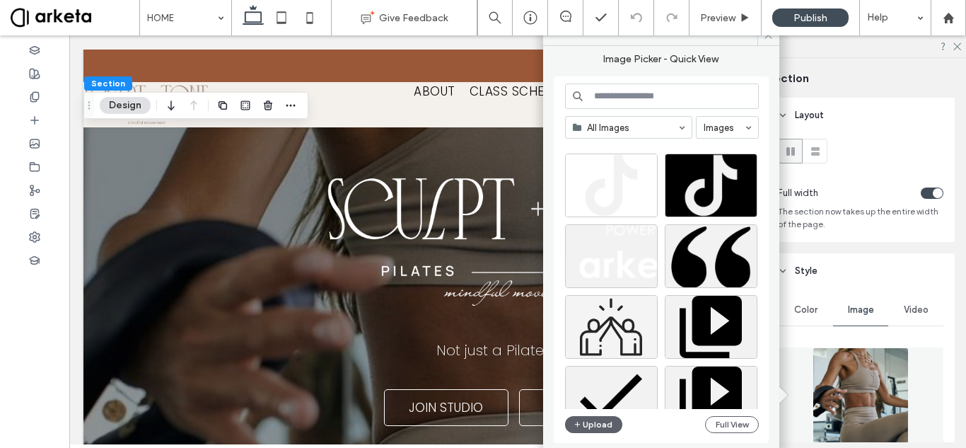
scroll to position [0, 0]
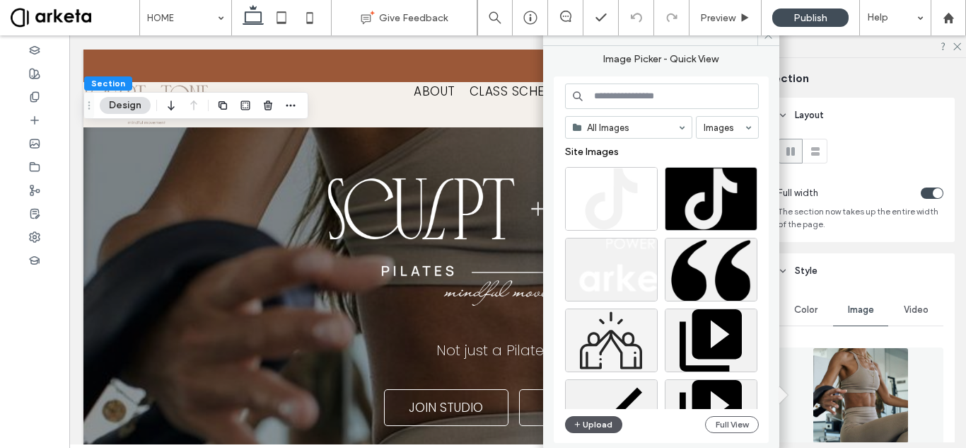
click at [601, 422] on button "Upload" at bounding box center [594, 424] width 58 height 17
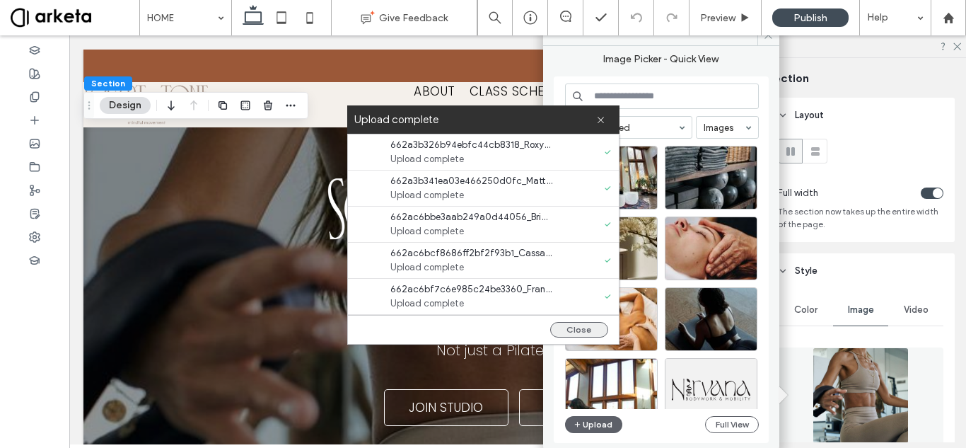
click at [586, 328] on button "Close" at bounding box center [579, 330] width 58 height 16
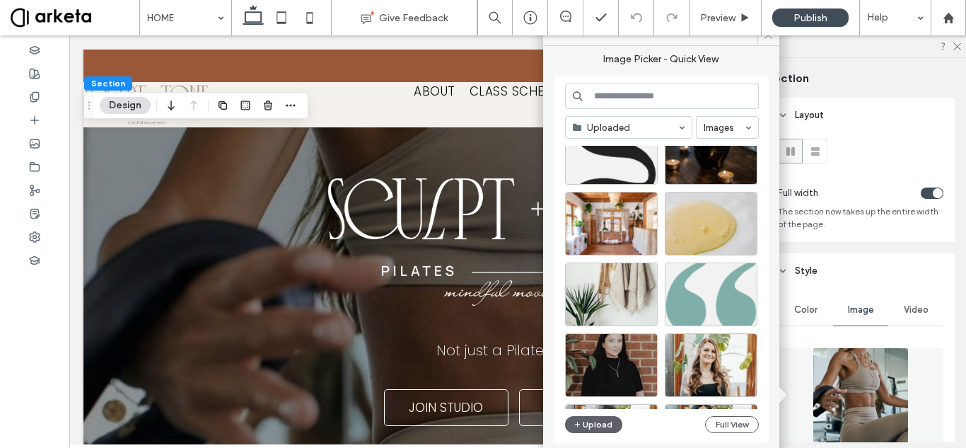
scroll to position [283, 0]
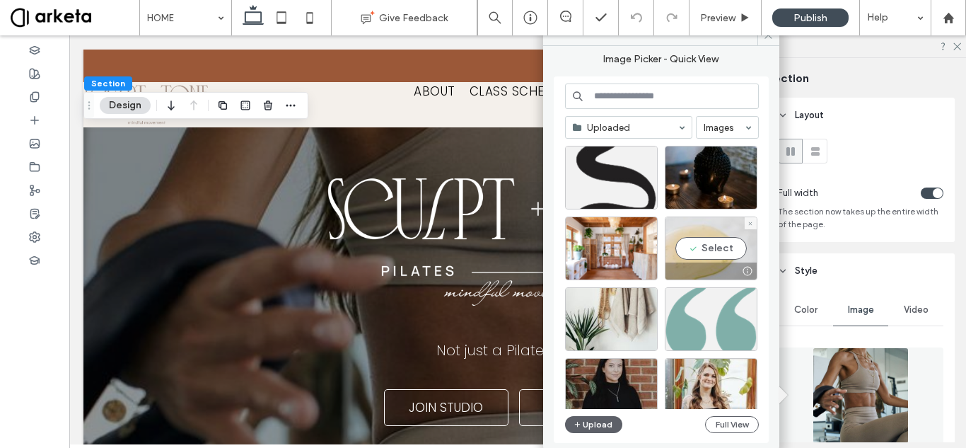
click at [698, 249] on div "Select" at bounding box center [711, 248] width 93 height 64
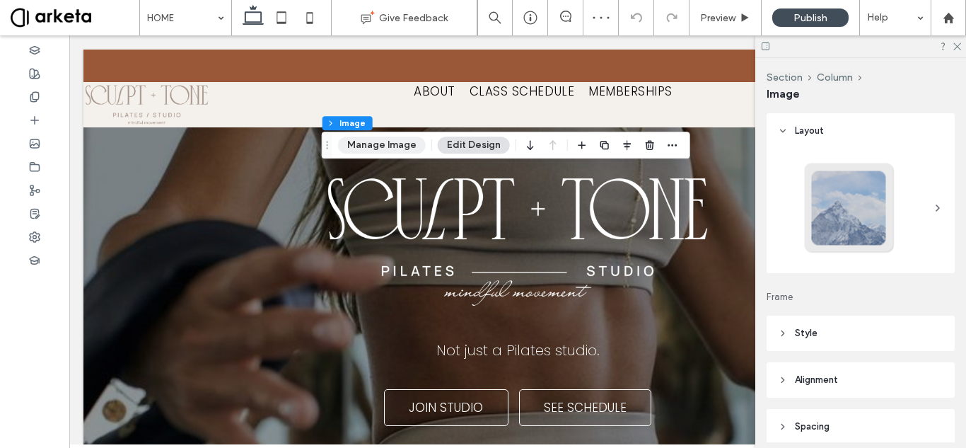
click at [397, 139] on button "Manage Image" at bounding box center [382, 145] width 88 height 17
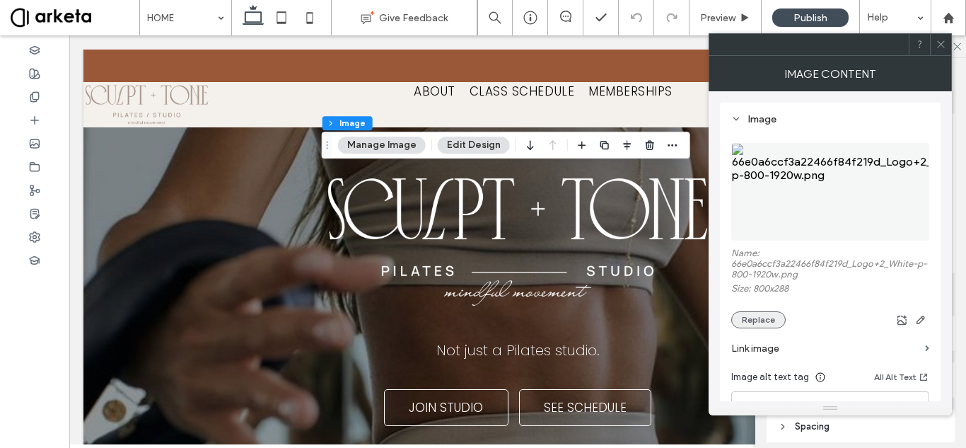
click at [750, 320] on button "Replace" at bounding box center [758, 319] width 54 height 17
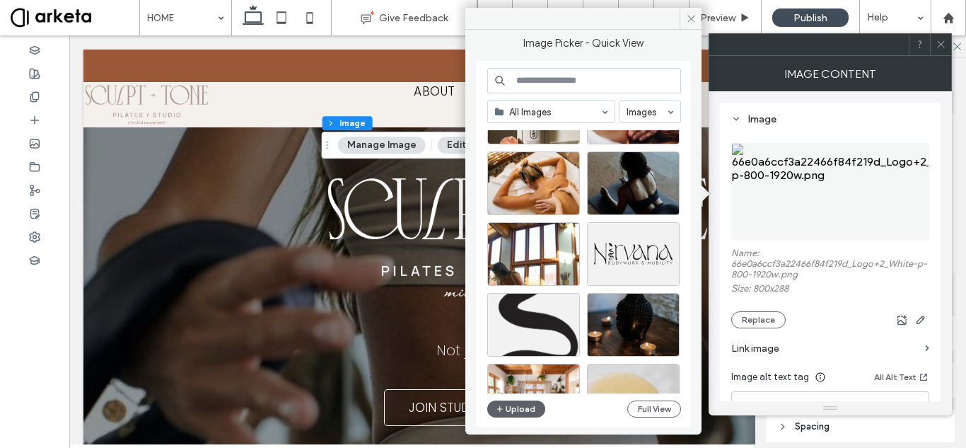
scroll to position [212, 0]
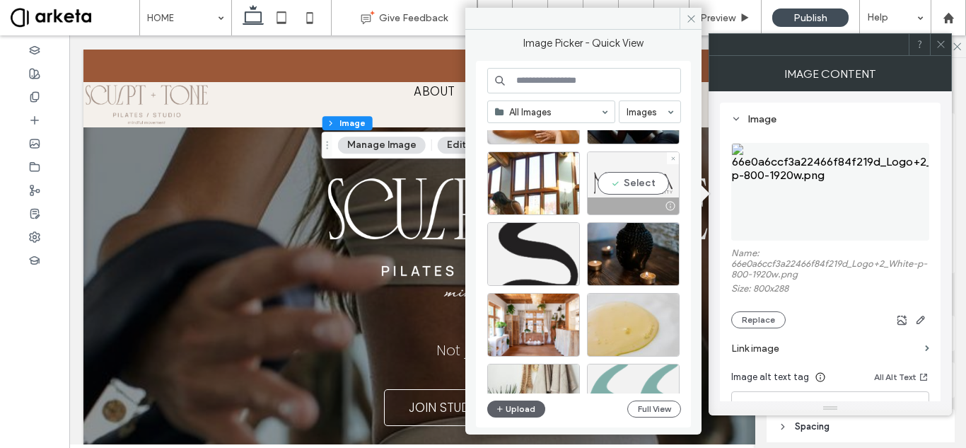
click at [621, 189] on div "Select" at bounding box center [633, 183] width 93 height 64
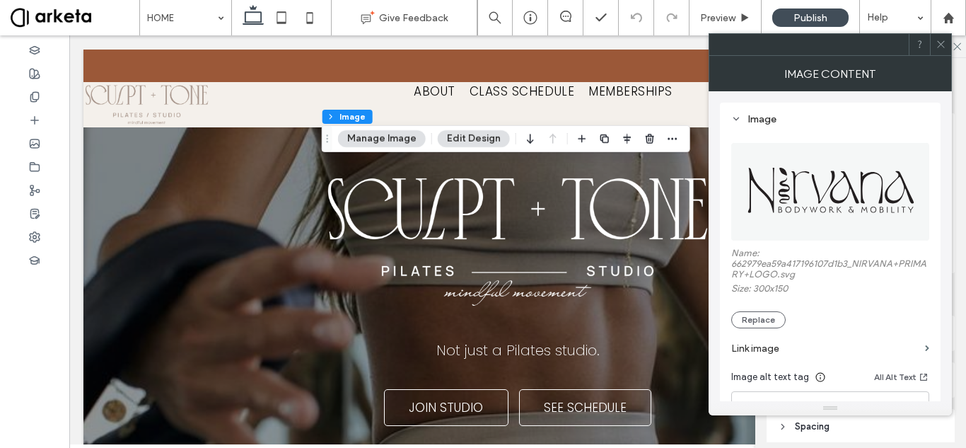
click at [943, 46] on use at bounding box center [940, 44] width 7 height 7
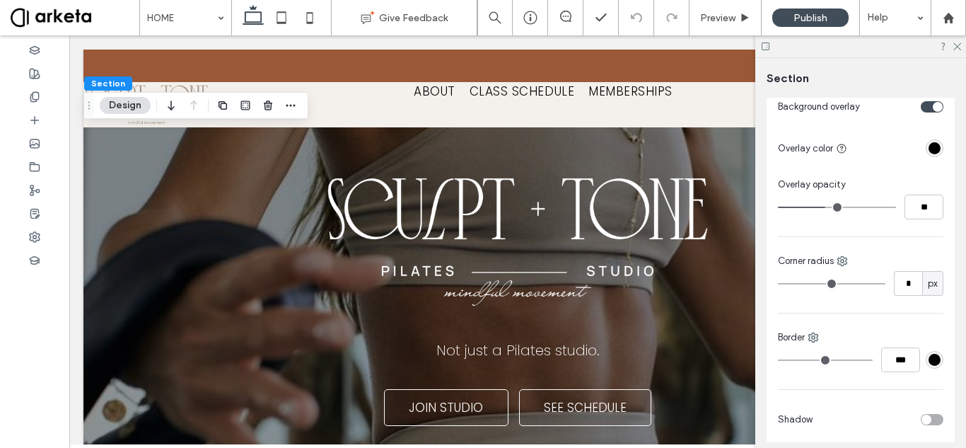
scroll to position [283, 0]
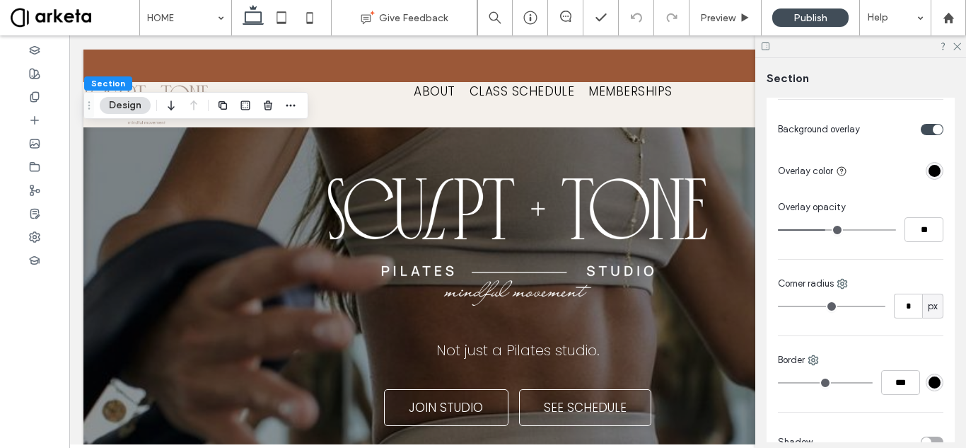
type input "**"
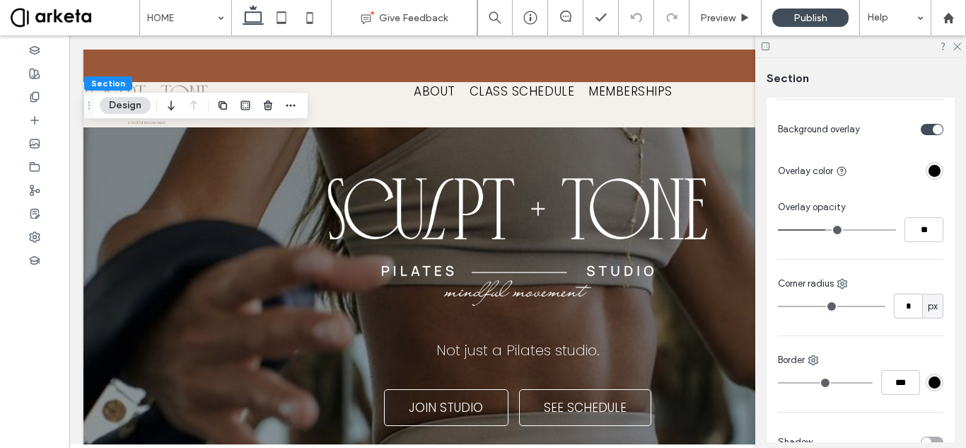
type input "**"
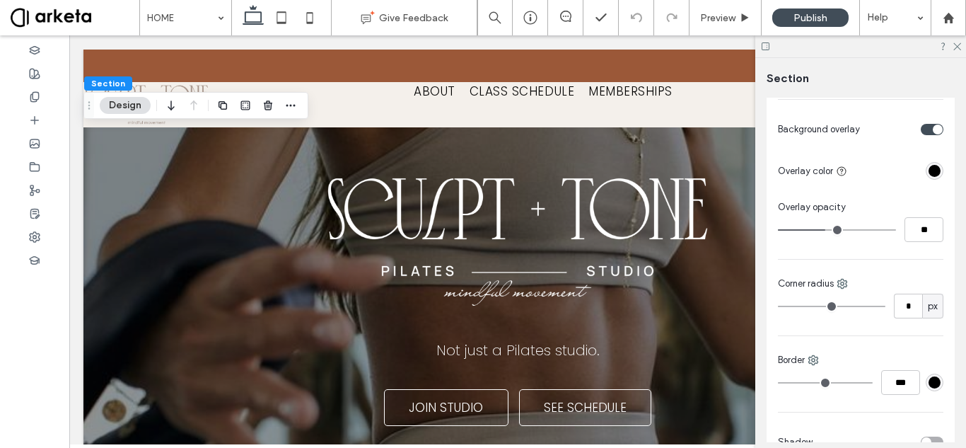
type input "**"
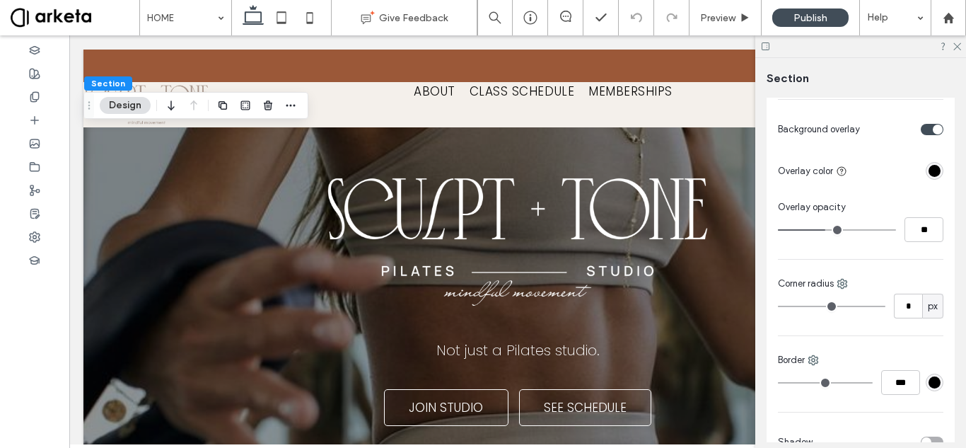
type input "**"
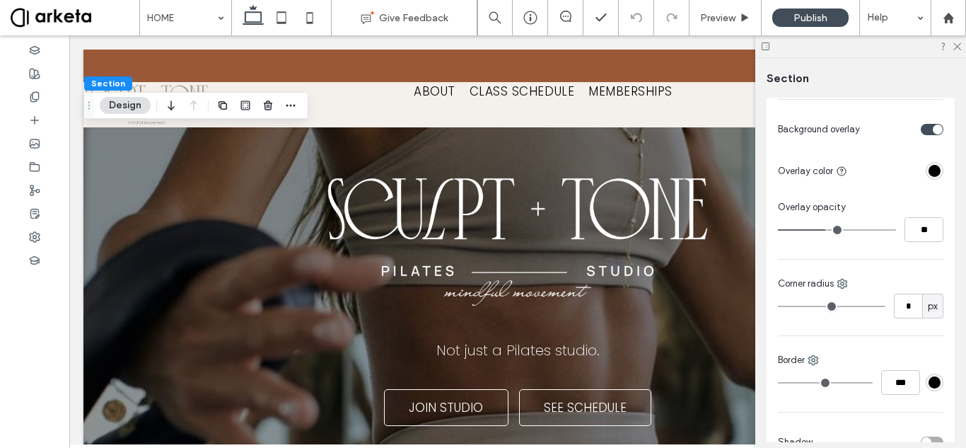
type input "**"
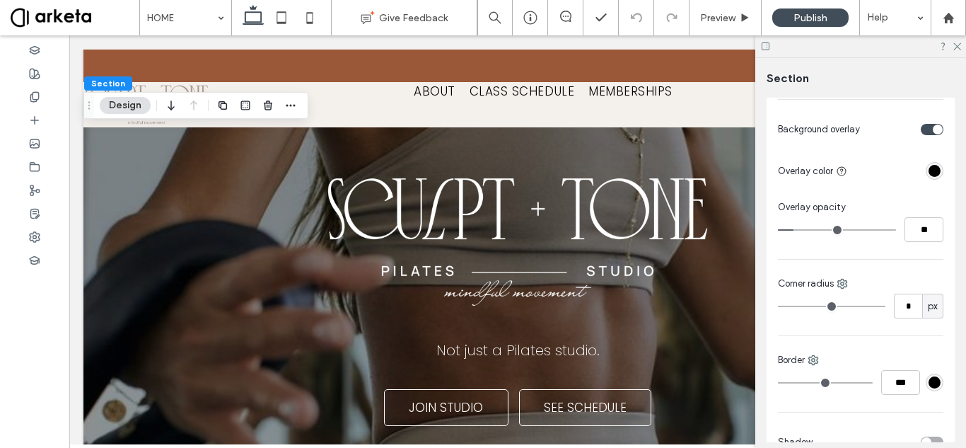
type input "**"
type input "*"
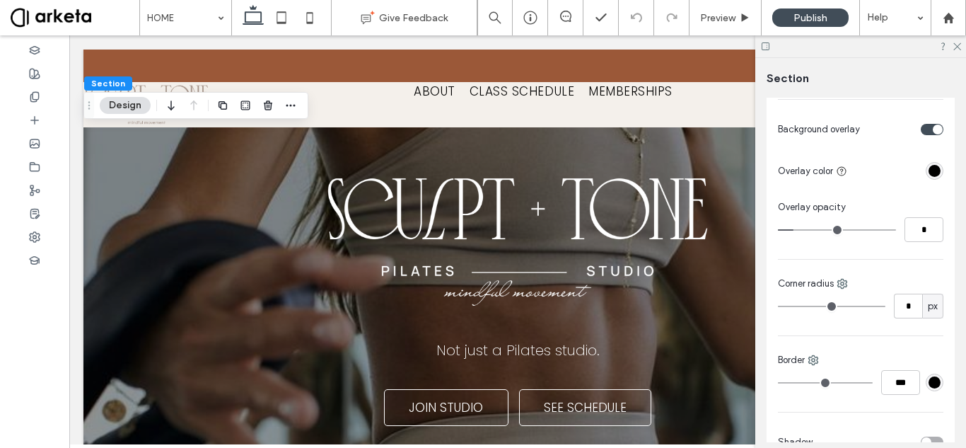
type input "*"
drag, startPoint x: 821, startPoint y: 234, endPoint x: 744, endPoint y: 238, distance: 77.9
type input "*"
click at [778, 231] on input "range" at bounding box center [837, 229] width 118 height 1
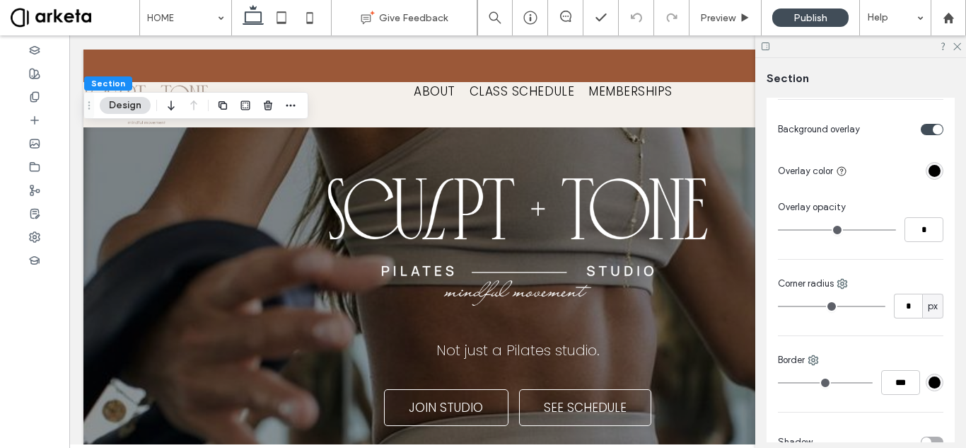
type input "*"
click at [958, 47] on icon at bounding box center [956, 45] width 9 height 9
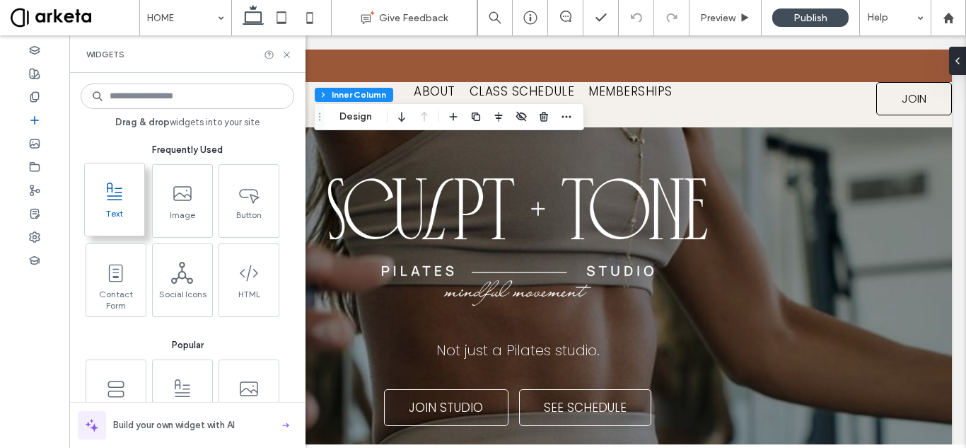
click at [130, 194] on span at bounding box center [114, 192] width 59 height 32
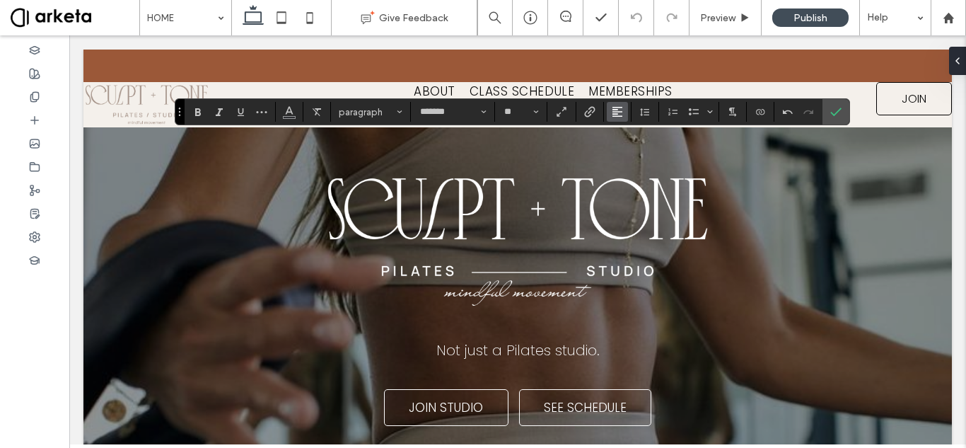
click at [621, 107] on use "Alignment" at bounding box center [618, 112] width 10 height 10
click at [623, 151] on icon "ui.textEditor.alignment.center" at bounding box center [628, 155] width 11 height 11
click at [833, 115] on icon "Confirm" at bounding box center [836, 111] width 11 height 11
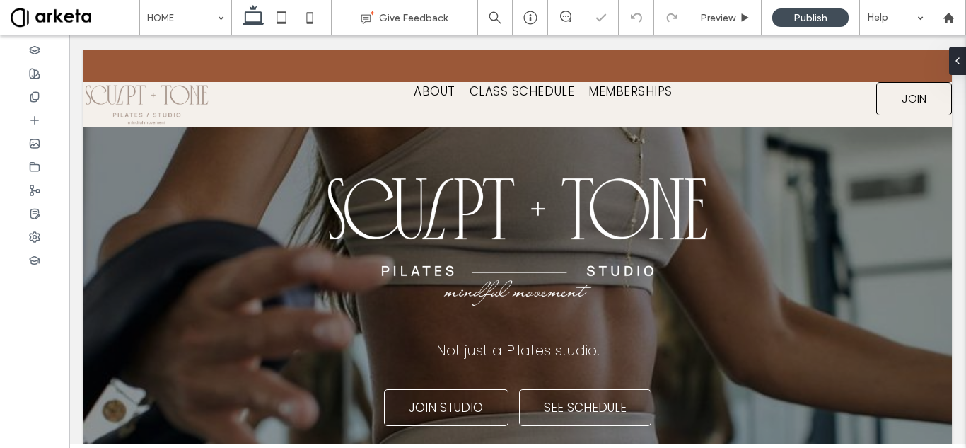
type input "*******"
type input "**"
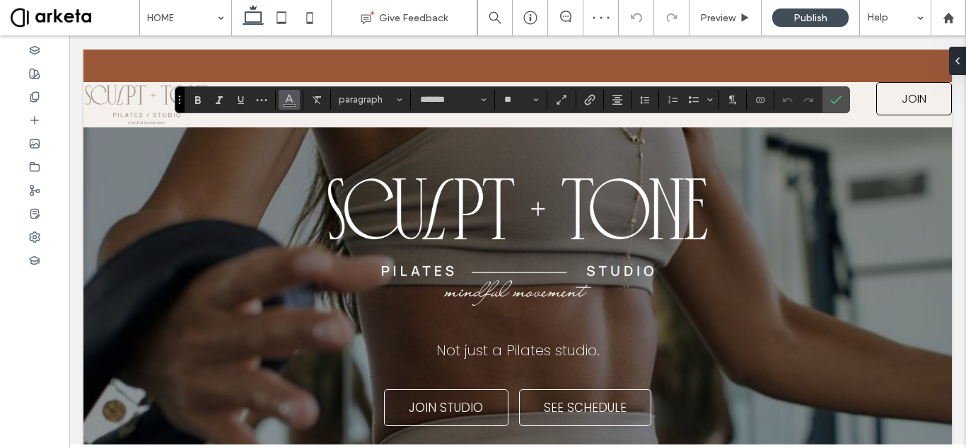
click at [291, 101] on icon "Color" at bounding box center [289, 98] width 11 height 11
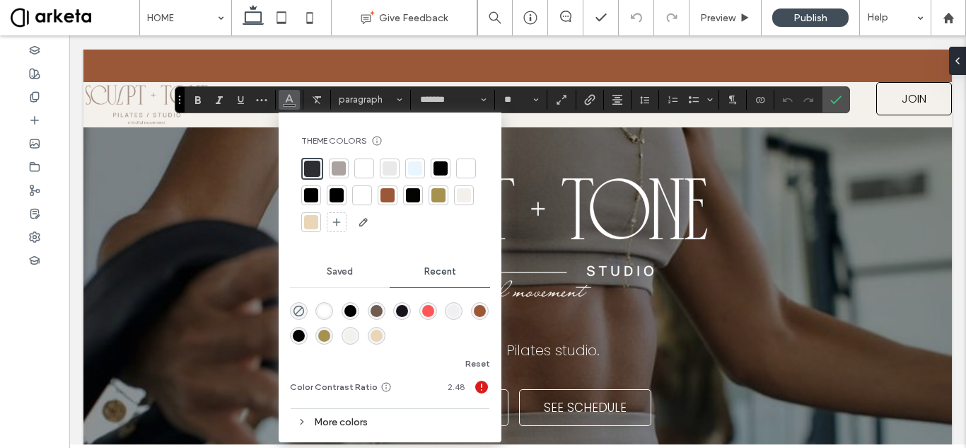
click at [363, 165] on div at bounding box center [364, 168] width 14 height 14
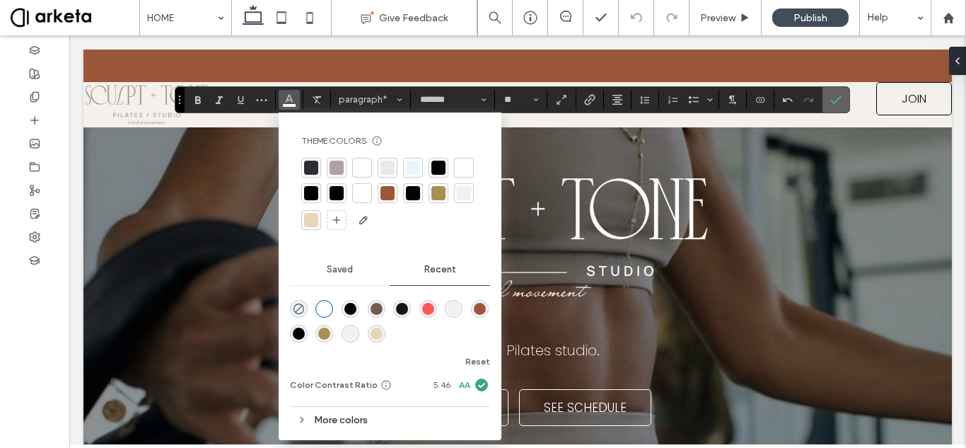
click at [837, 103] on icon "Confirm" at bounding box center [836, 99] width 11 height 11
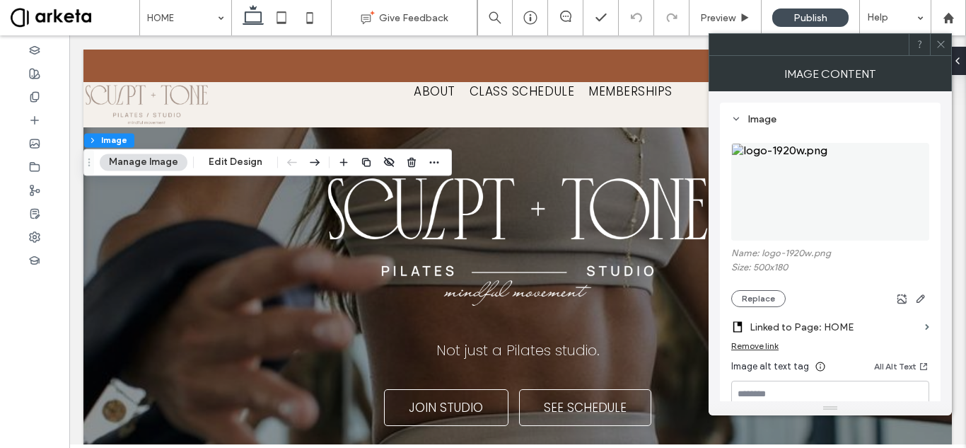
click at [150, 164] on button "Manage Image" at bounding box center [144, 162] width 88 height 17
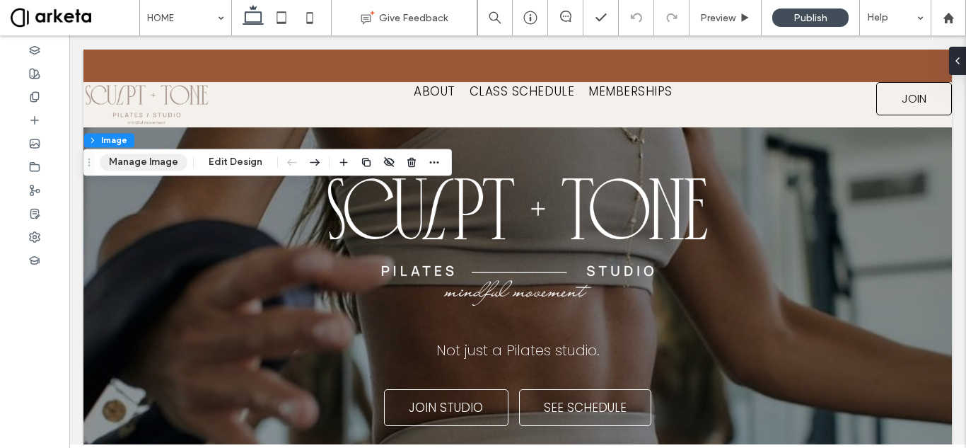
click at [127, 157] on button "Manage Image" at bounding box center [144, 162] width 88 height 17
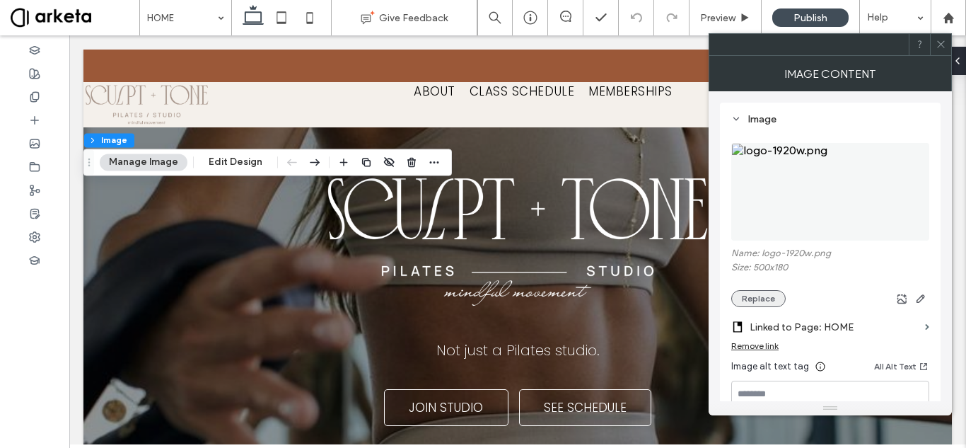
click at [762, 299] on button "Replace" at bounding box center [758, 298] width 54 height 17
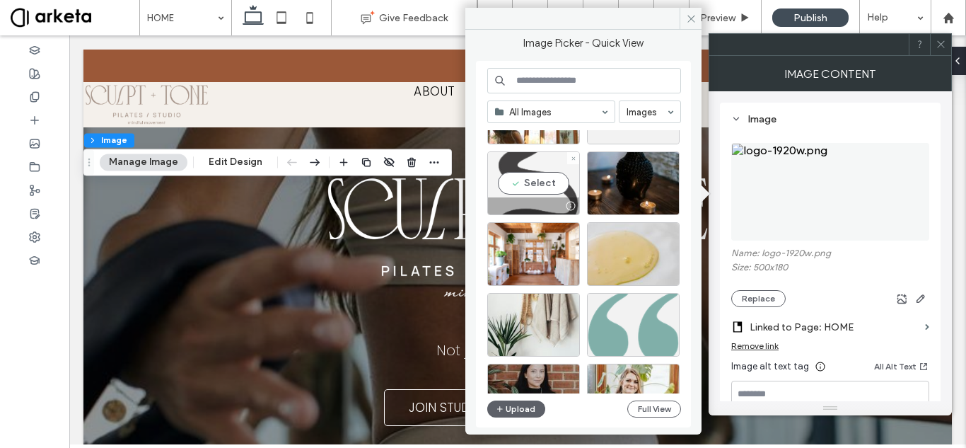
click at [559, 183] on div "Select" at bounding box center [533, 183] width 93 height 64
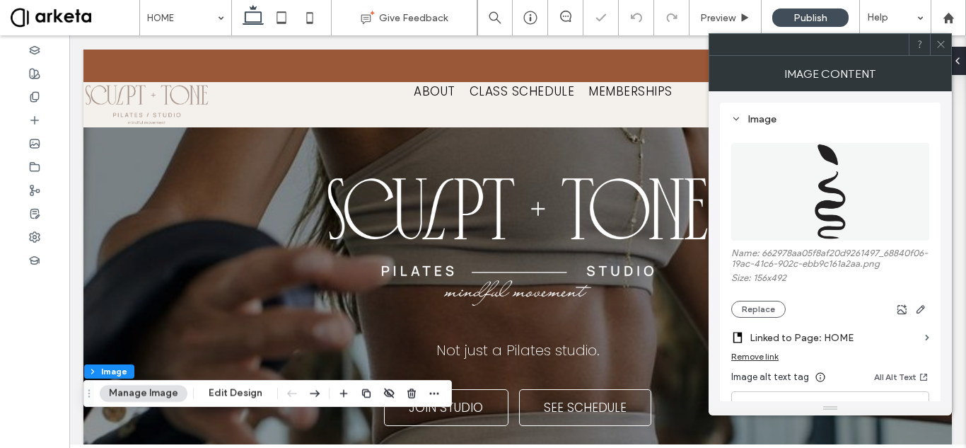
click at [938, 44] on icon at bounding box center [941, 44] width 11 height 11
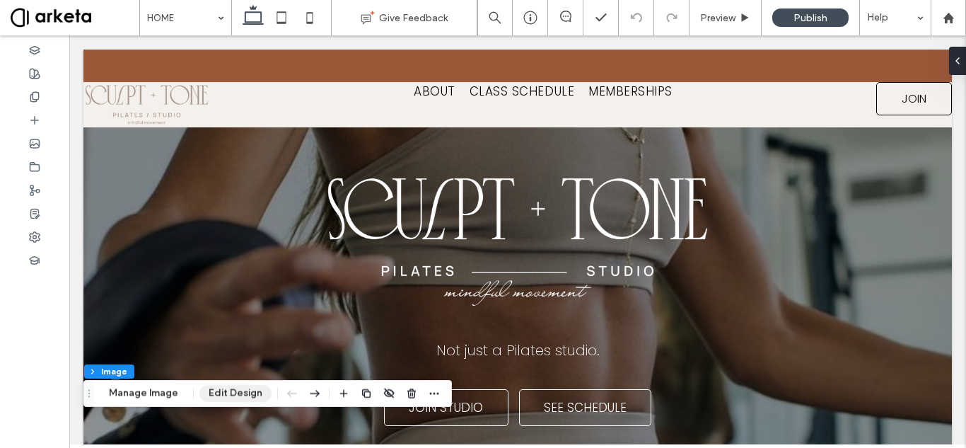
click at [213, 395] on button "Edit Design" at bounding box center [235, 393] width 72 height 17
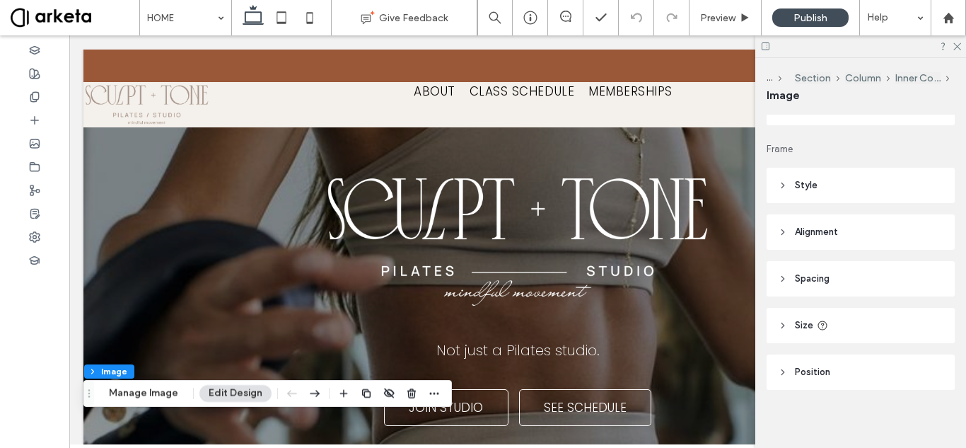
scroll to position [154, 0]
click at [852, 323] on header "Size" at bounding box center [861, 320] width 188 height 35
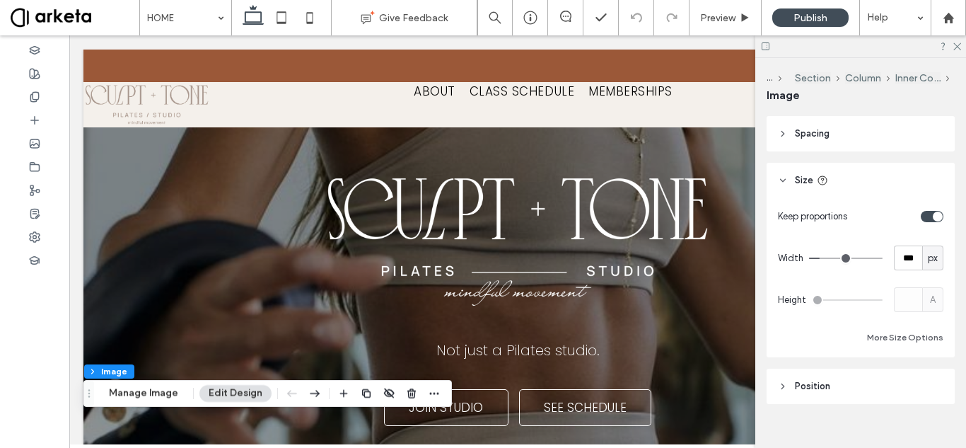
scroll to position [295, 0]
click at [903, 257] on input "***" at bounding box center [908, 257] width 28 height 25
type input "**"
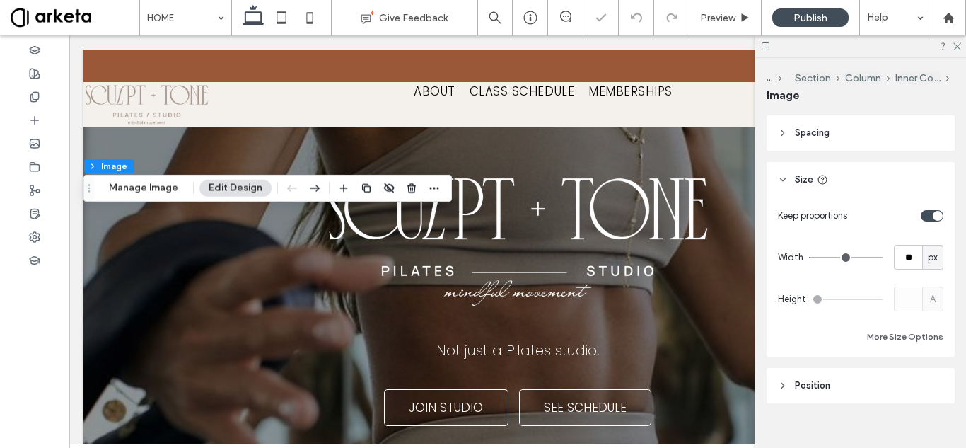
click at [810, 323] on div "Keep proportions Width ** px Height A More Size Options" at bounding box center [861, 274] width 166 height 142
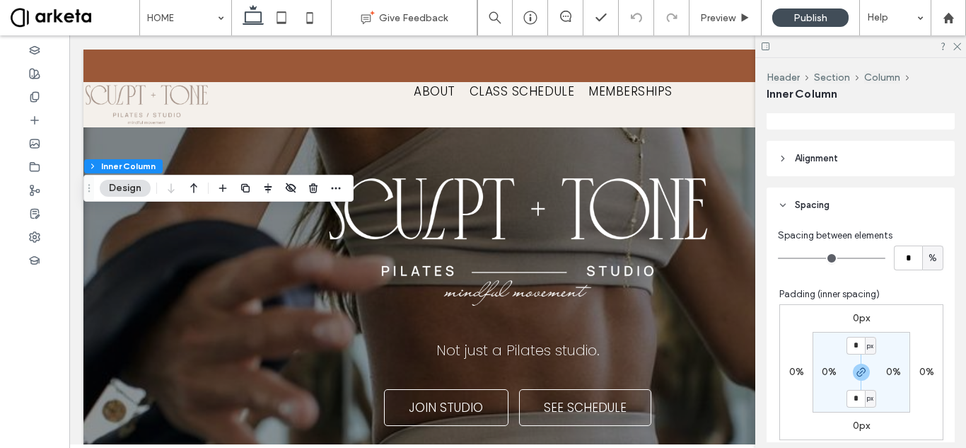
scroll to position [637, 0]
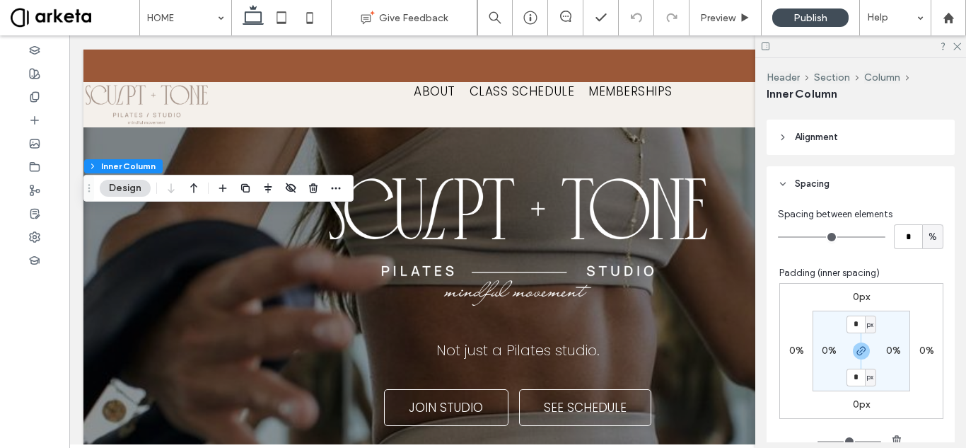
click at [822, 353] on label "0%" at bounding box center [829, 351] width 15 height 12
type input "*"
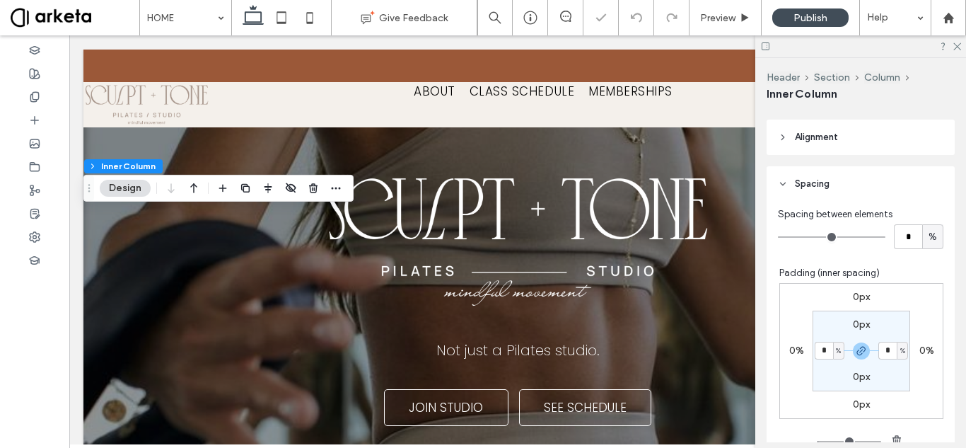
click at [797, 399] on div "0px 0% 0px 0% 0px * % 0px * %" at bounding box center [862, 351] width 164 height 136
click at [961, 47] on div at bounding box center [861, 46] width 211 height 22
click at [958, 45] on icon at bounding box center [956, 45] width 9 height 9
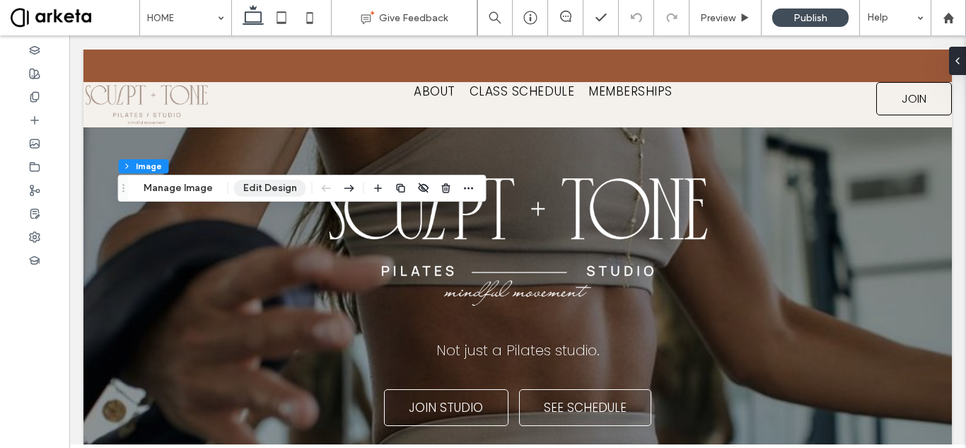
click at [262, 183] on button "Edit Design" at bounding box center [270, 188] width 72 height 17
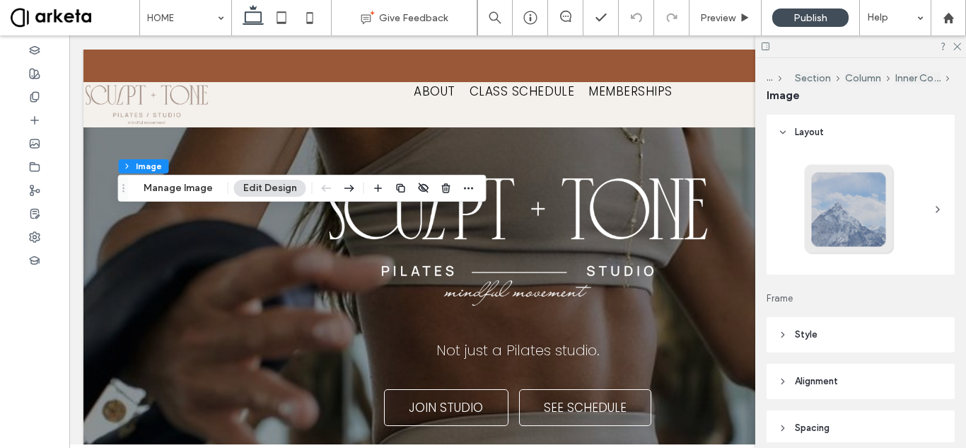
scroll to position [313, 0]
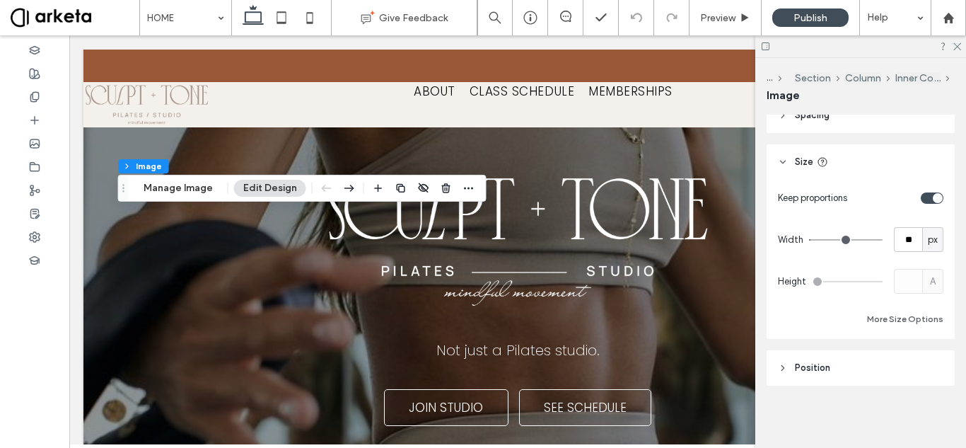
click at [933, 196] on div "toggle" at bounding box center [938, 198] width 10 height 10
type input "***"
click at [928, 284] on span "px" at bounding box center [933, 281] width 10 height 14
drag, startPoint x: 926, startPoint y: 307, endPoint x: 915, endPoint y: 289, distance: 20.6
click at [925, 307] on span "px" at bounding box center [926, 306] width 10 height 14
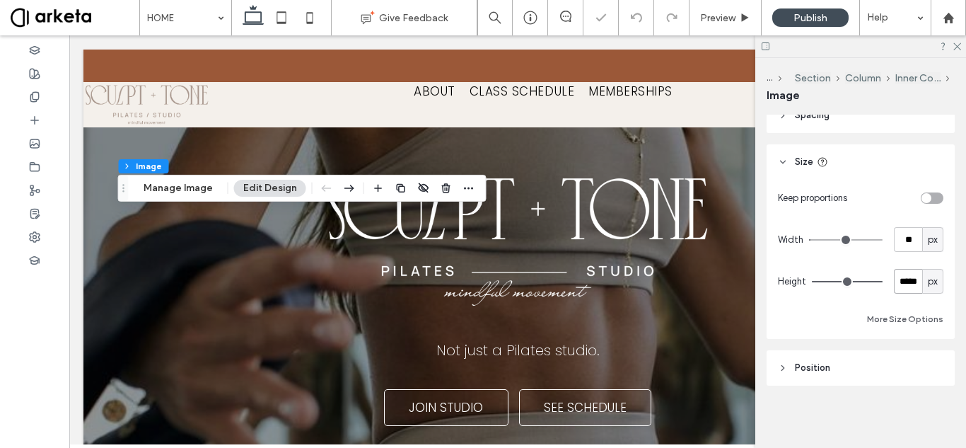
click at [904, 279] on input "*****" at bounding box center [908, 281] width 28 height 25
type input "**"
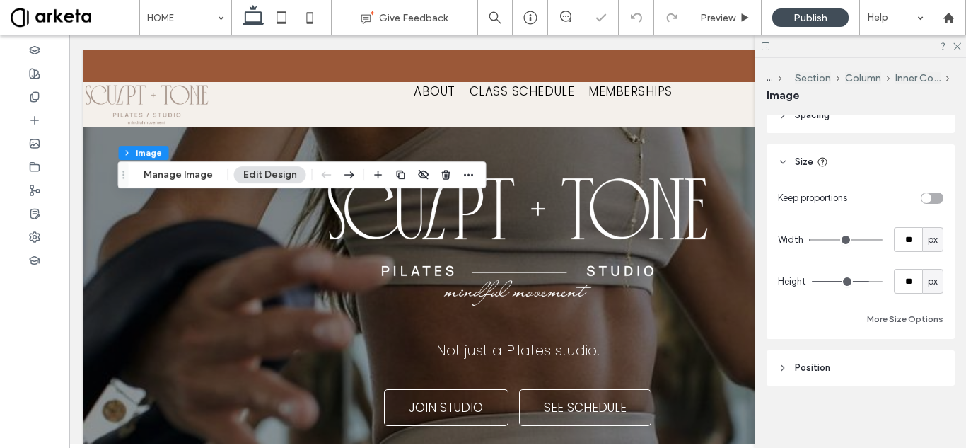
click at [828, 327] on div "More Size Options" at bounding box center [861, 319] width 166 height 17
click at [922, 199] on div "toggle" at bounding box center [927, 198] width 10 height 10
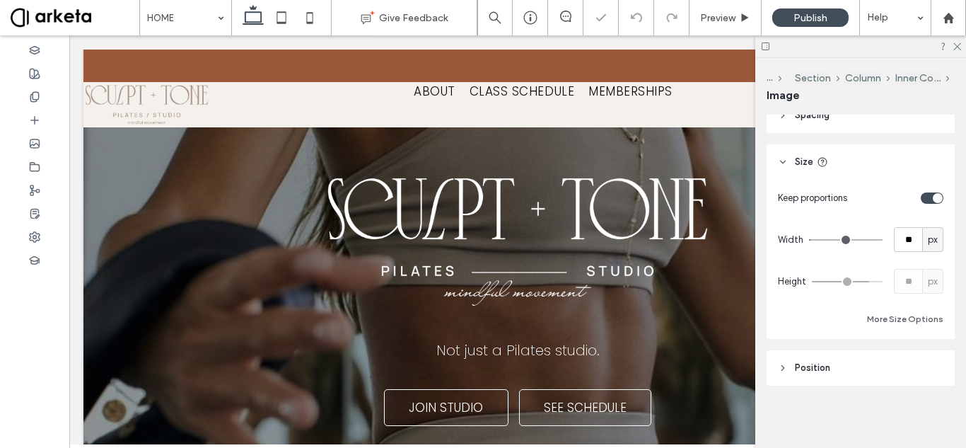
type input "*"
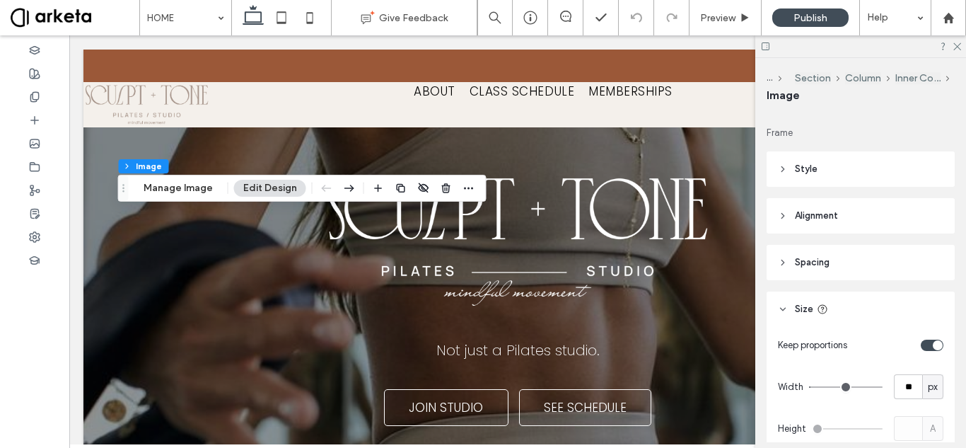
scroll to position [141, 0]
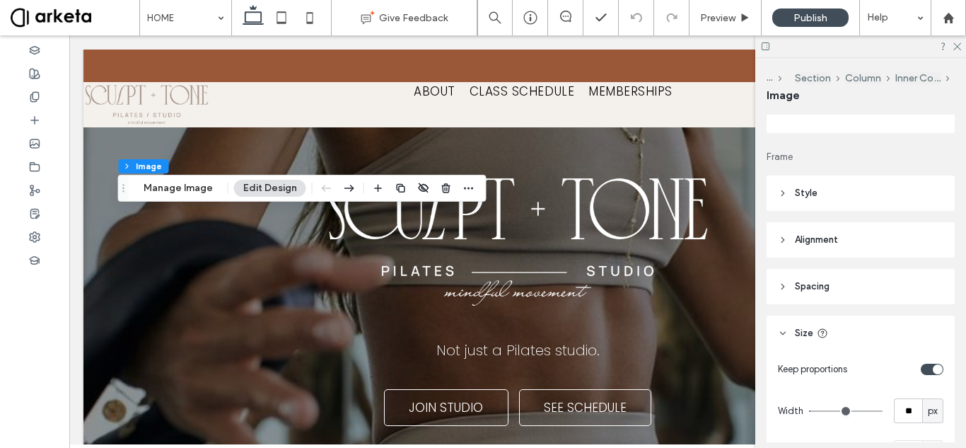
click at [887, 187] on header "Style" at bounding box center [861, 192] width 188 height 35
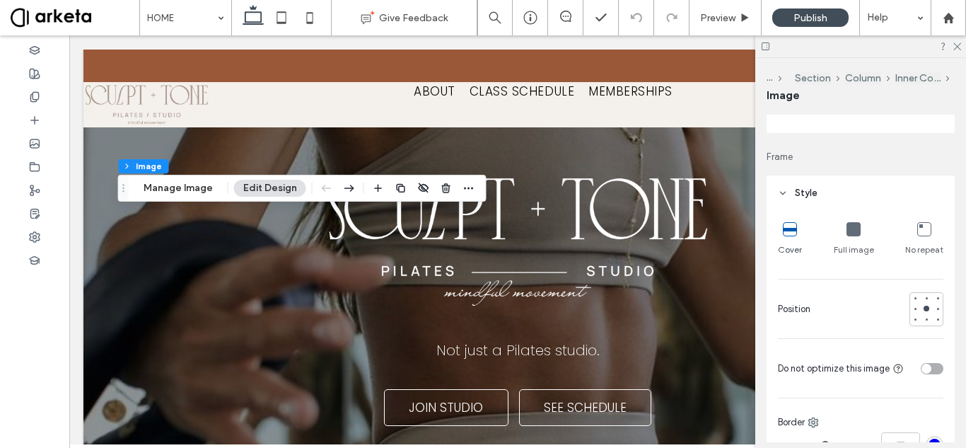
click at [852, 226] on icon at bounding box center [854, 229] width 14 height 14
click at [788, 231] on icon at bounding box center [790, 229] width 14 height 14
click at [848, 225] on icon at bounding box center [854, 229] width 14 height 14
click at [920, 232] on icon at bounding box center [925, 229] width 14 height 14
click at [851, 225] on icon at bounding box center [854, 229] width 14 height 14
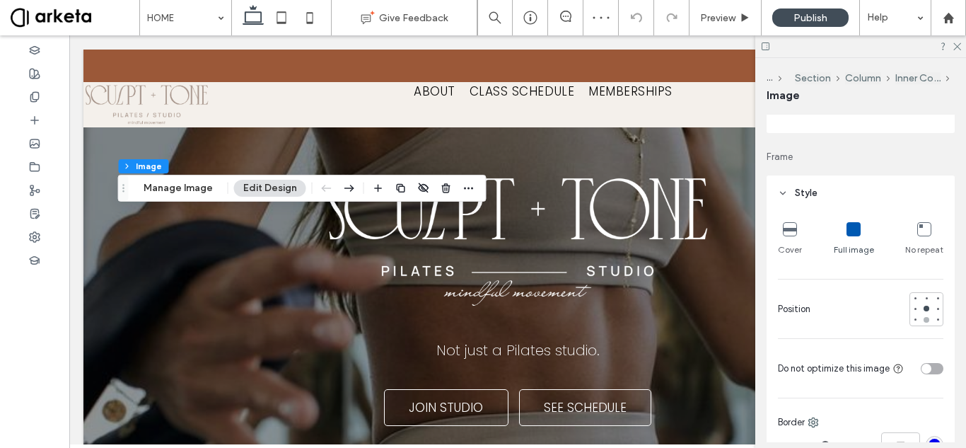
click at [922, 316] on div at bounding box center [927, 320] width 10 height 10
click at [922, 305] on div at bounding box center [927, 308] width 10 height 10
click at [853, 238] on div "Full image" at bounding box center [854, 238] width 40 height 45
click at [785, 226] on icon at bounding box center [790, 229] width 14 height 14
click at [956, 48] on use at bounding box center [958, 47] width 8 height 8
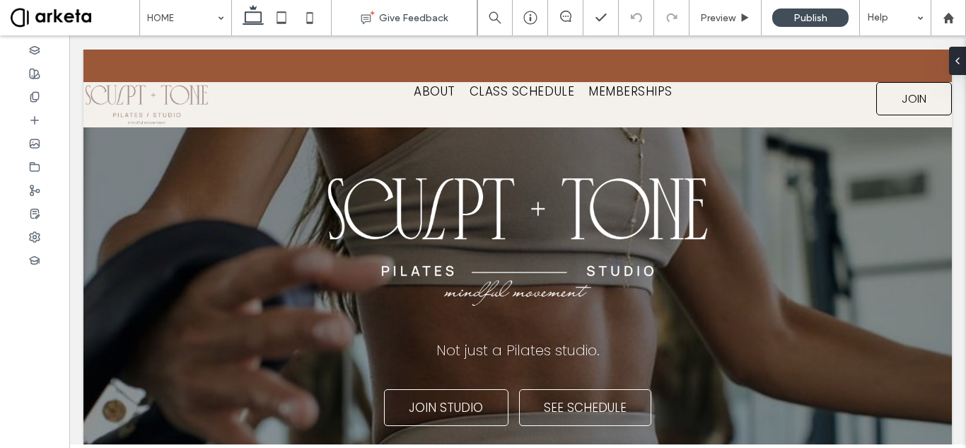
type input "**"
type input "***"
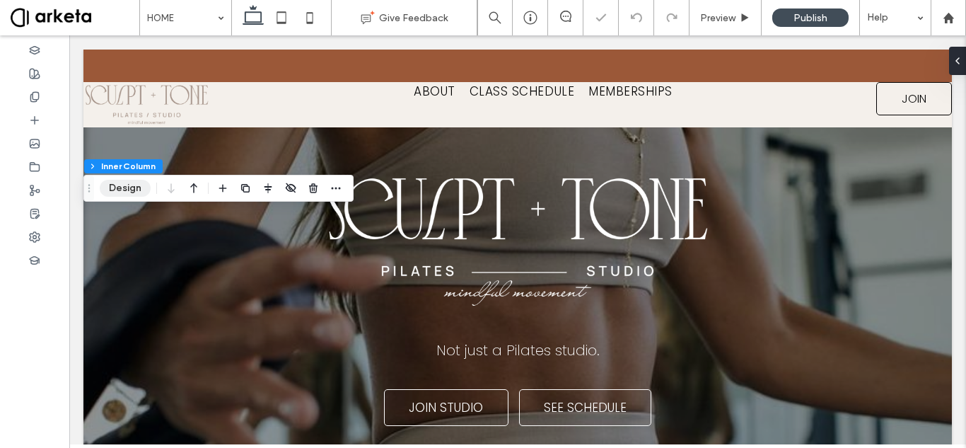
click at [142, 188] on button "Design" at bounding box center [125, 188] width 51 height 17
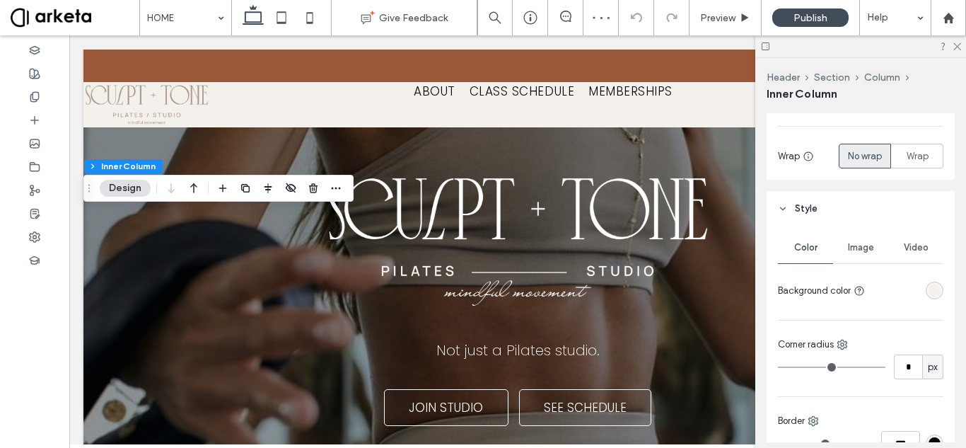
scroll to position [0, 0]
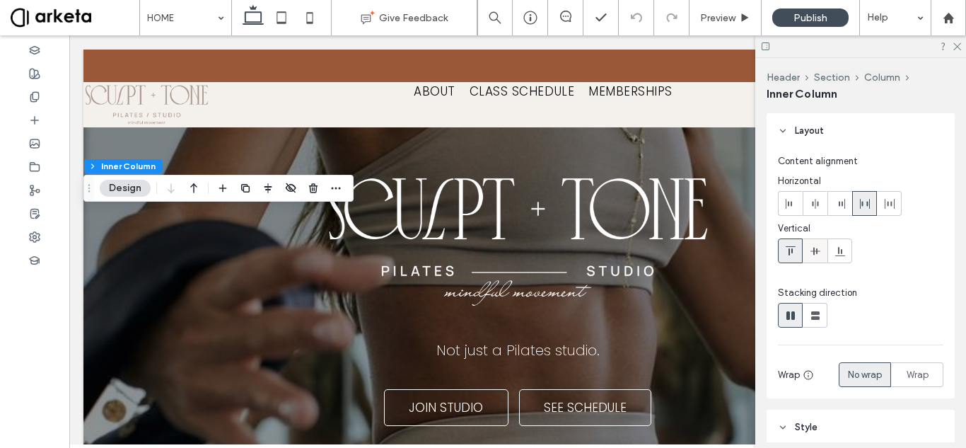
click at [815, 253] on icon at bounding box center [815, 250] width 11 height 11
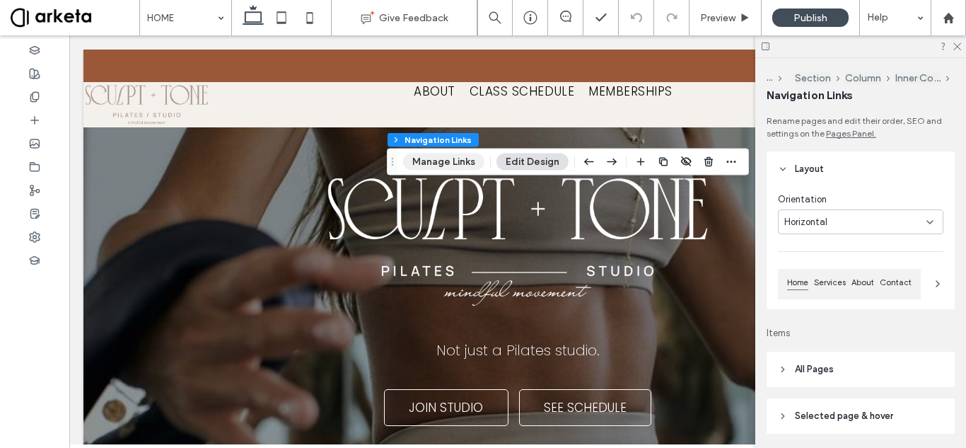
click at [427, 161] on button "Manage Links" at bounding box center [443, 162] width 81 height 17
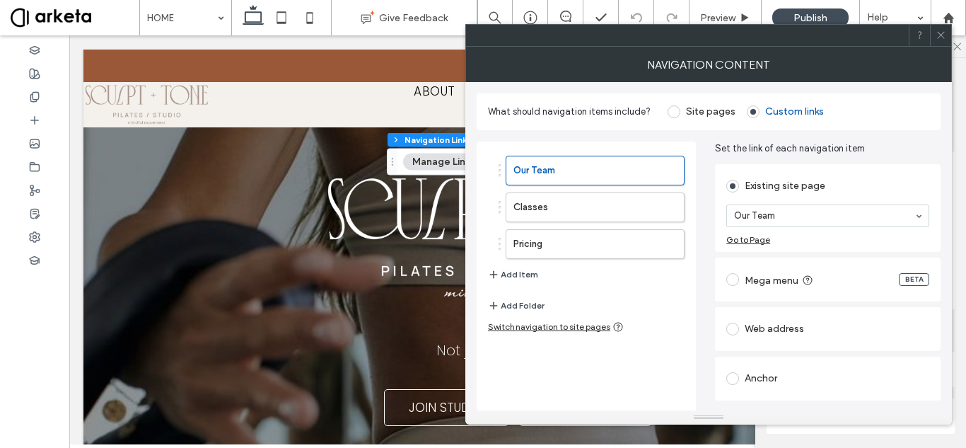
click at [675, 112] on span at bounding box center [674, 111] width 13 height 13
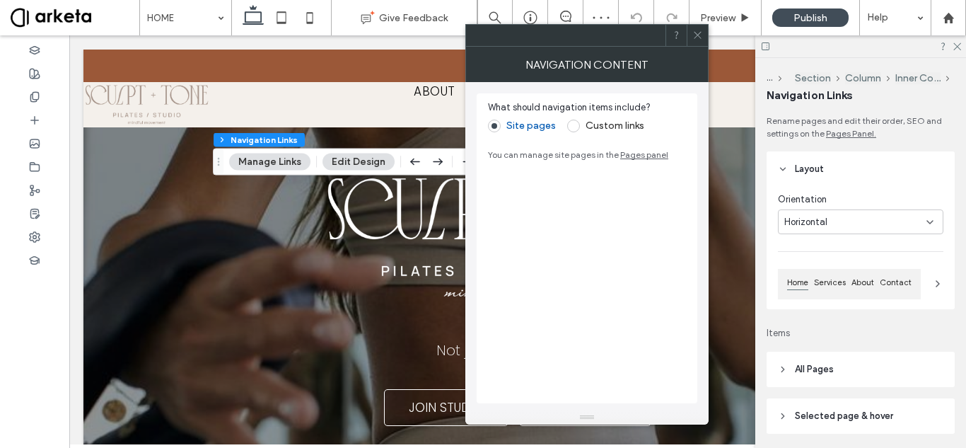
click at [574, 122] on span at bounding box center [573, 126] width 13 height 13
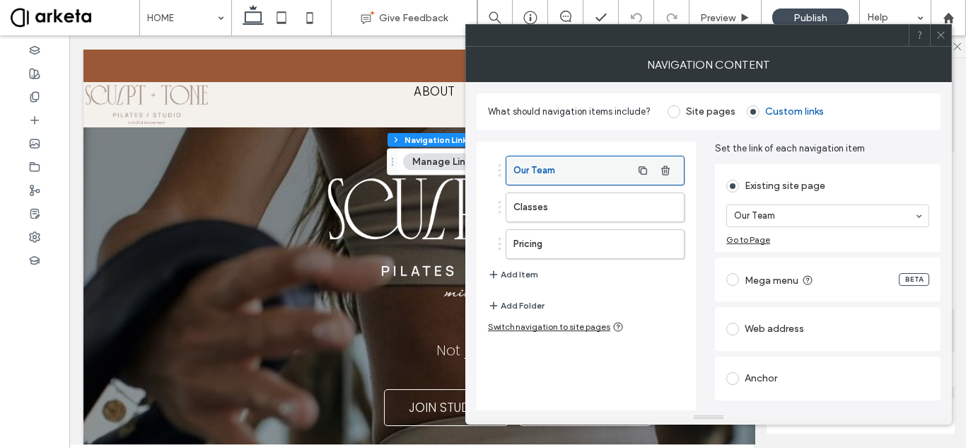
click at [588, 171] on label "Our Team" at bounding box center [573, 170] width 118 height 28
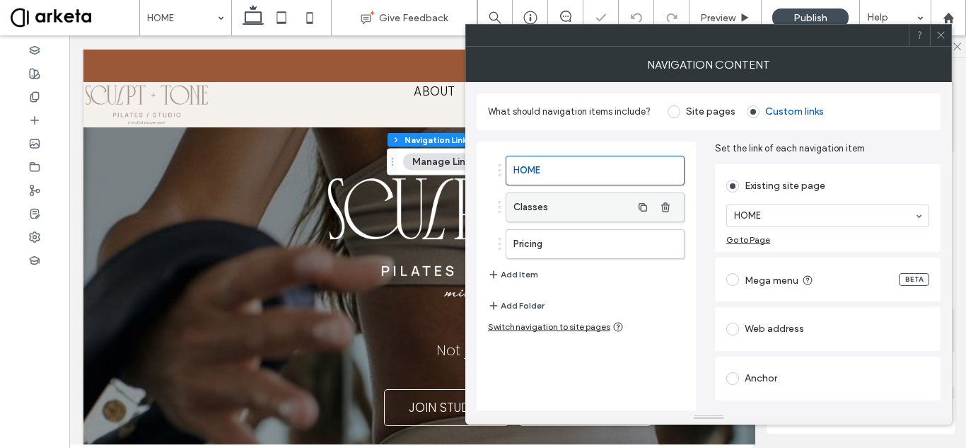
click at [558, 198] on label "Classes" at bounding box center [573, 207] width 118 height 28
click at [613, 167] on label "HOME" at bounding box center [573, 170] width 118 height 28
click at [572, 197] on label "Classes" at bounding box center [573, 207] width 118 height 28
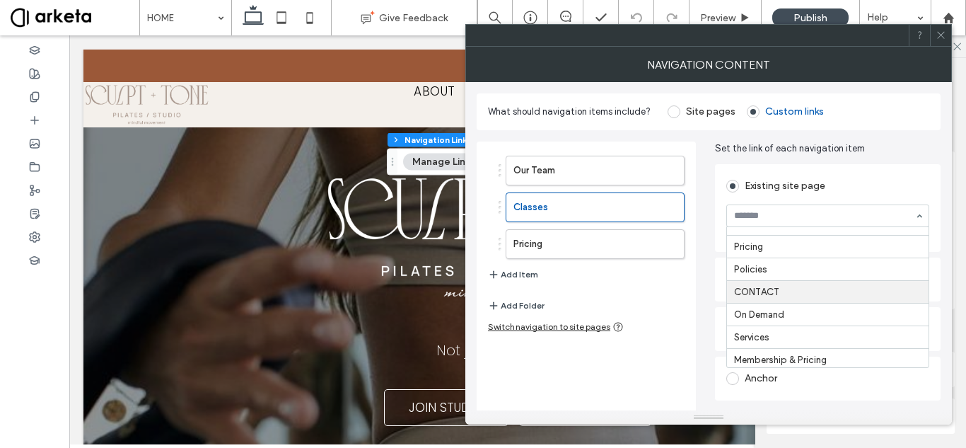
scroll to position [63, 0]
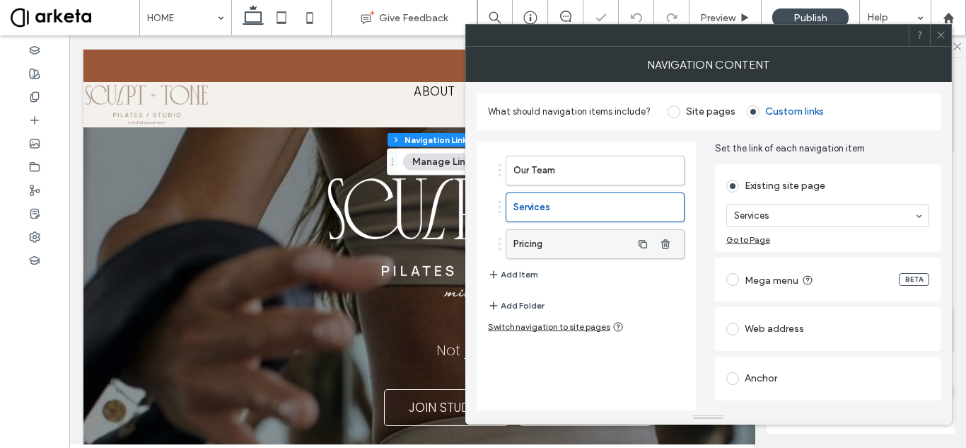
click at [578, 241] on label "Pricing" at bounding box center [573, 244] width 118 height 28
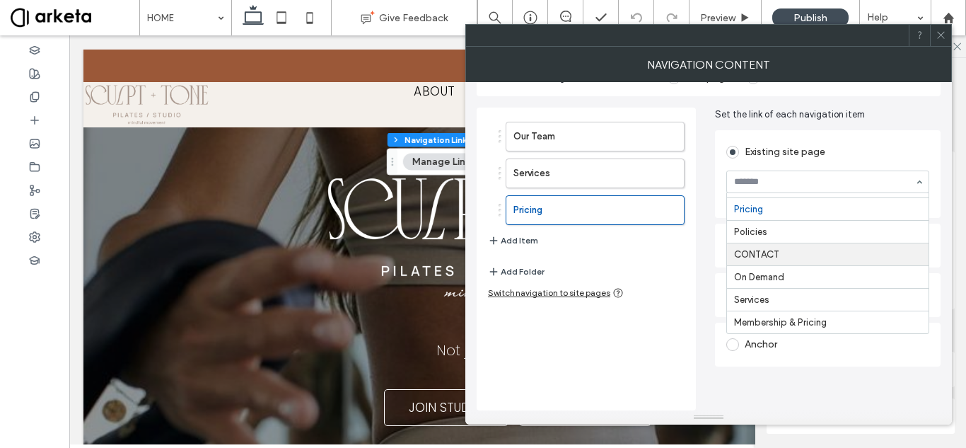
scroll to position [0, 0]
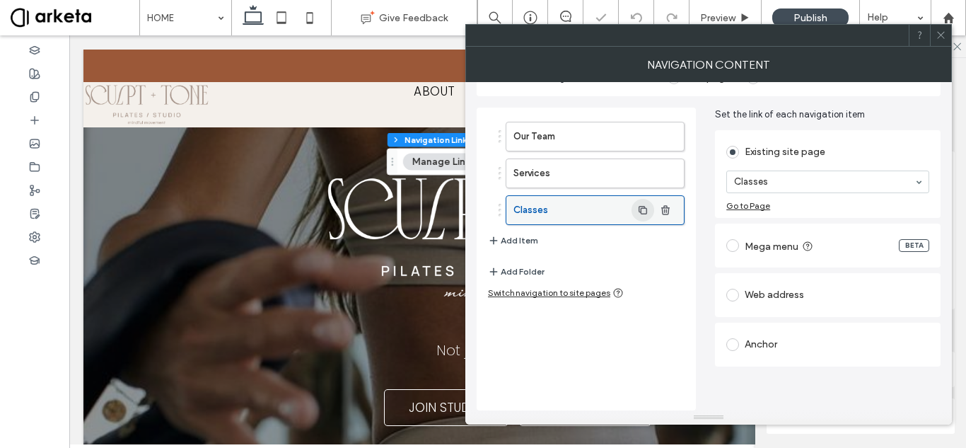
click at [642, 208] on use "button" at bounding box center [643, 209] width 8 height 8
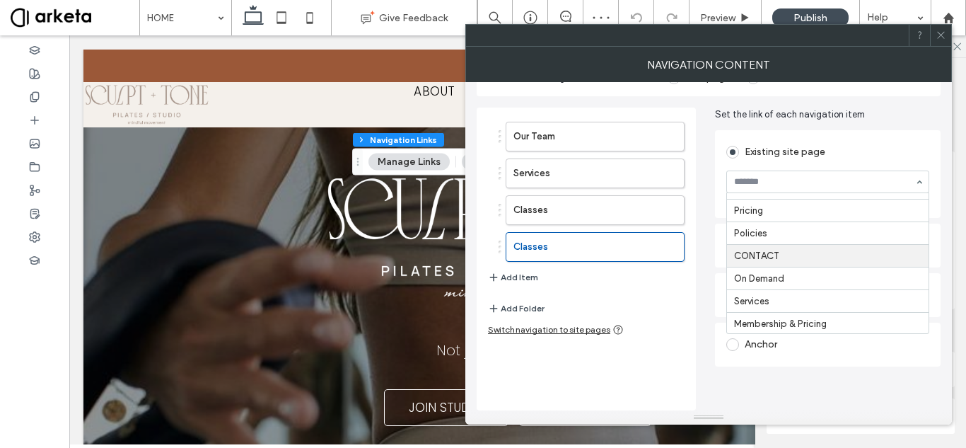
scroll to position [63, 0]
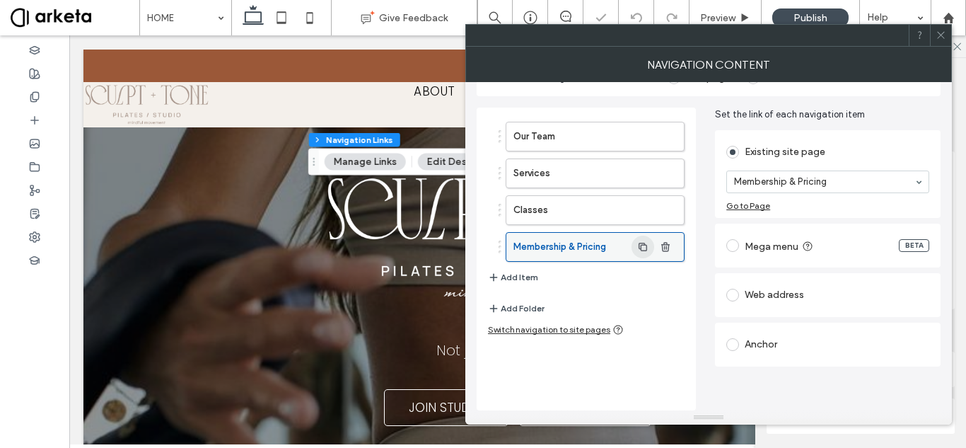
click at [643, 244] on icon "button" at bounding box center [642, 246] width 11 height 11
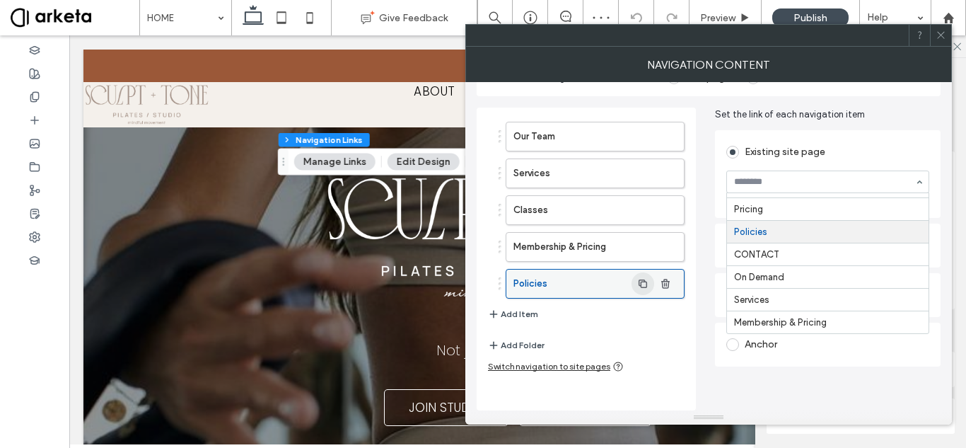
click at [645, 279] on icon "button" at bounding box center [642, 283] width 11 height 11
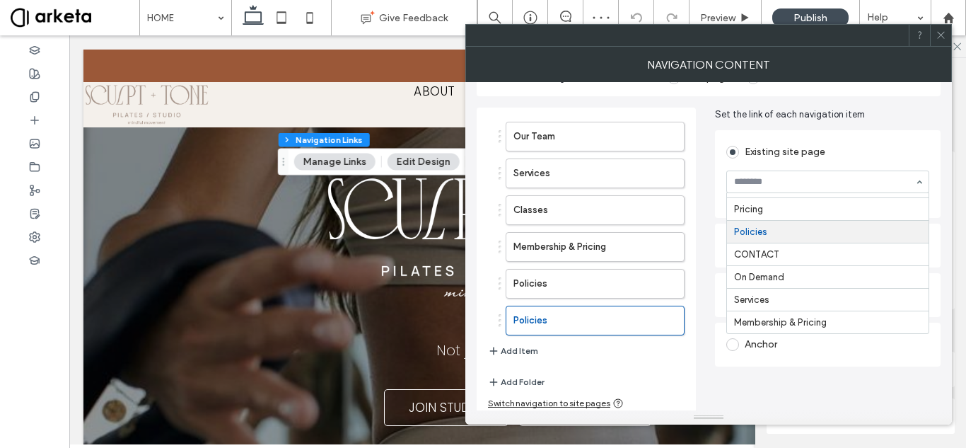
scroll to position [40, 0]
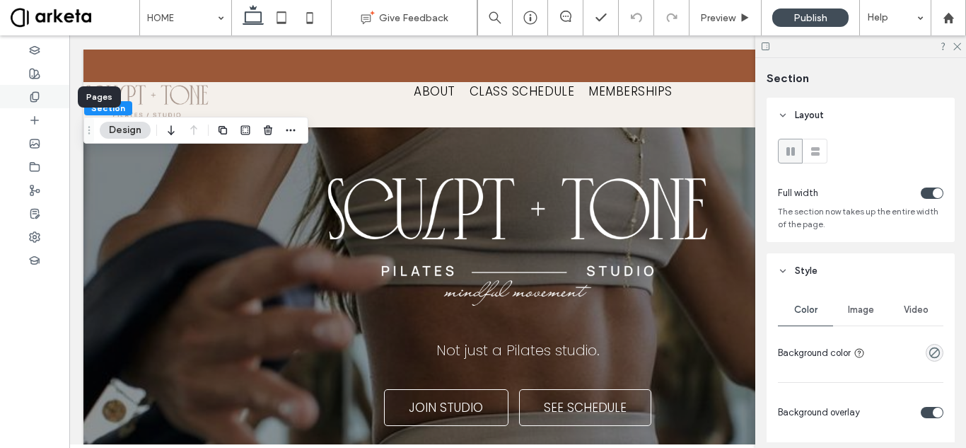
click at [25, 96] on div at bounding box center [34, 96] width 69 height 23
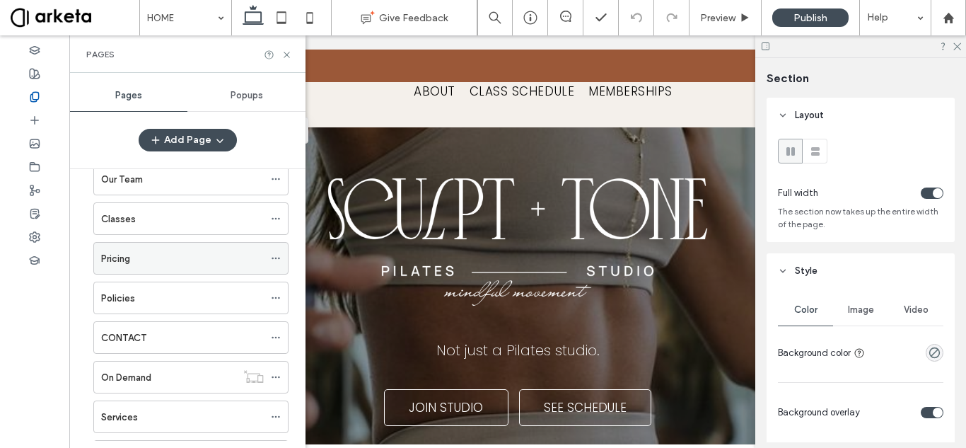
scroll to position [137, 0]
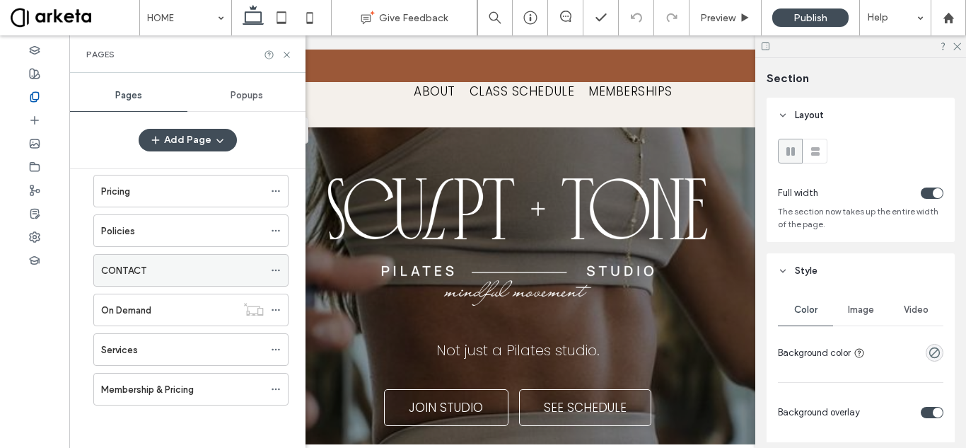
click at [274, 270] on icon at bounding box center [276, 270] width 10 height 10
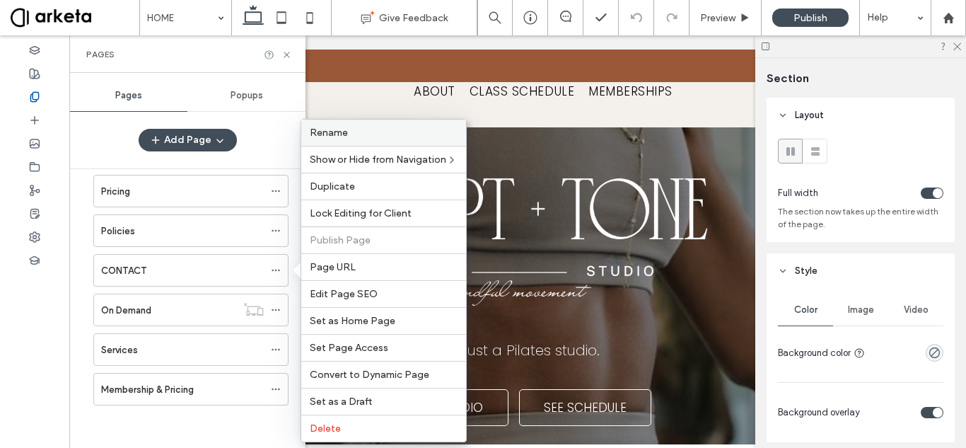
click at [391, 134] on label "Rename" at bounding box center [384, 133] width 148 height 12
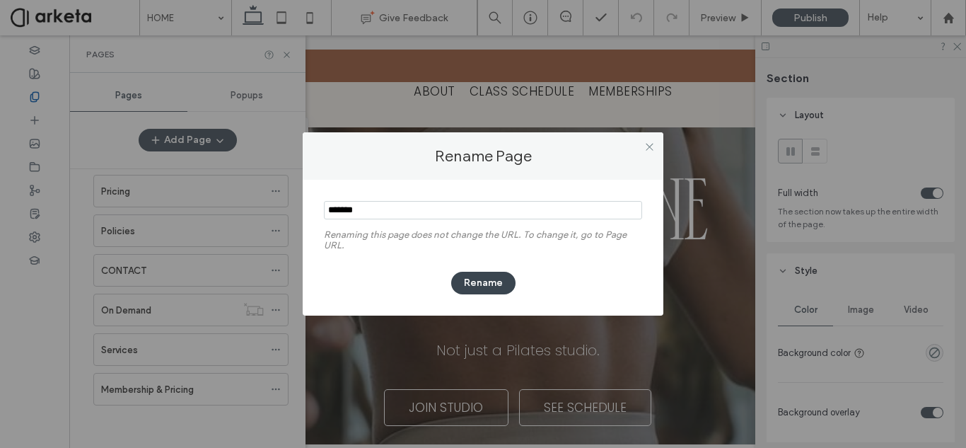
type input "*******"
click at [495, 276] on button "Rename" at bounding box center [483, 283] width 64 height 23
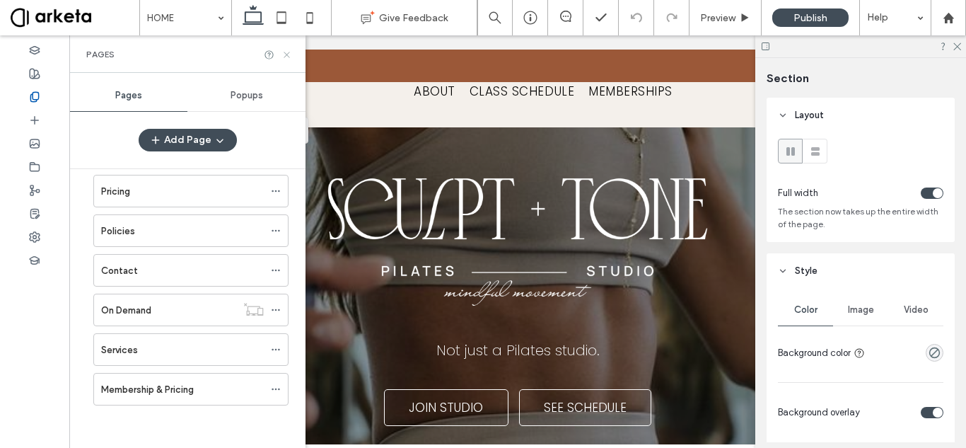
click at [288, 50] on icon at bounding box center [287, 55] width 11 height 11
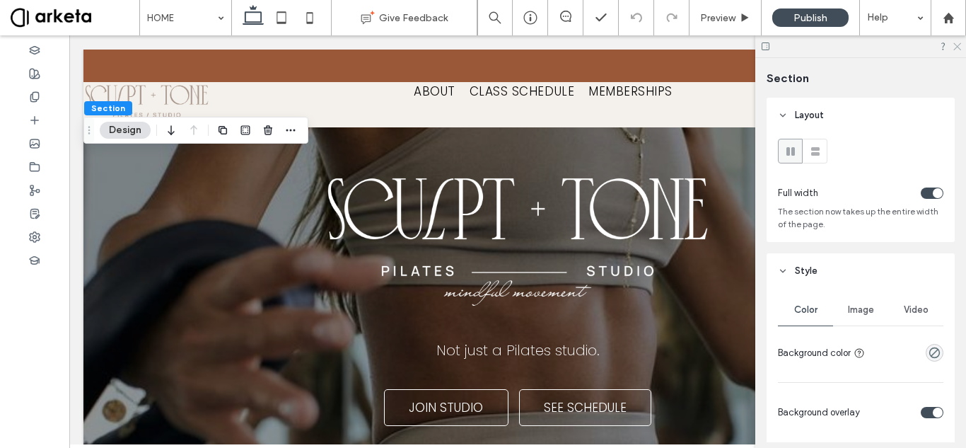
click at [958, 49] on icon at bounding box center [956, 45] width 9 height 9
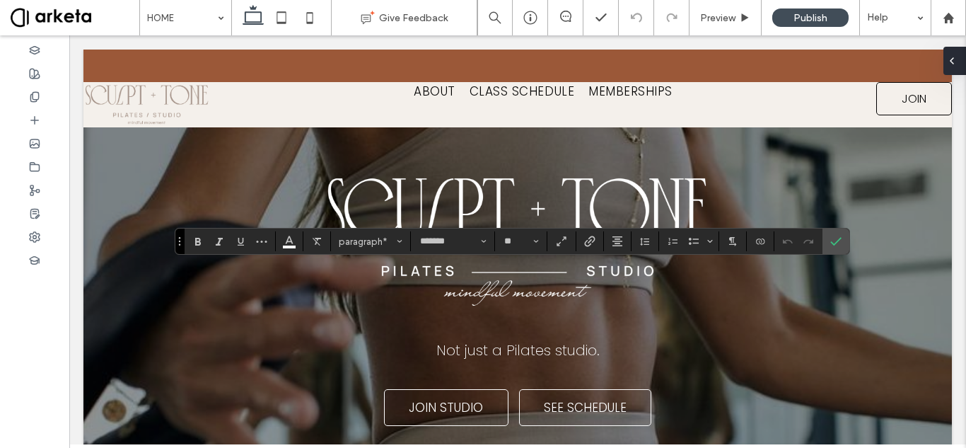
type input "**"
click at [618, 247] on icon "Alignment" at bounding box center [617, 241] width 11 height 11
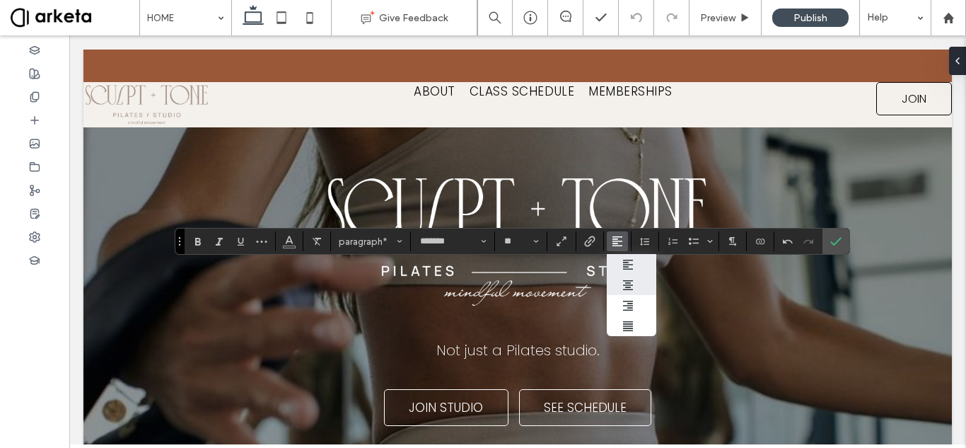
click at [630, 285] on use "ui.textEditor.alignment.center" at bounding box center [628, 285] width 10 height 10
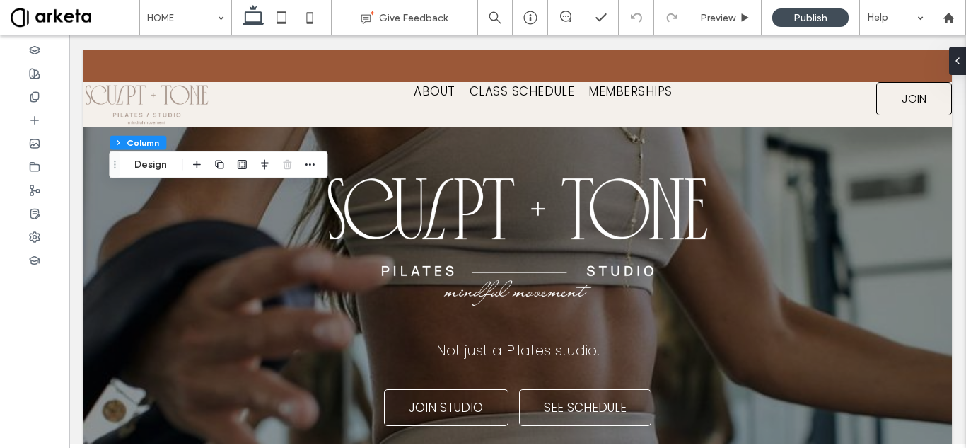
click at [66, 11] on span at bounding box center [75, 18] width 129 height 28
